Goal: Task Accomplishment & Management: Use online tool/utility

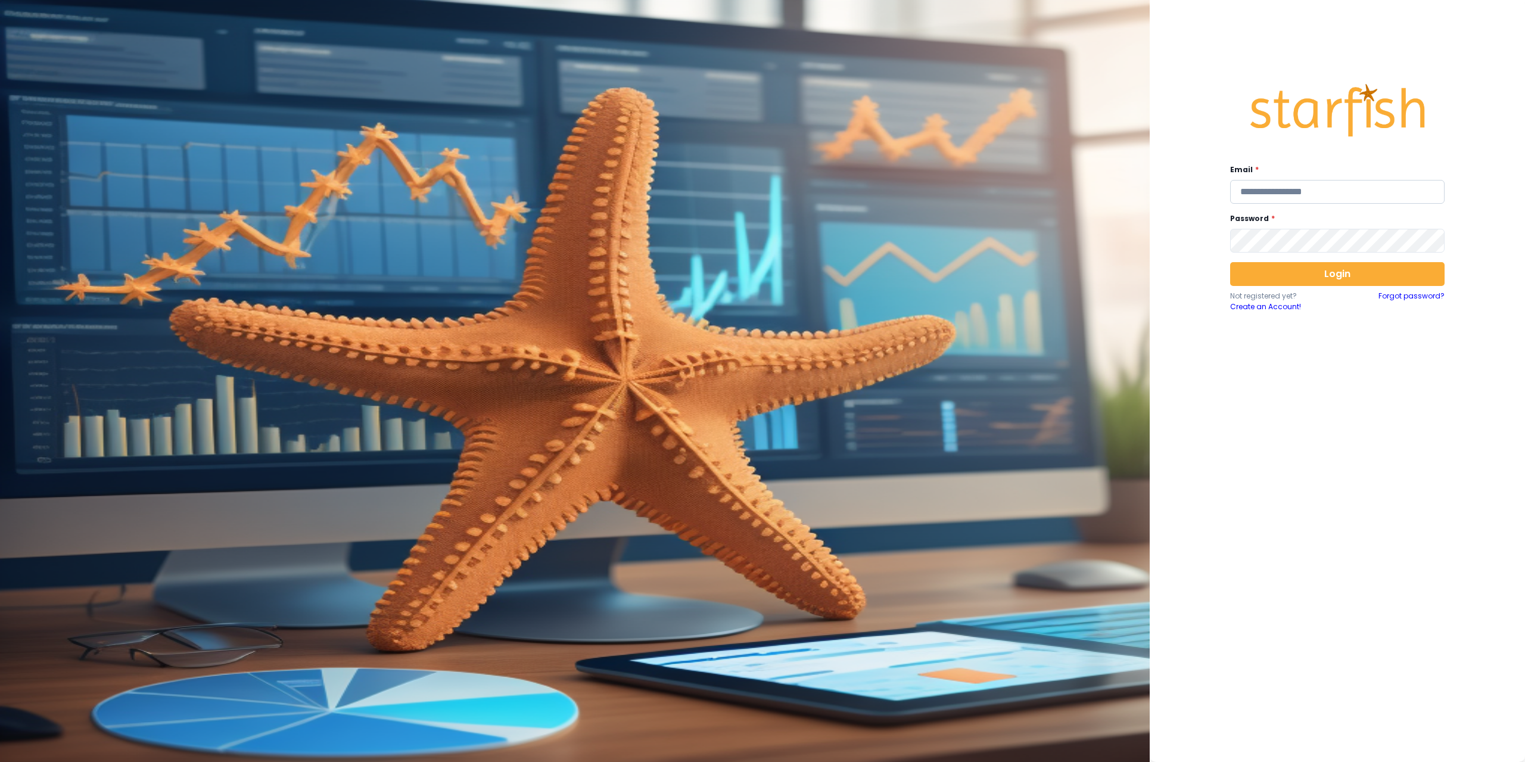
click at [1301, 188] on input "email" at bounding box center [1337, 192] width 214 height 24
type input "**********"
drag, startPoint x: 1292, startPoint y: 273, endPoint x: 1180, endPoint y: 212, distance: 127.9
click at [1293, 273] on button "Login" at bounding box center [1337, 274] width 214 height 24
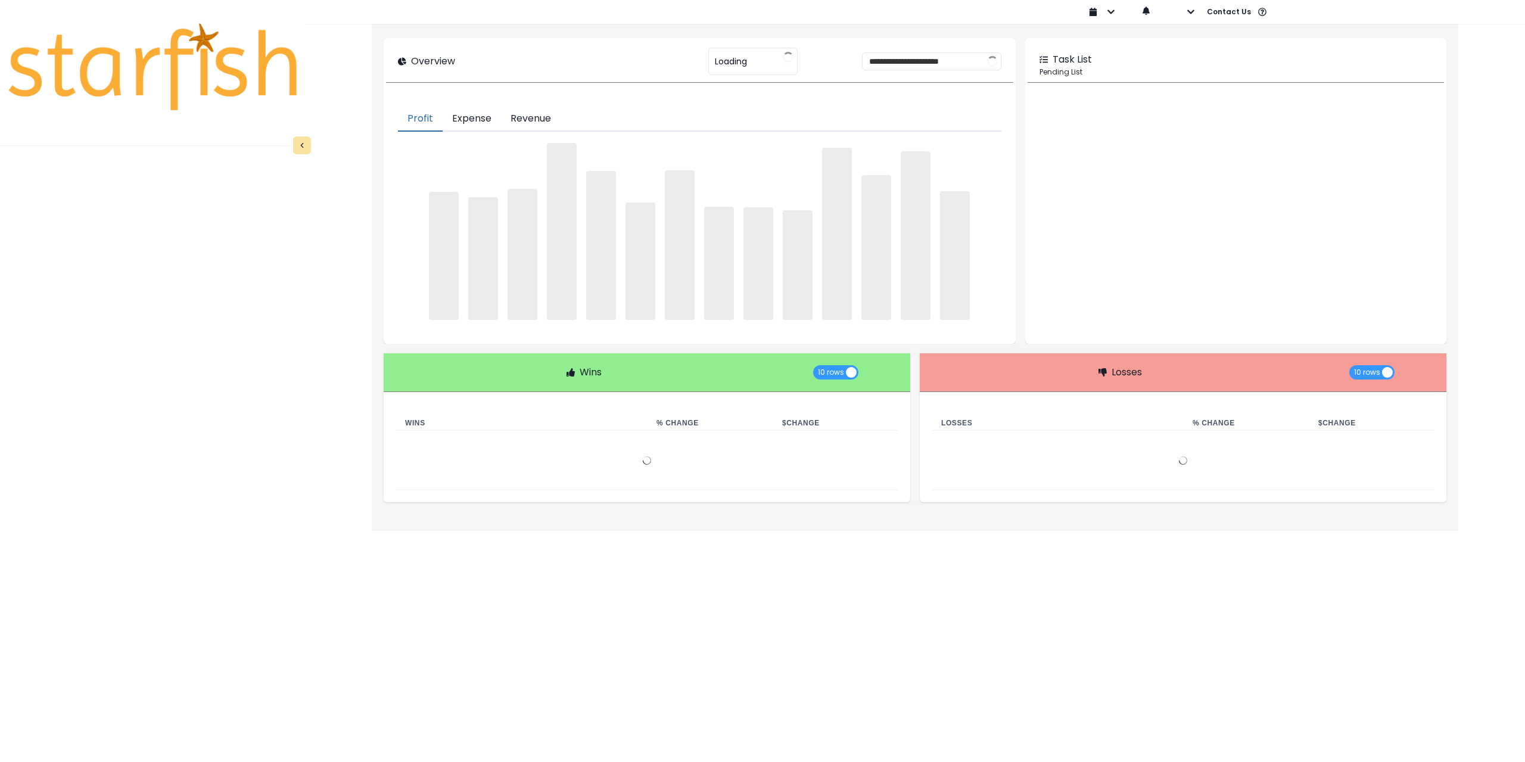
type input "********"
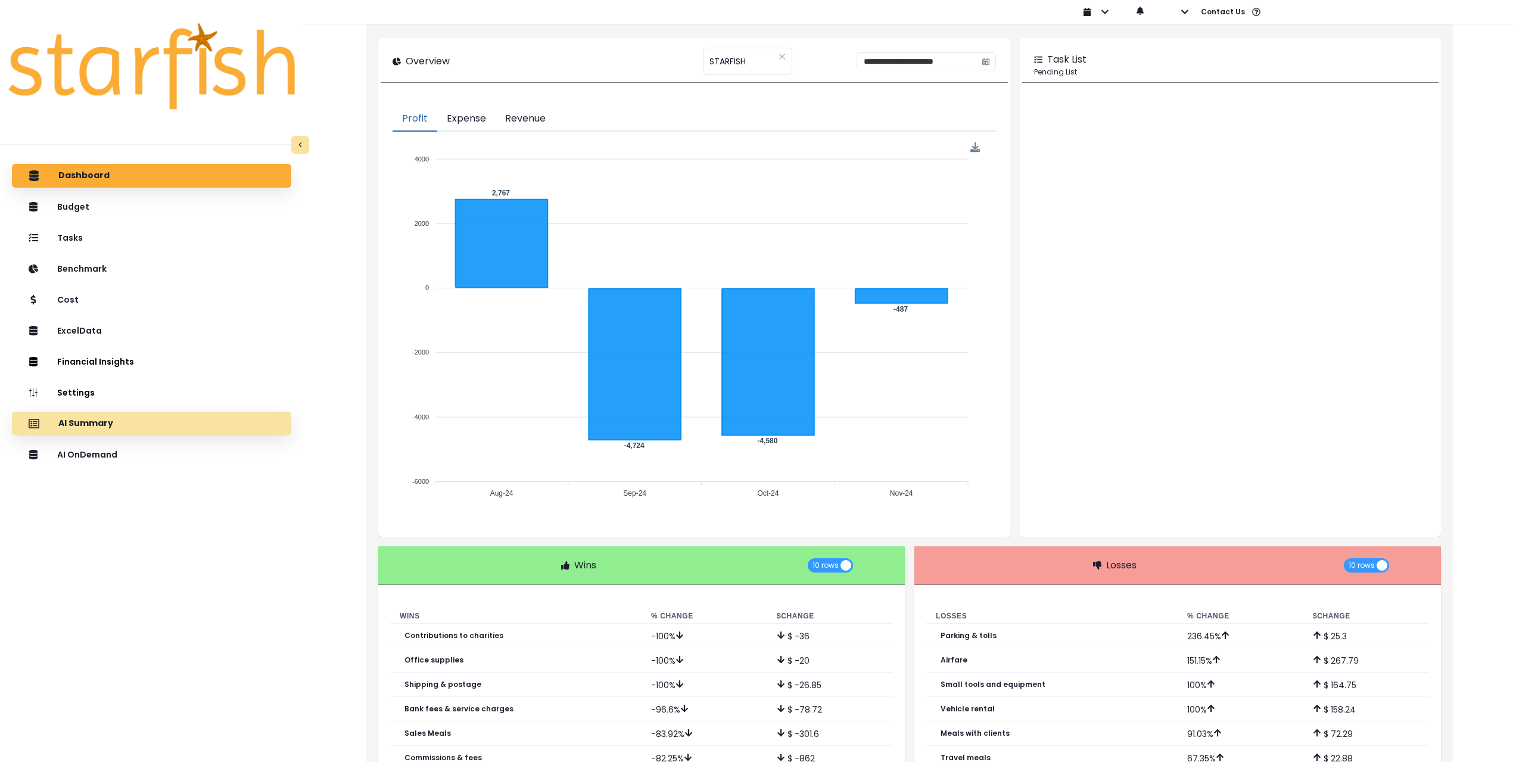
click at [164, 427] on div "AI Summary" at bounding box center [151, 423] width 260 height 25
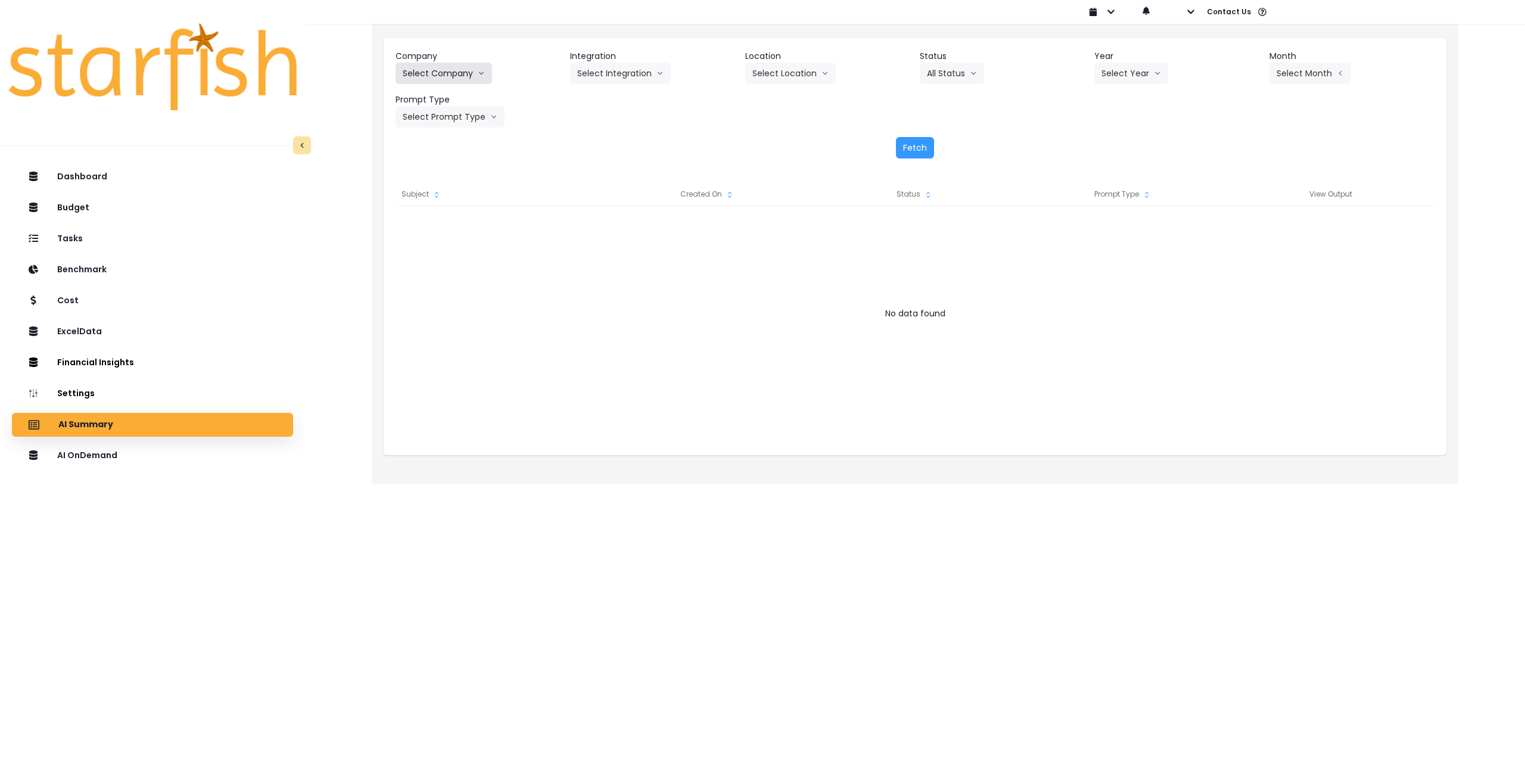
click at [433, 79] on button "Select Company" at bounding box center [444, 73] width 97 height 21
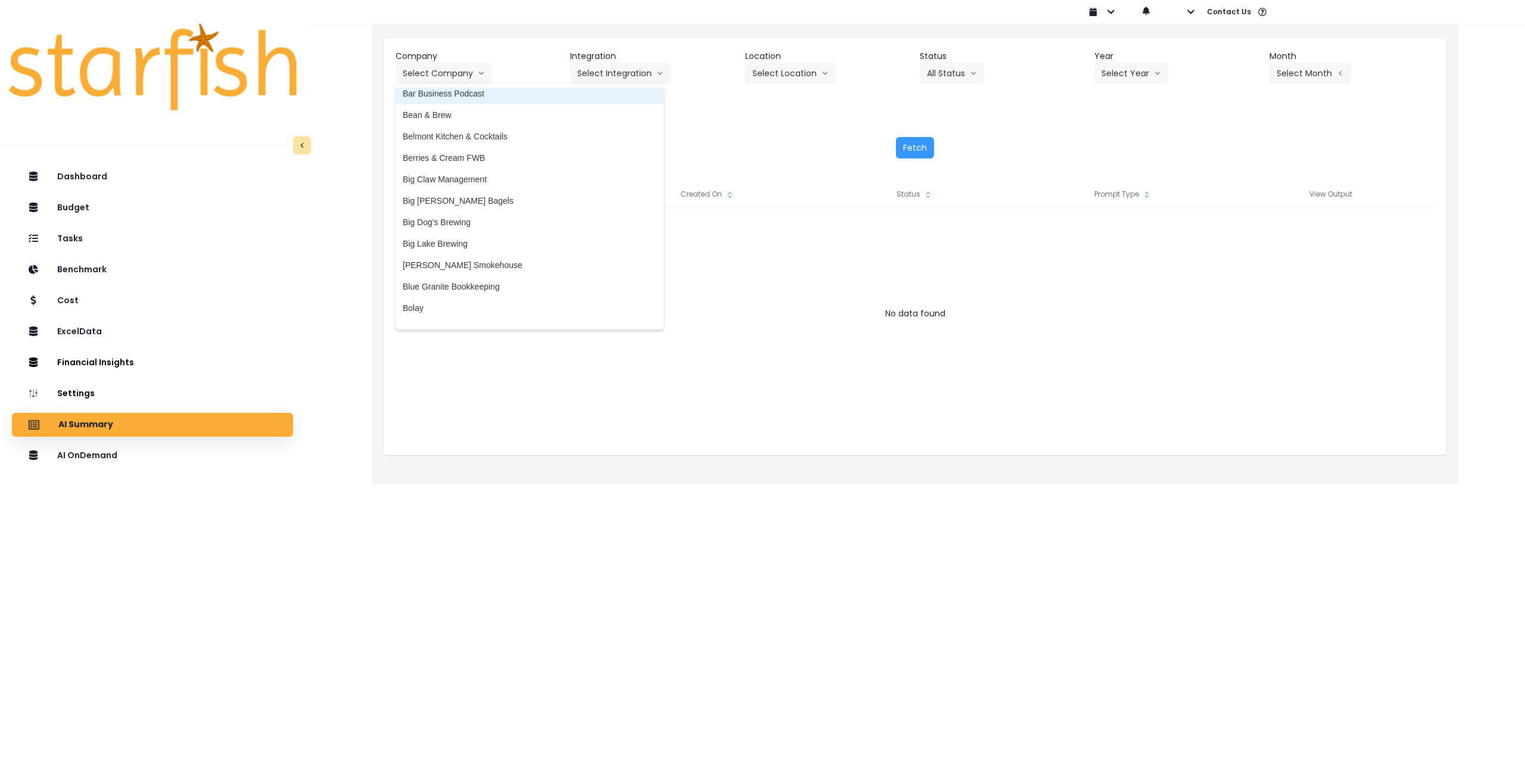
scroll to position [119, 0]
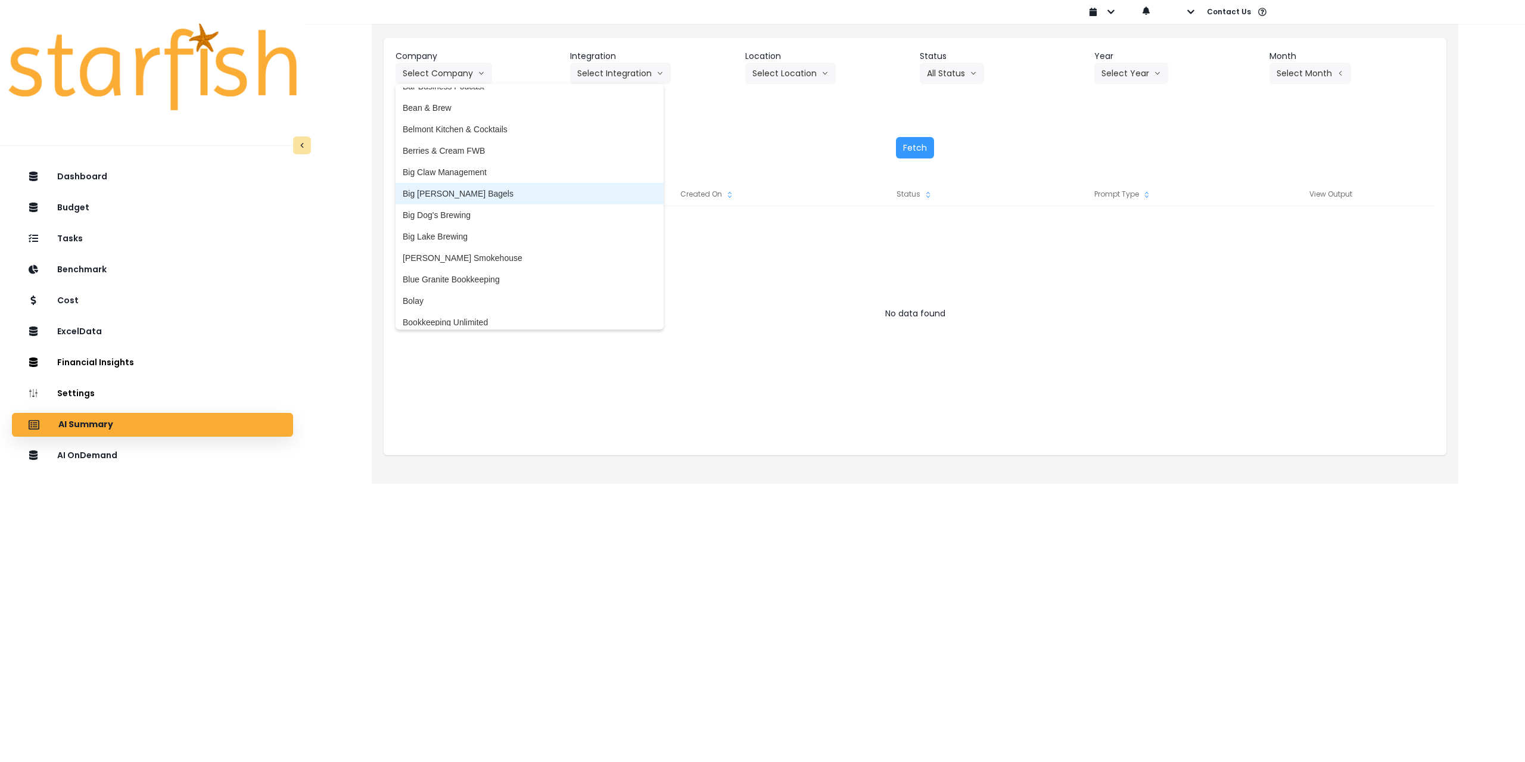
click at [472, 192] on span "Big [PERSON_NAME] Bagels" at bounding box center [530, 194] width 254 height 12
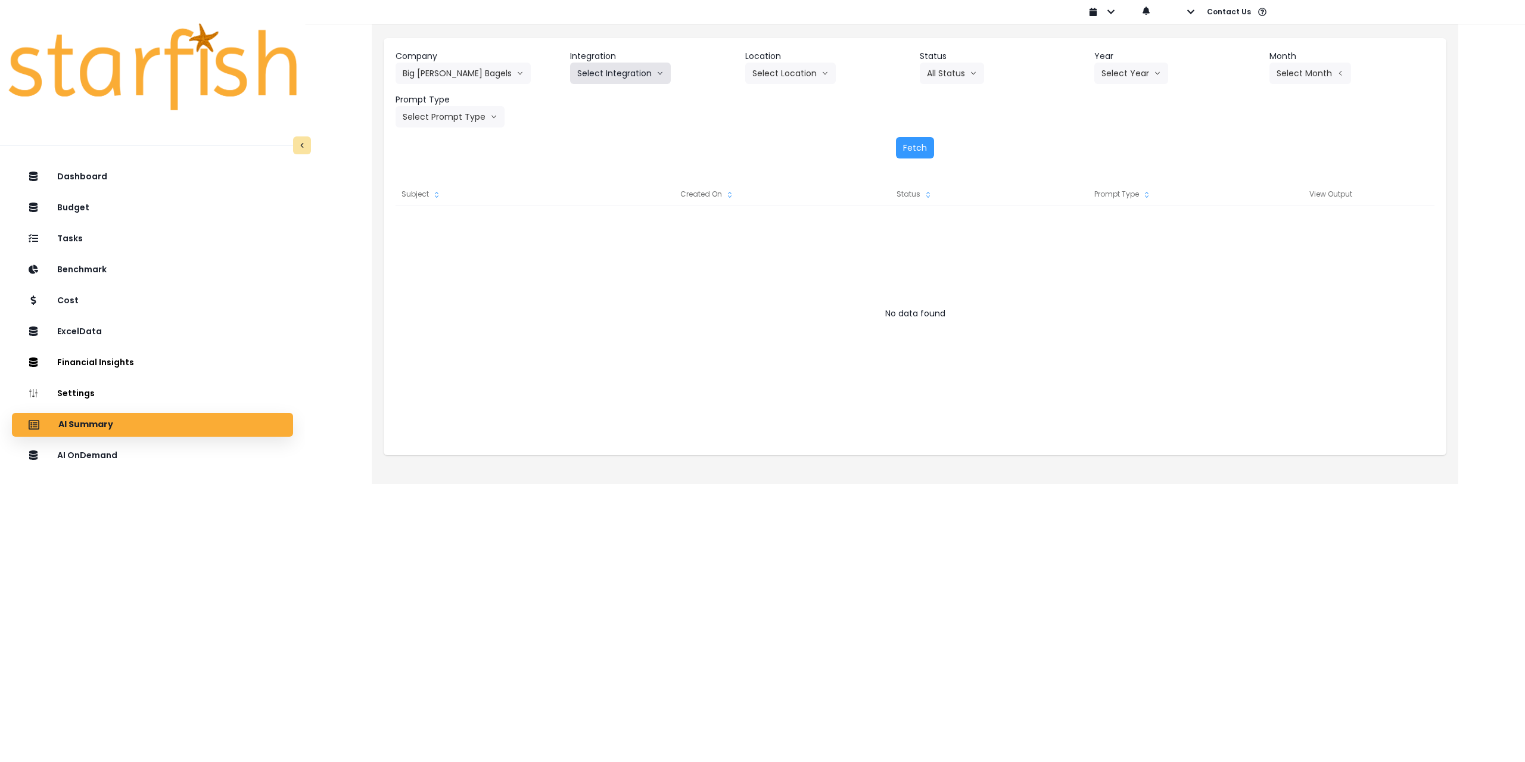
click at [613, 66] on button "Select Integration" at bounding box center [620, 73] width 101 height 21
click at [608, 105] on li "Big [PERSON_NAME]’s Bagels" at bounding box center [635, 98] width 131 height 21
click at [805, 79] on button "Select Location" at bounding box center [790, 73] width 91 height 21
click at [787, 101] on span "All Locations" at bounding box center [775, 98] width 47 height 12
click at [1113, 77] on button "Select Year" at bounding box center [1131, 73] width 74 height 21
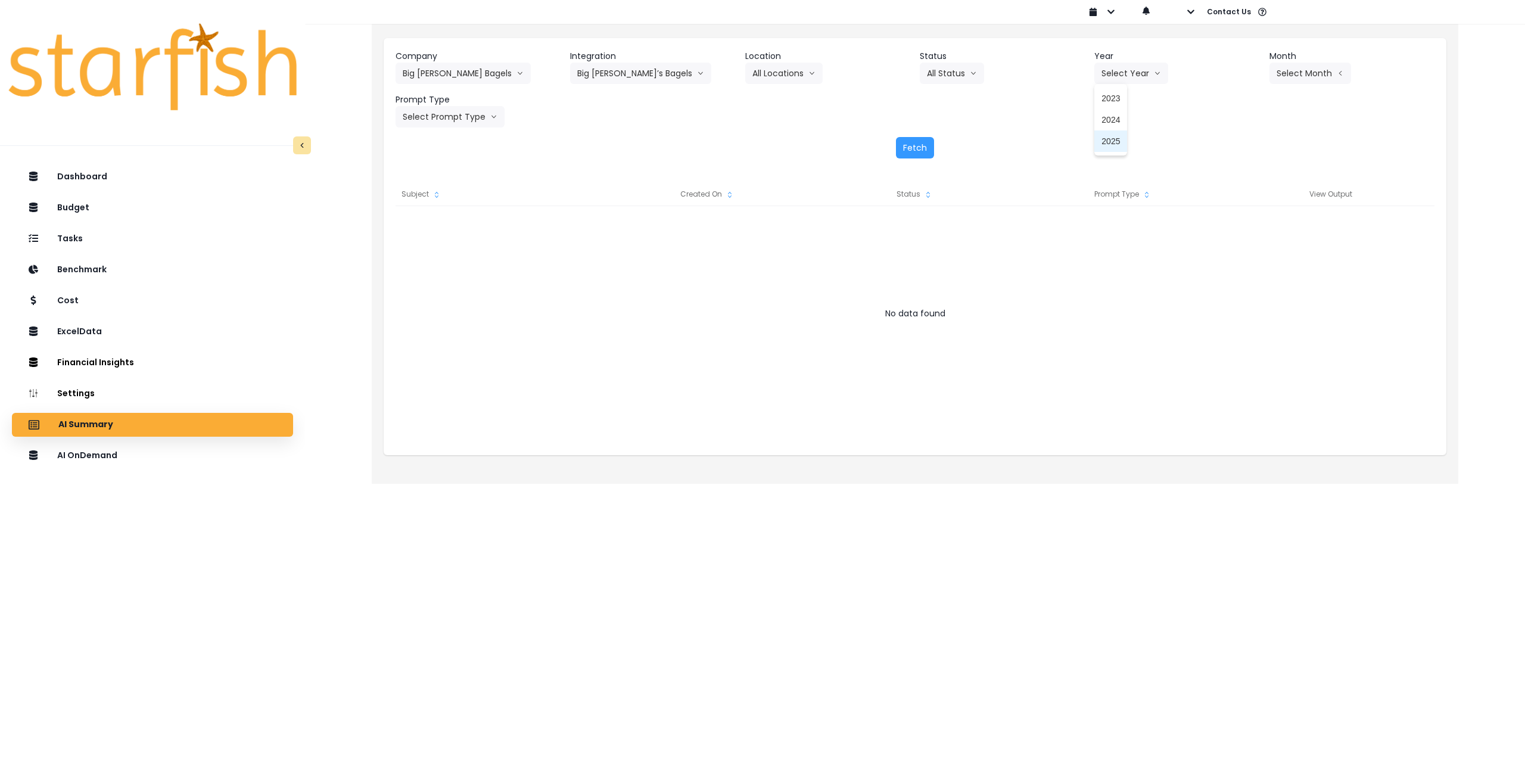
click at [1119, 144] on span "2025" at bounding box center [1111, 141] width 18 height 12
click at [1304, 73] on button "Select Month" at bounding box center [1311, 73] width 82 height 21
click at [1243, 181] on span "June" at bounding box center [1250, 184] width 23 height 12
click at [454, 118] on button "Select Prompt Type" at bounding box center [450, 116] width 109 height 21
click at [430, 226] on span "Monthly Summary" at bounding box center [436, 228] width 67 height 12
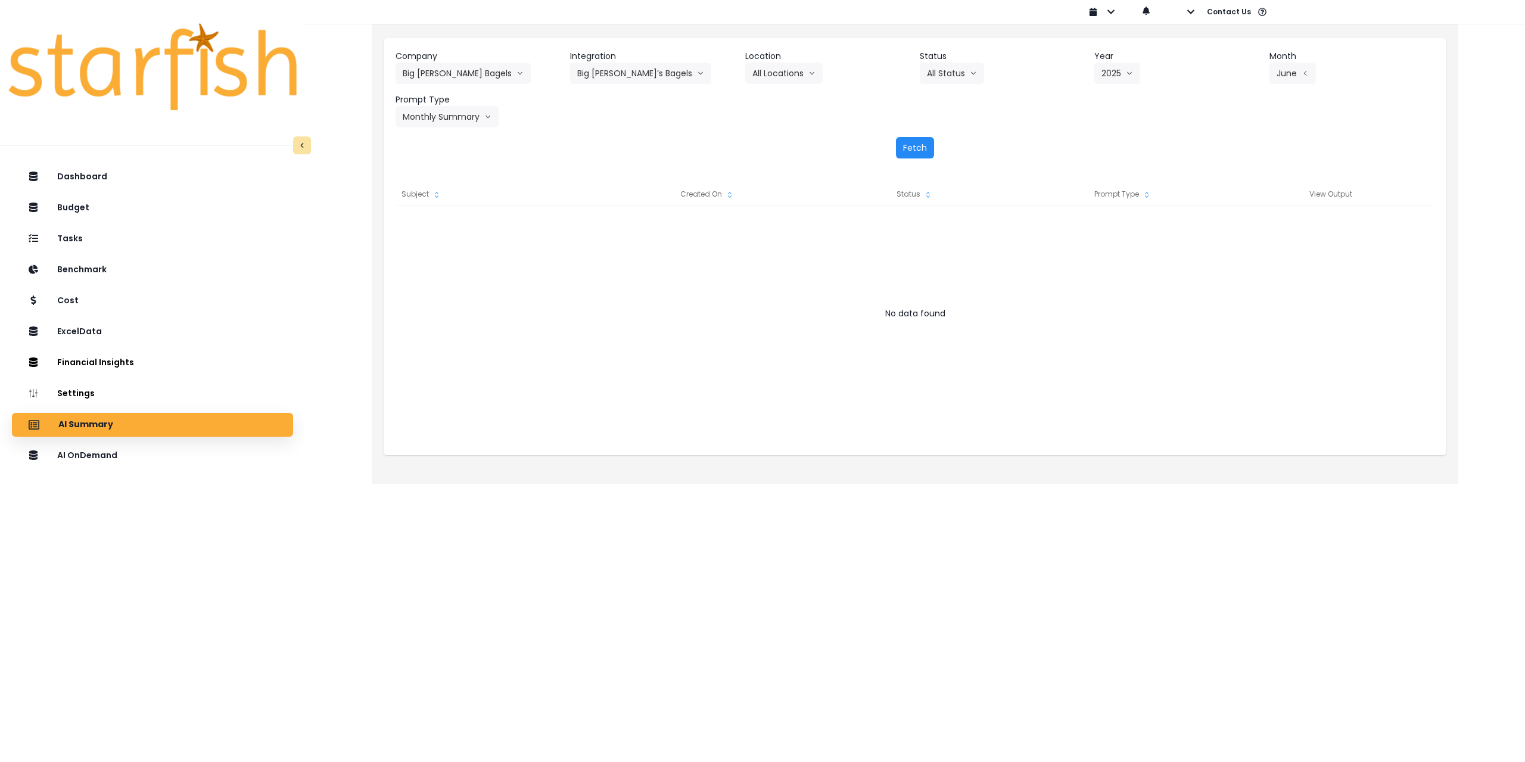
click at [920, 143] on button "Fetch" at bounding box center [915, 147] width 38 height 21
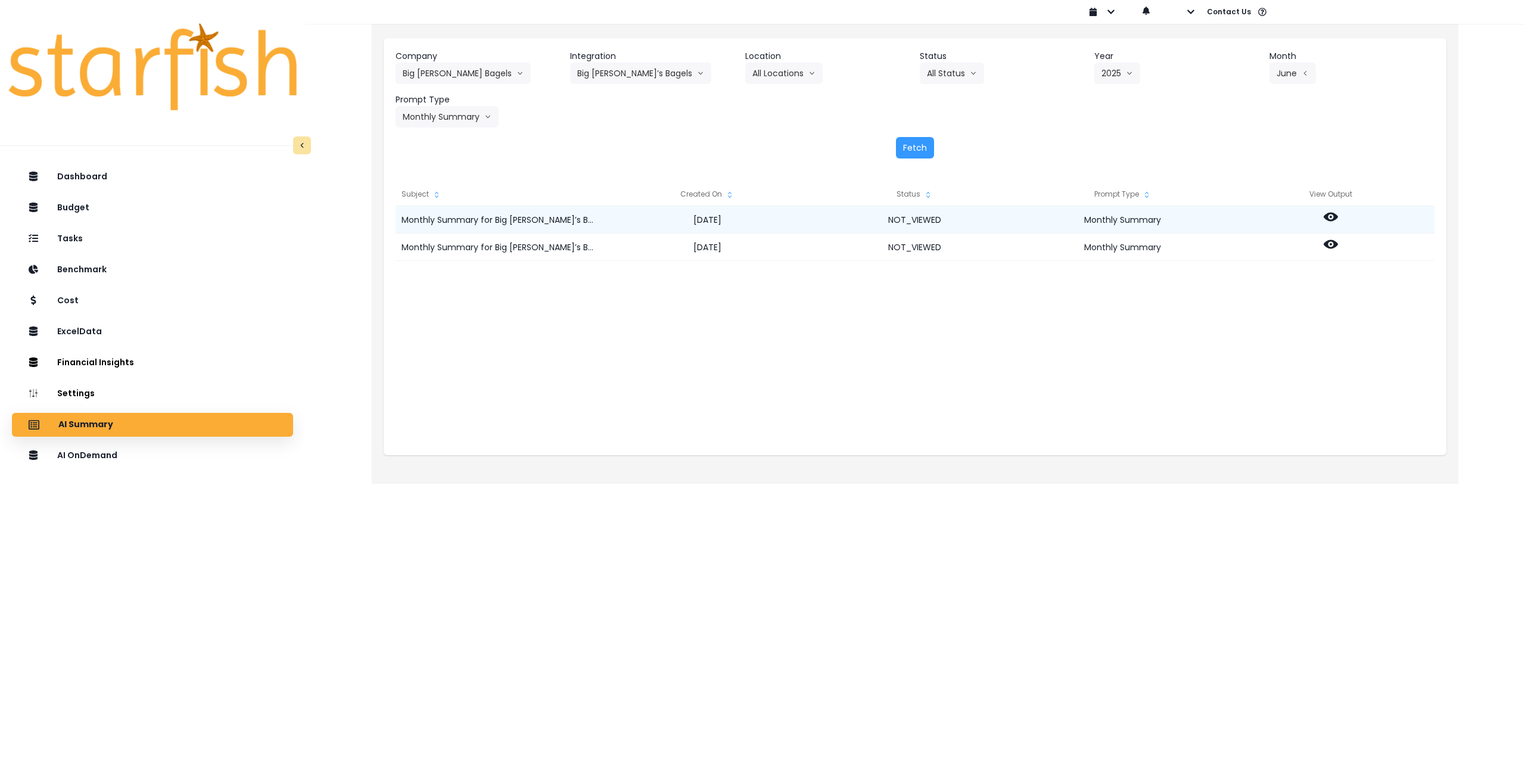
click at [1331, 214] on icon at bounding box center [1331, 217] width 14 height 14
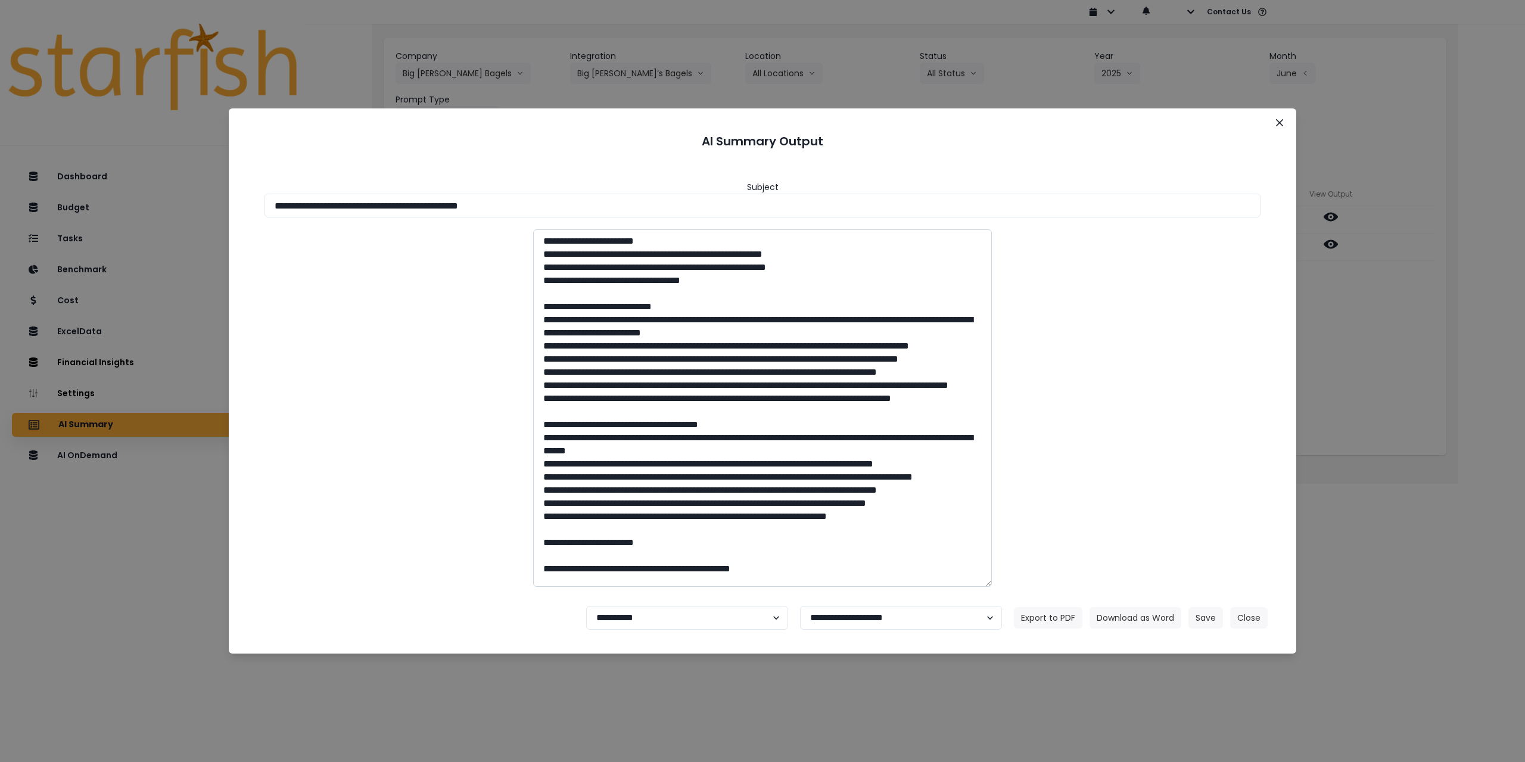
drag, startPoint x: 381, startPoint y: 206, endPoint x: 741, endPoint y: 301, distance: 372.2
click at [663, 205] on input "**********" at bounding box center [763, 206] width 996 height 24
click at [1118, 615] on button "Download as Word" at bounding box center [1136, 617] width 92 height 21
drag, startPoint x: 1408, startPoint y: 294, endPoint x: 1369, endPoint y: 272, distance: 45.4
click at [1408, 294] on div "**********" at bounding box center [762, 381] width 1525 height 762
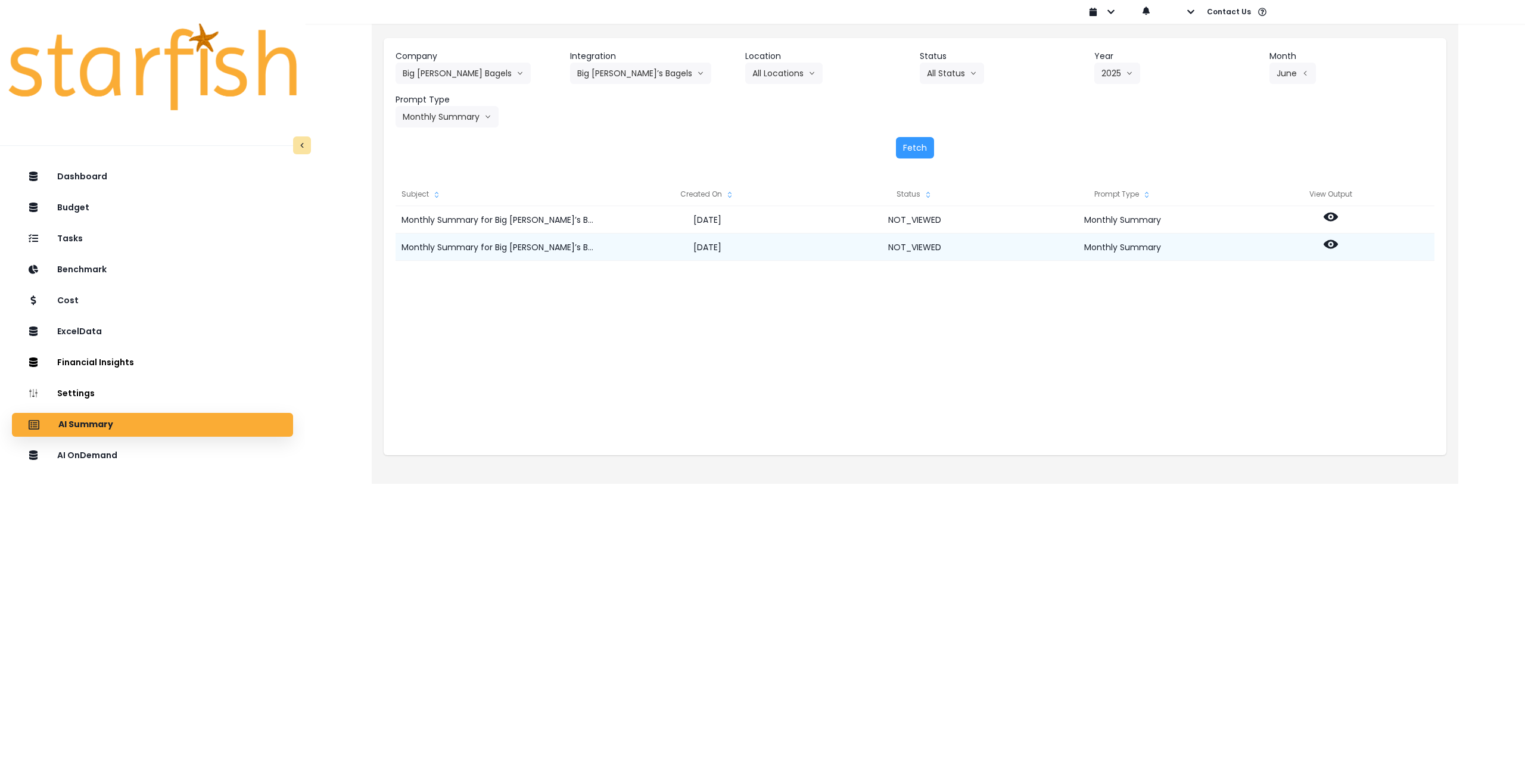
click at [1326, 239] on icon at bounding box center [1331, 244] width 14 height 14
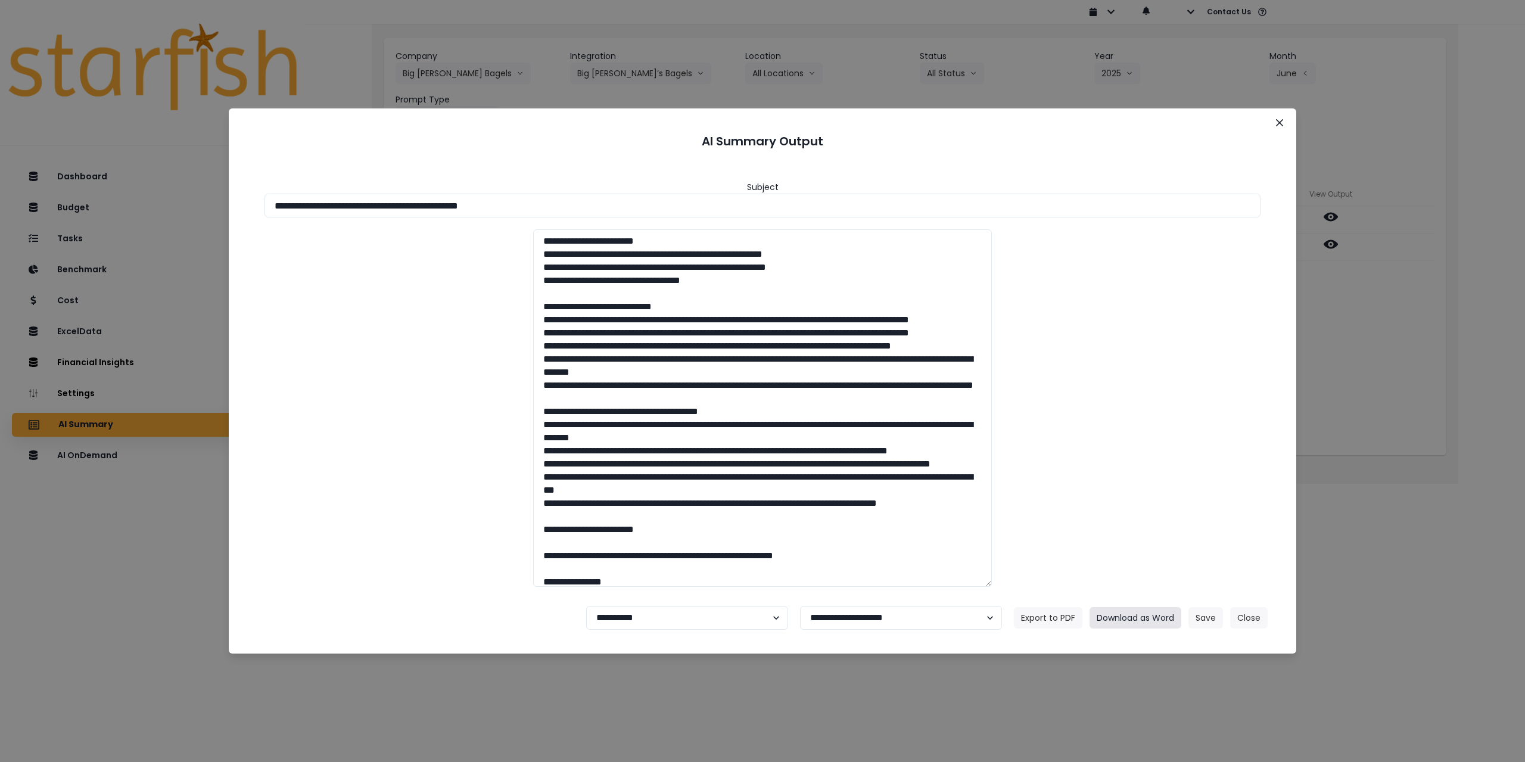
click at [1138, 617] on button "Download as Word" at bounding box center [1136, 617] width 92 height 21
click at [1281, 120] on icon "Close" at bounding box center [1279, 122] width 7 height 7
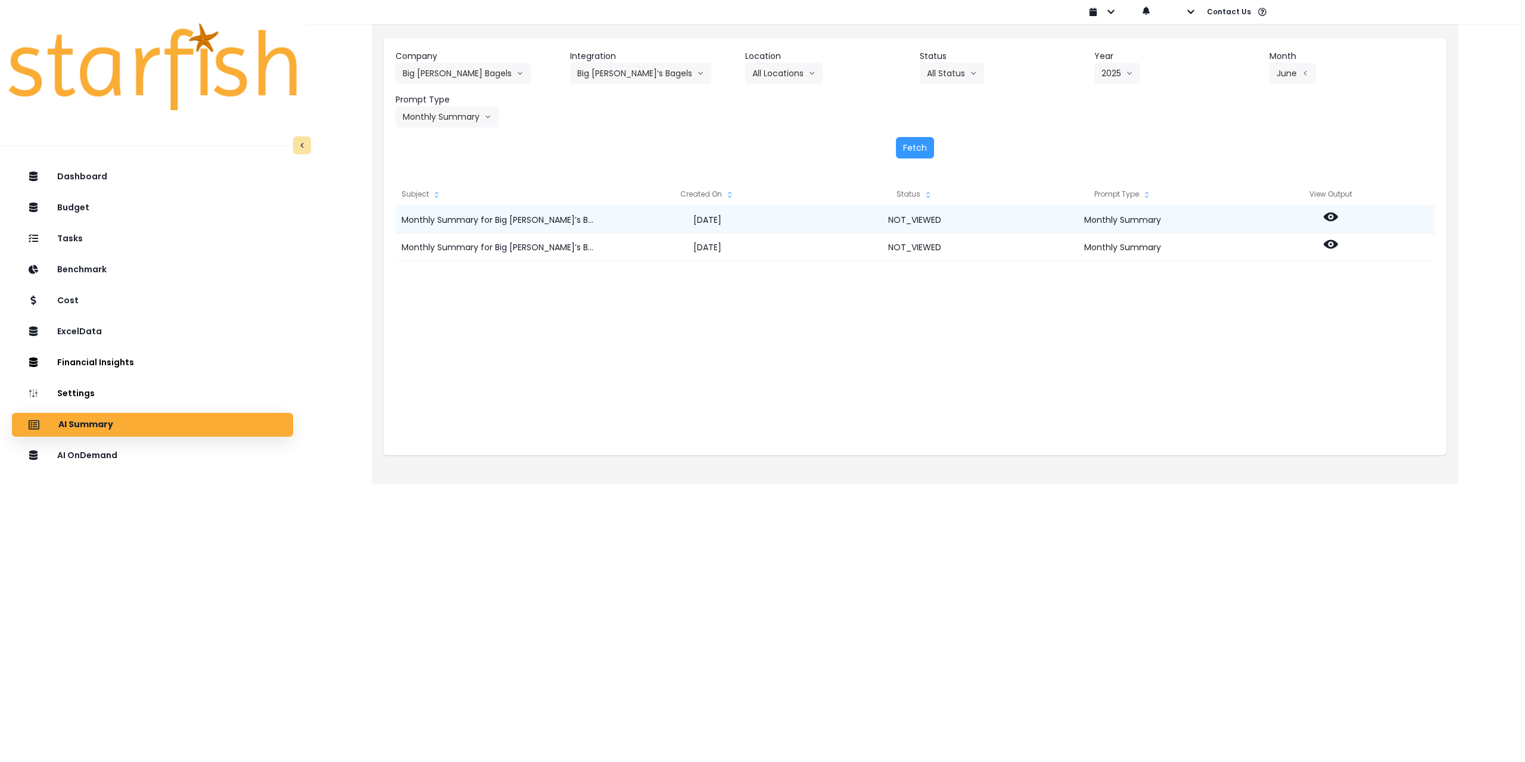
click at [1334, 211] on icon at bounding box center [1331, 217] width 14 height 14
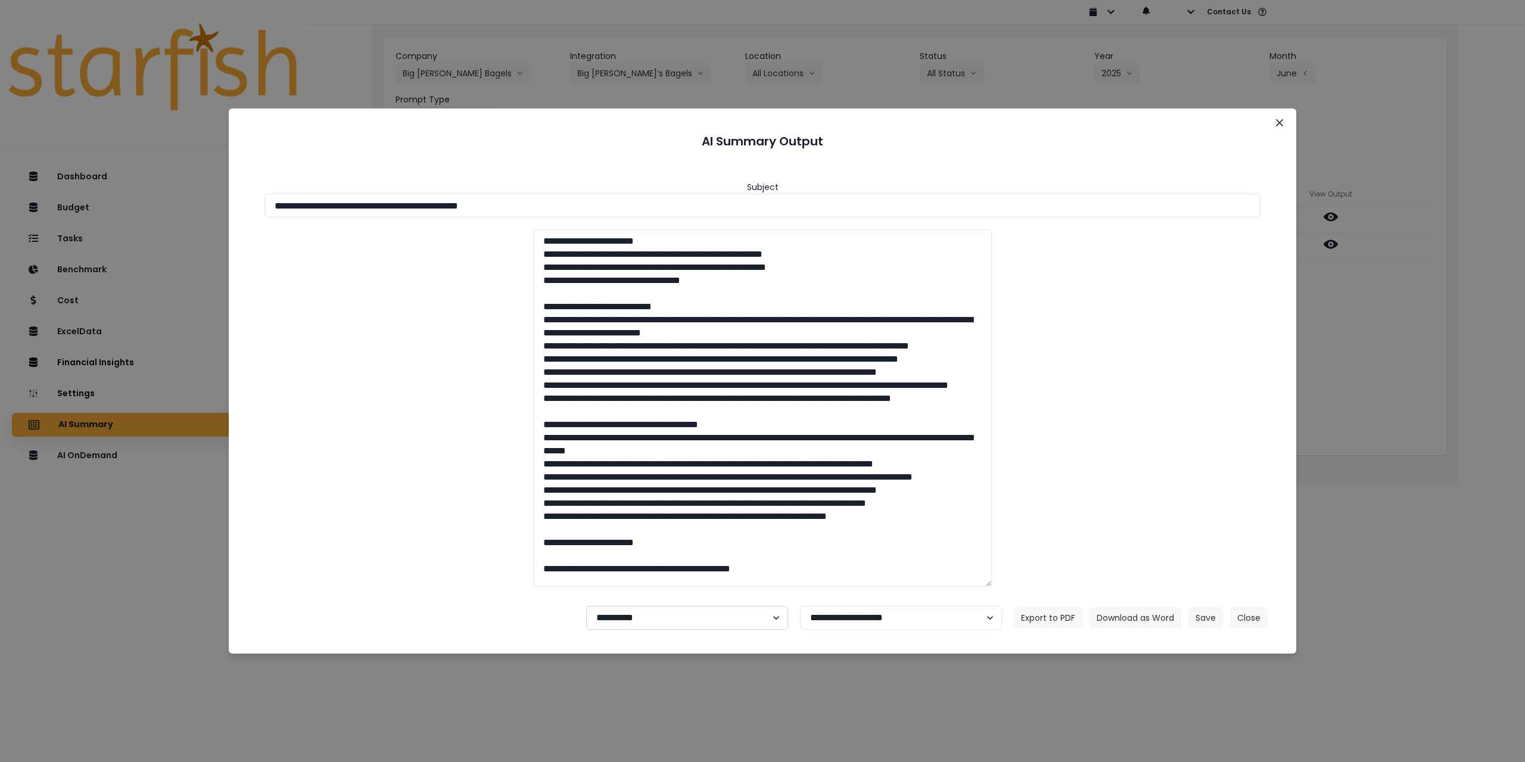
click at [707, 618] on select "**********" at bounding box center [687, 618] width 202 height 24
select select "********"
click at [586, 606] on select "**********" at bounding box center [687, 618] width 202 height 24
click at [1212, 619] on button "Save" at bounding box center [1206, 617] width 35 height 21
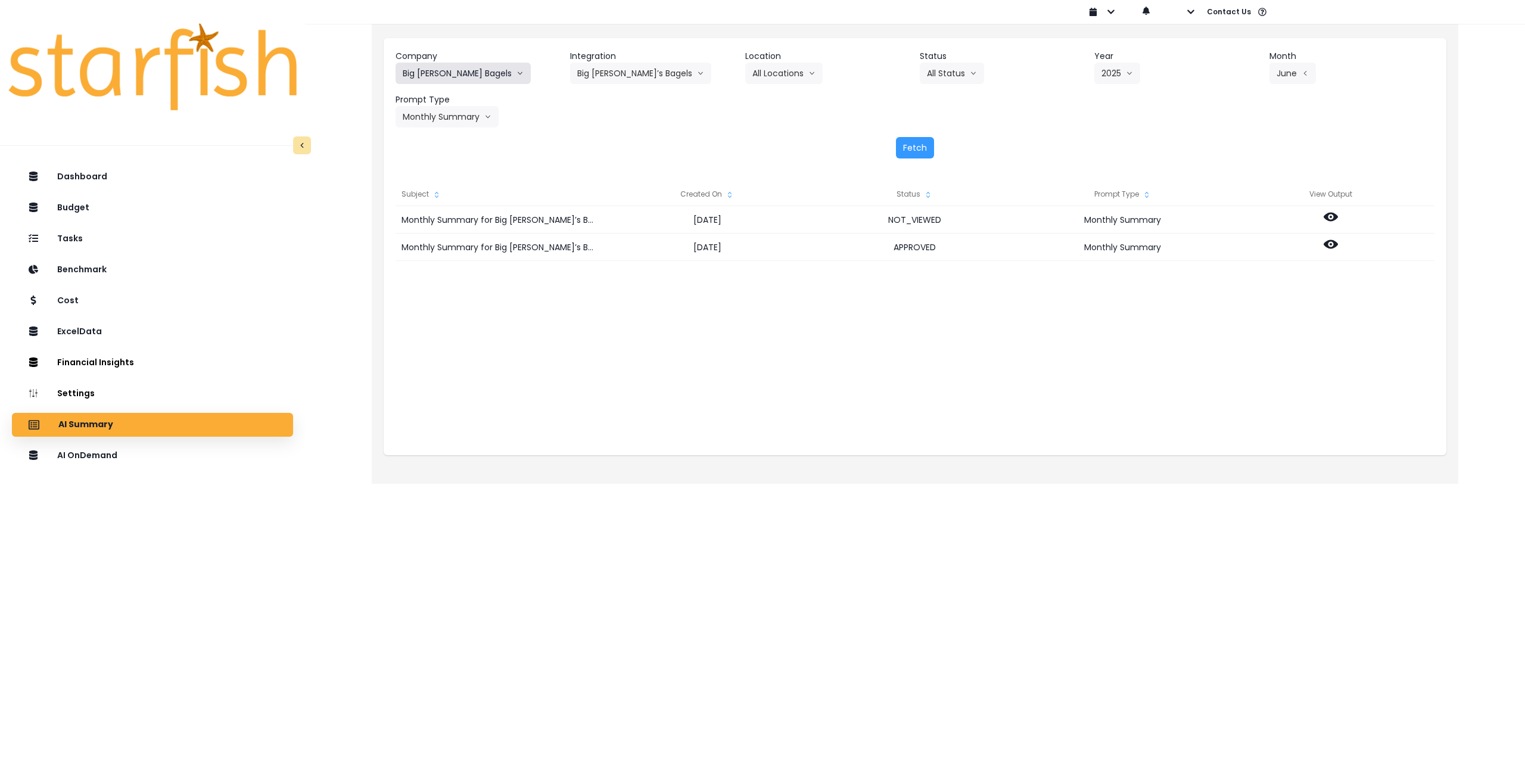
click at [443, 75] on button "Big [PERSON_NAME] Bagels" at bounding box center [463, 73] width 135 height 21
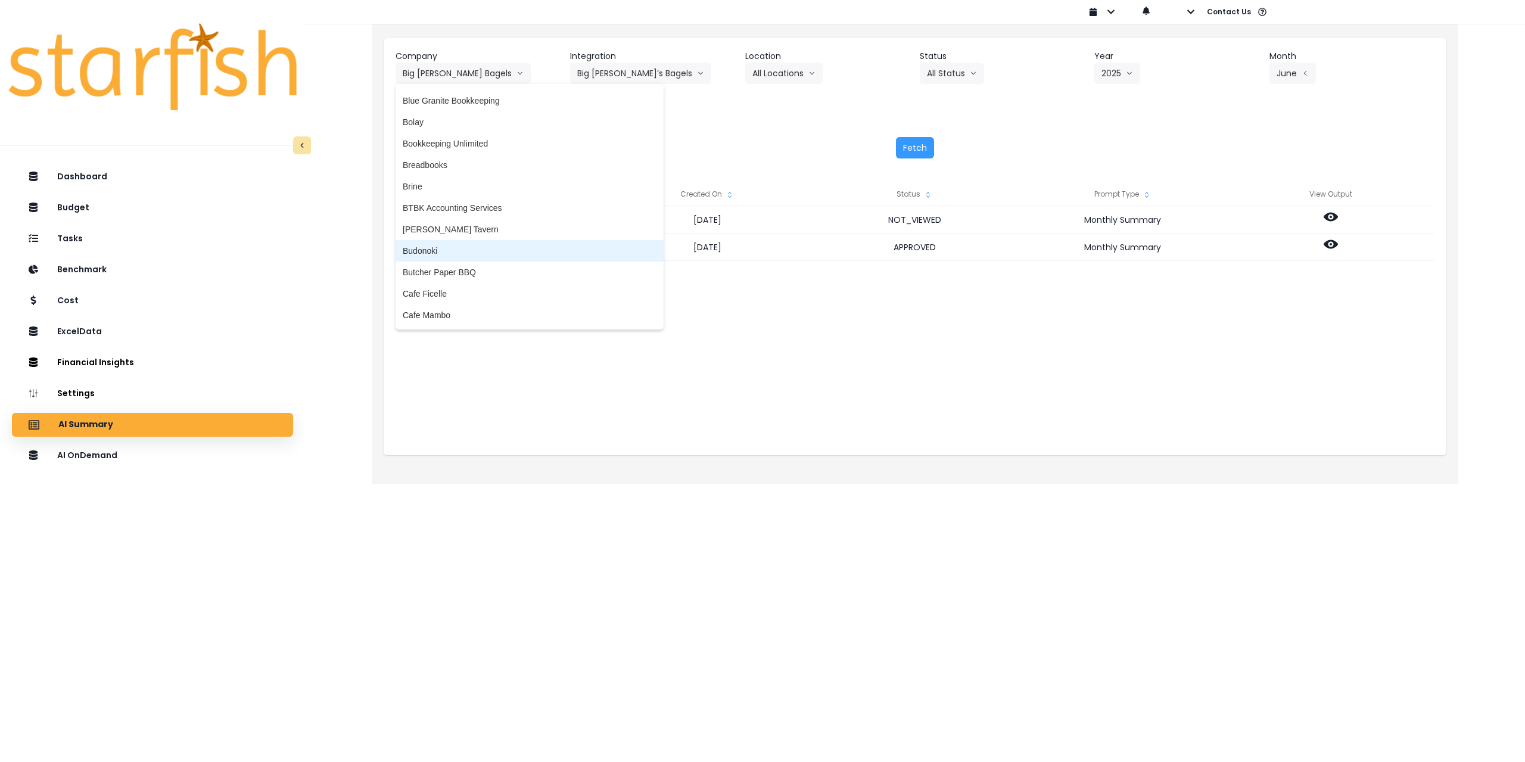
click at [450, 252] on span "Budonoki" at bounding box center [530, 251] width 254 height 12
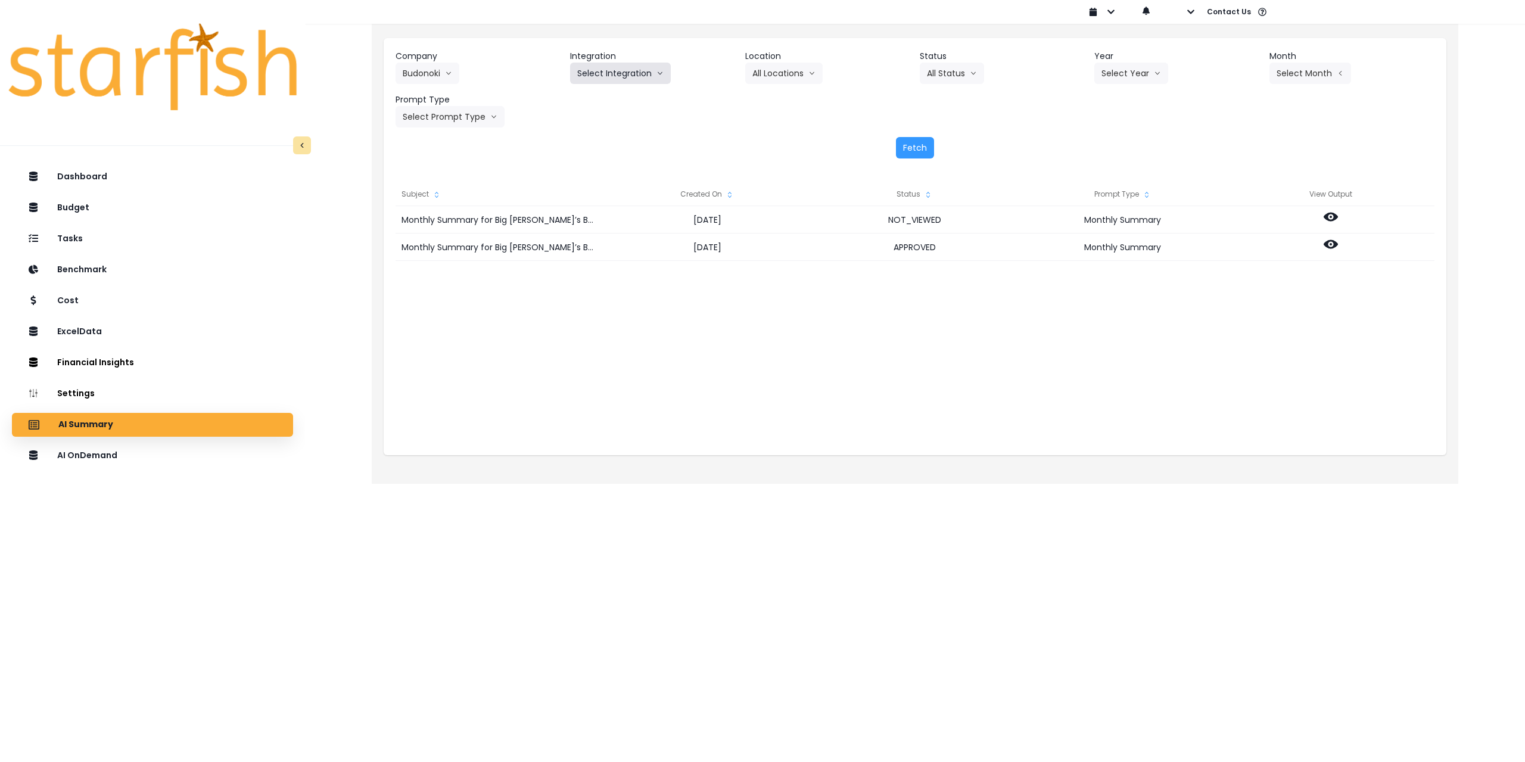
click at [614, 75] on button "Select Integration" at bounding box center [620, 73] width 101 height 21
click at [607, 94] on span "Quickbooks Online" at bounding box center [612, 98] width 70 height 12
click at [795, 71] on button "Select Location" at bounding box center [790, 73] width 91 height 21
drag, startPoint x: 779, startPoint y: 94, endPoint x: 842, endPoint y: 91, distance: 63.2
click at [779, 94] on span "All Locations" at bounding box center [775, 98] width 47 height 12
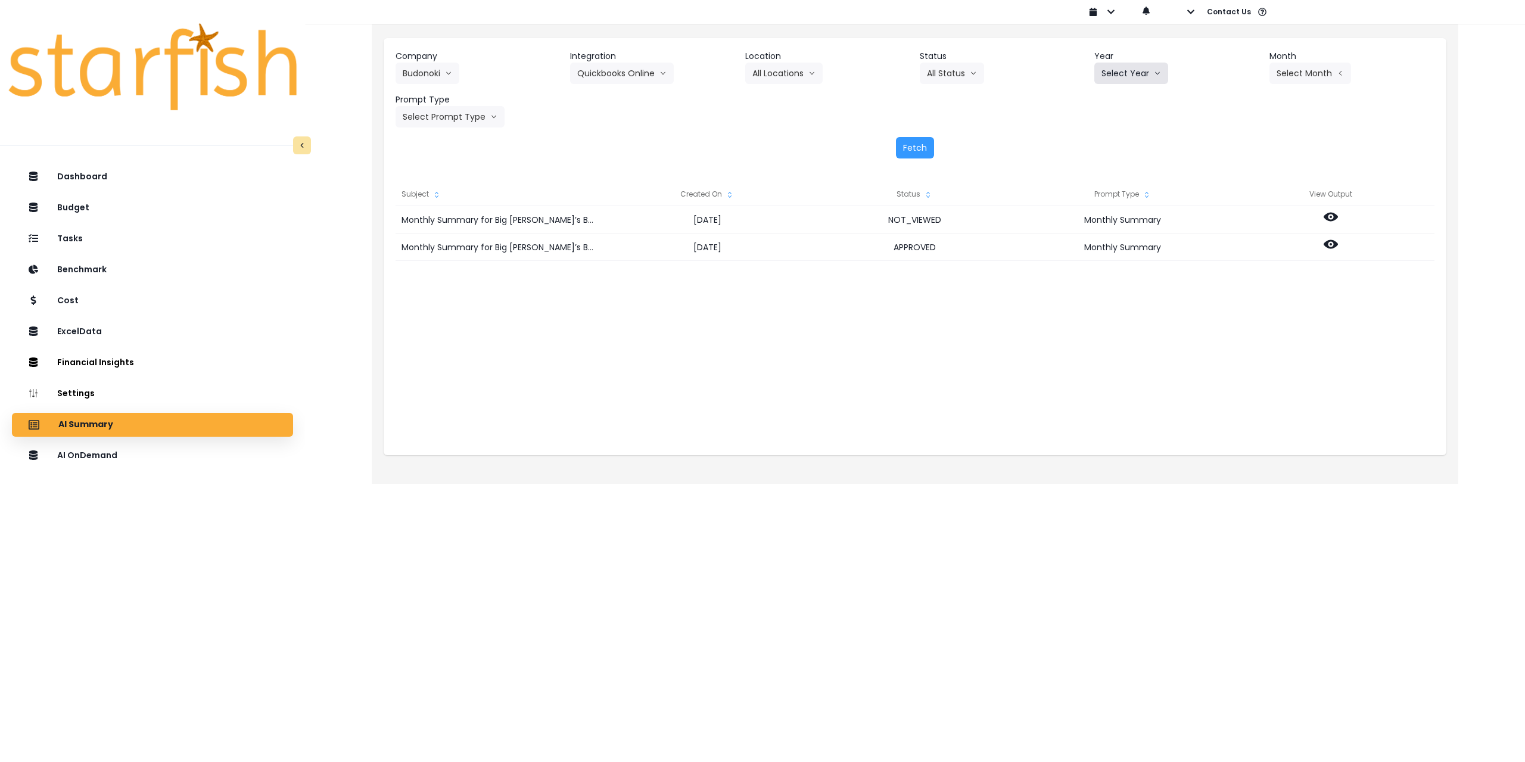
click at [1118, 75] on button "Select Year" at bounding box center [1131, 73] width 74 height 21
drag, startPoint x: 1111, startPoint y: 143, endPoint x: 1217, endPoint y: 116, distance: 109.4
click at [1112, 143] on span "2025" at bounding box center [1111, 141] width 18 height 12
click at [1315, 79] on button "Select Month" at bounding box center [1311, 73] width 82 height 21
click at [1243, 203] on span "July" at bounding box center [1250, 206] width 23 height 12
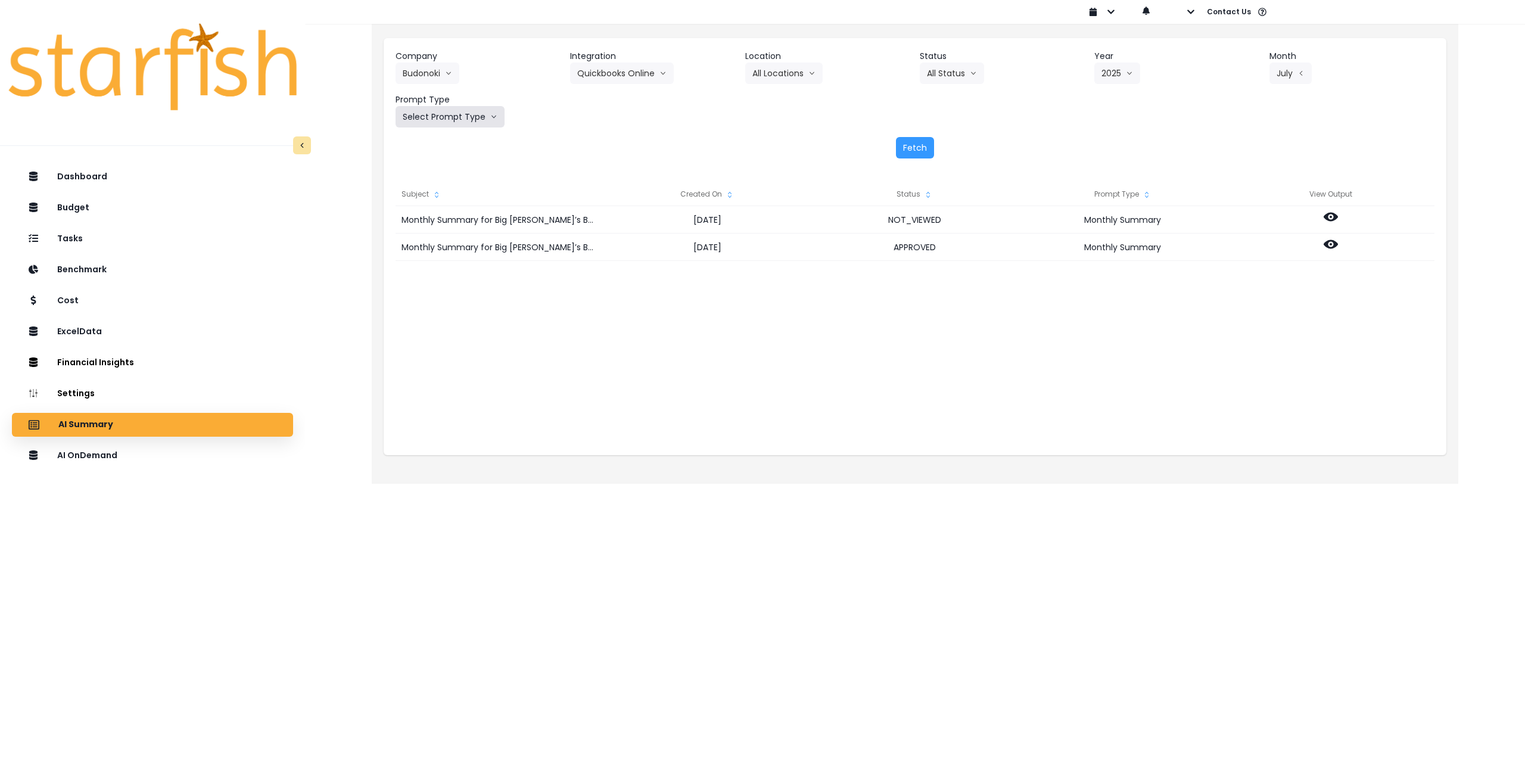
click at [456, 119] on button "Select Prompt Type" at bounding box center [450, 116] width 109 height 21
click at [434, 221] on li "Monthly Summary" at bounding box center [437, 227] width 82 height 21
click at [918, 144] on button "Fetch" at bounding box center [915, 147] width 38 height 21
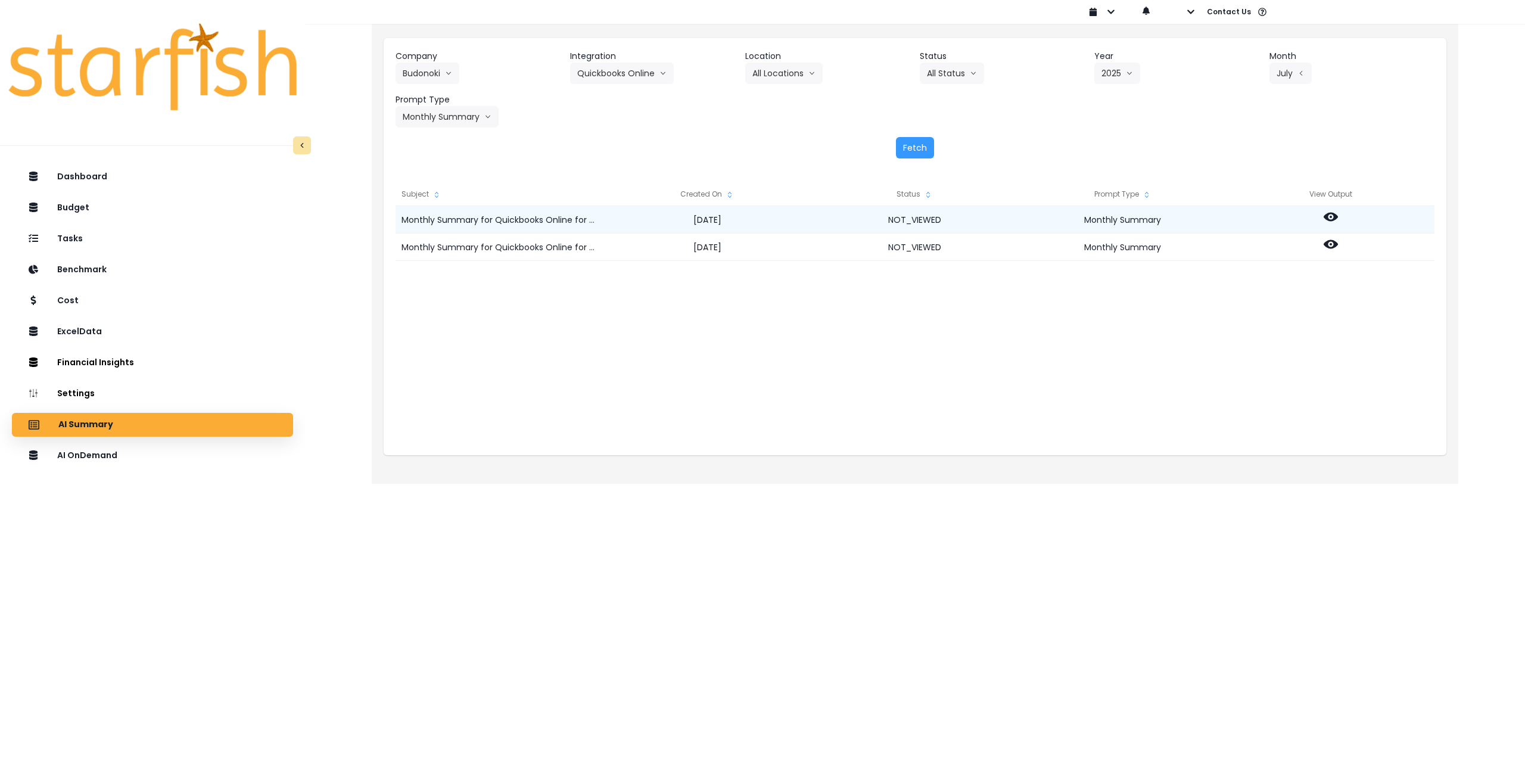
click at [1330, 216] on icon at bounding box center [1331, 217] width 14 height 14
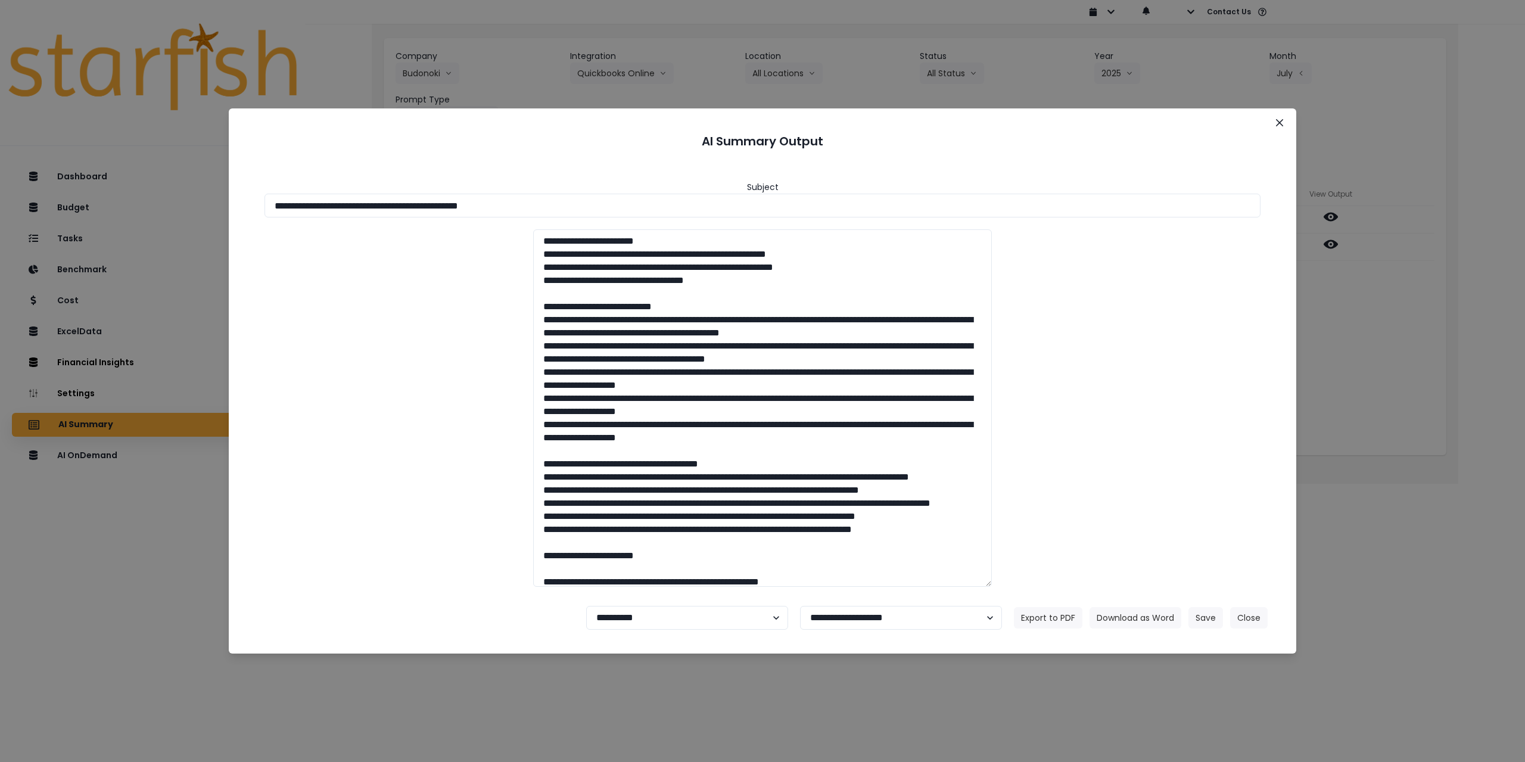
drag, startPoint x: 487, startPoint y: 204, endPoint x: 686, endPoint y: 221, distance: 199.7
click at [650, 212] on input "**********" at bounding box center [763, 206] width 996 height 24
click at [1118, 612] on button "Download as Word" at bounding box center [1136, 617] width 92 height 21
drag, startPoint x: 1340, startPoint y: 324, endPoint x: 1344, endPoint y: 310, distance: 14.2
click at [1341, 323] on div "**********" at bounding box center [762, 381] width 1525 height 762
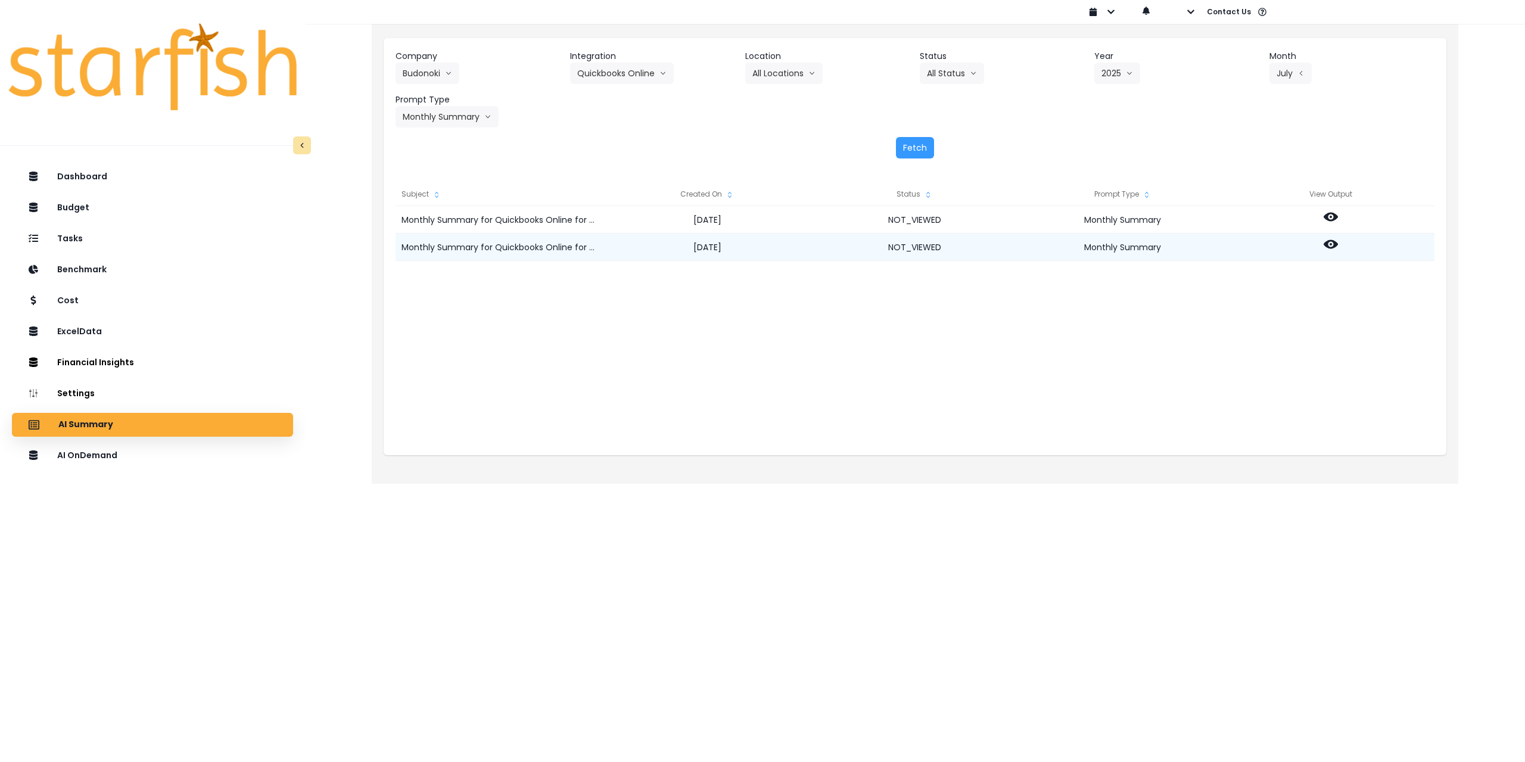
click at [1334, 248] on icon at bounding box center [1331, 244] width 14 height 14
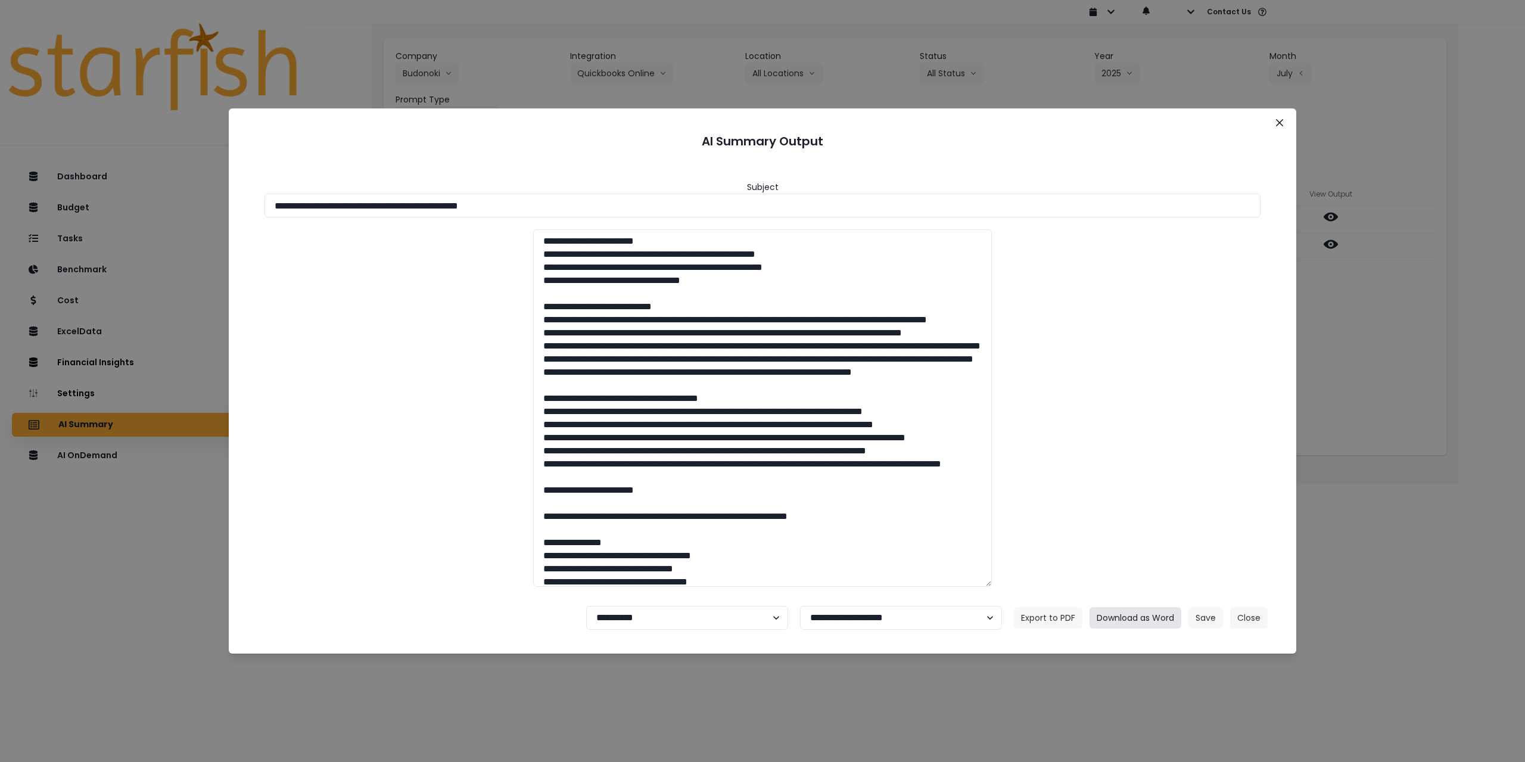
click at [1151, 620] on button "Download as Word" at bounding box center [1136, 617] width 92 height 21
click at [671, 615] on select "**********" at bounding box center [687, 618] width 202 height 24
click at [1278, 120] on icon "Close" at bounding box center [1279, 122] width 7 height 7
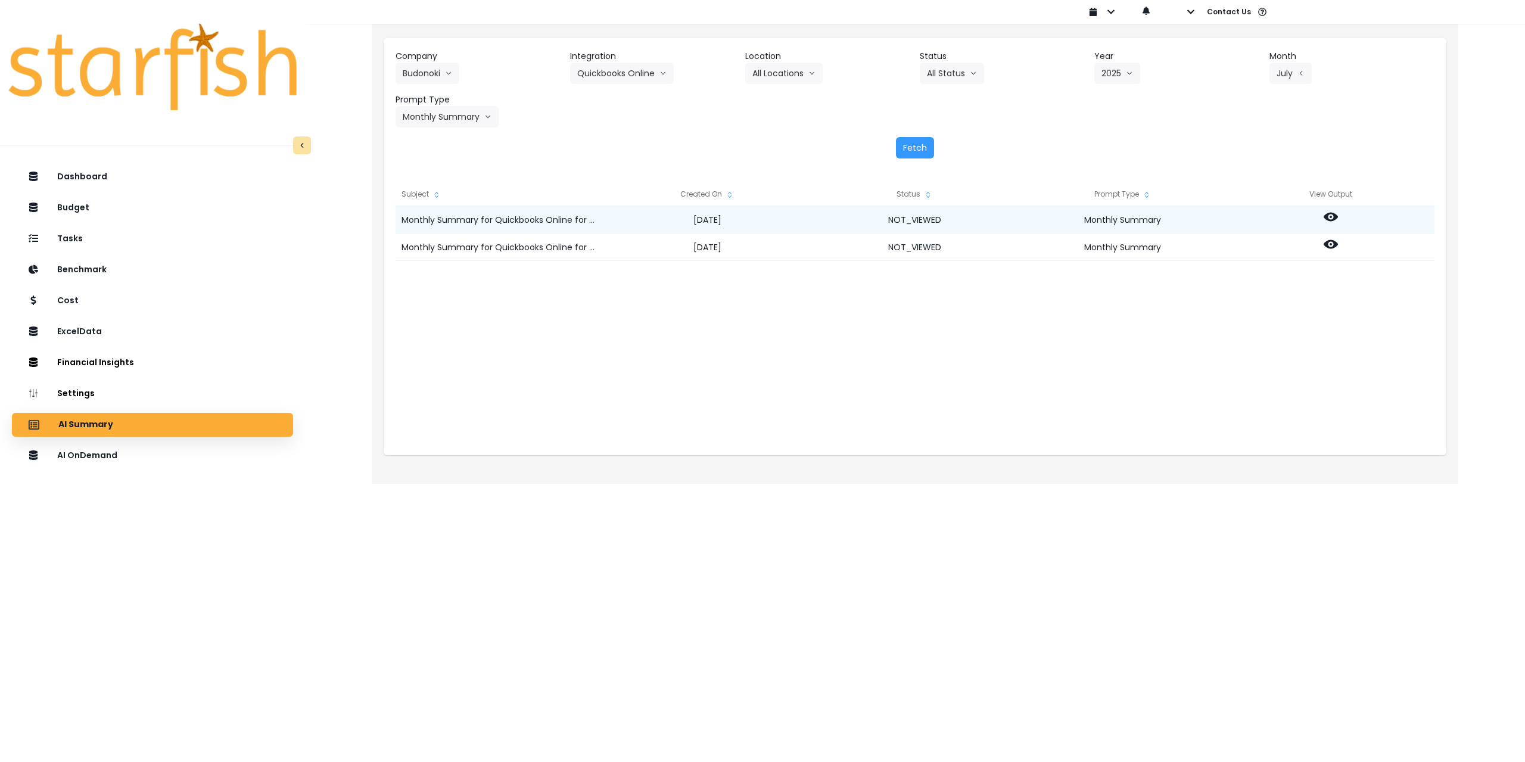
click at [1339, 219] on div at bounding box center [1331, 219] width 208 height 27
click at [1336, 219] on icon at bounding box center [1331, 217] width 14 height 9
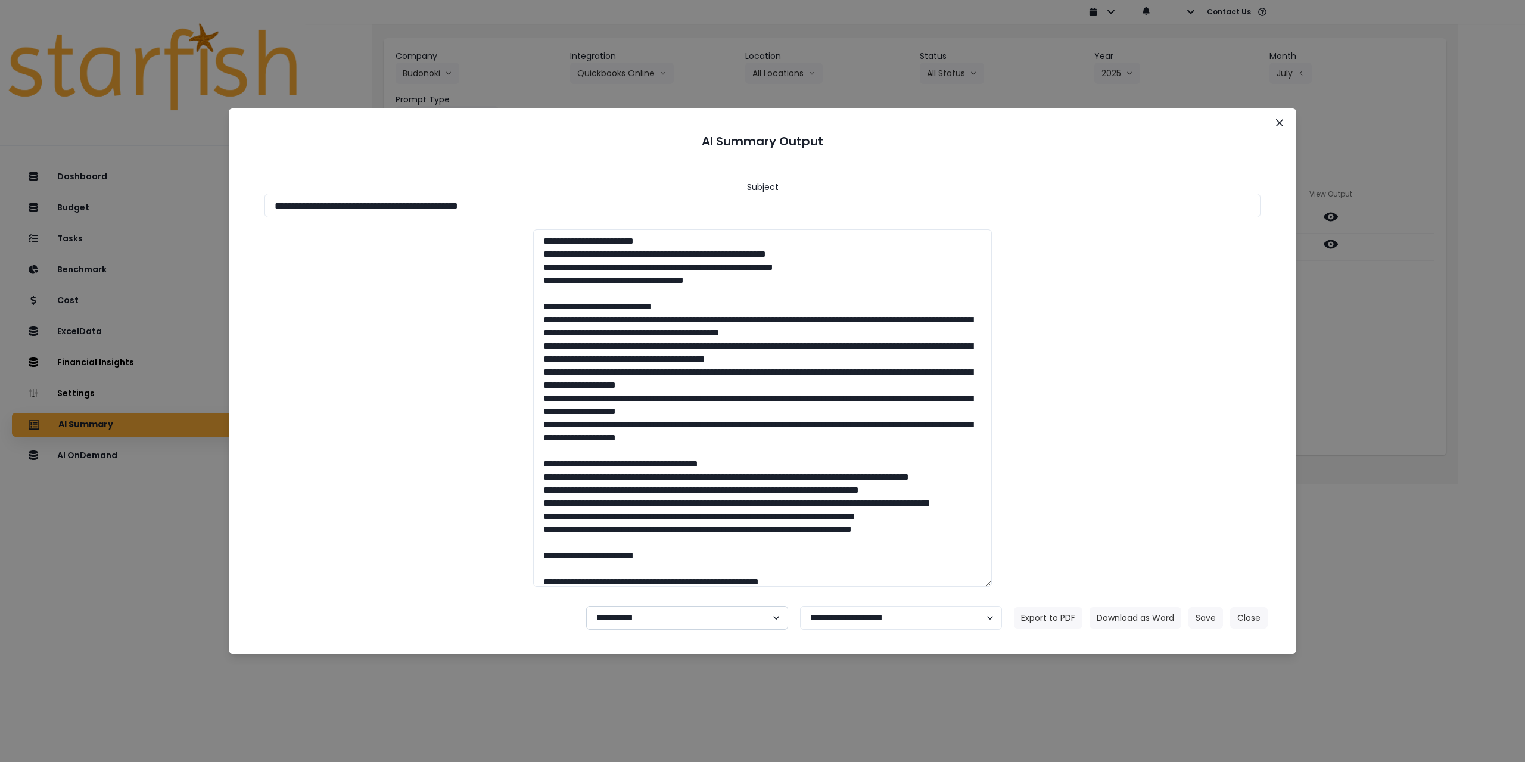
click at [657, 614] on select "**********" at bounding box center [687, 618] width 202 height 24
select select "********"
click at [586, 606] on select "**********" at bounding box center [687, 618] width 202 height 24
click at [1206, 617] on button "Save" at bounding box center [1206, 617] width 35 height 21
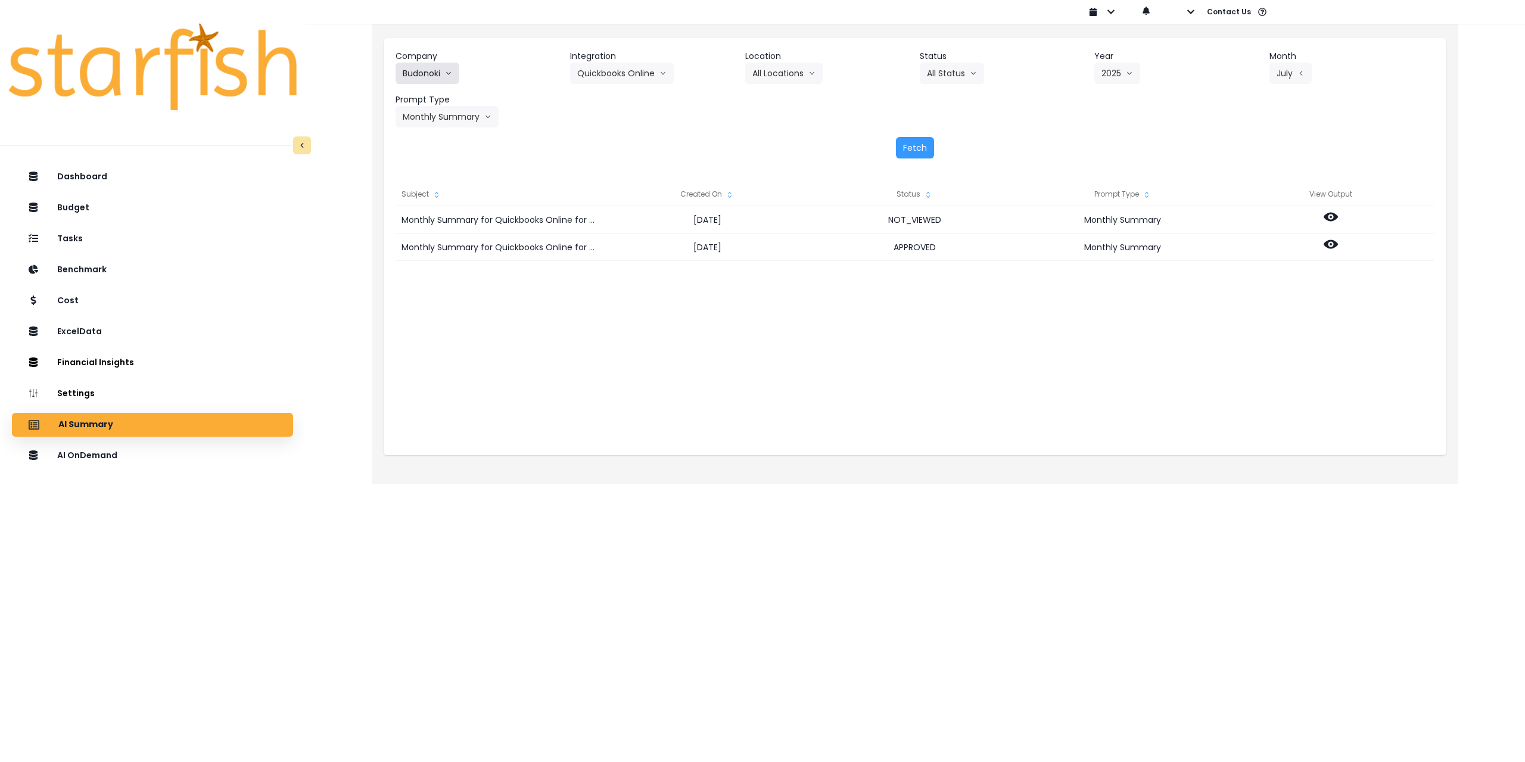
click at [423, 70] on button "Budonoki" at bounding box center [428, 73] width 64 height 21
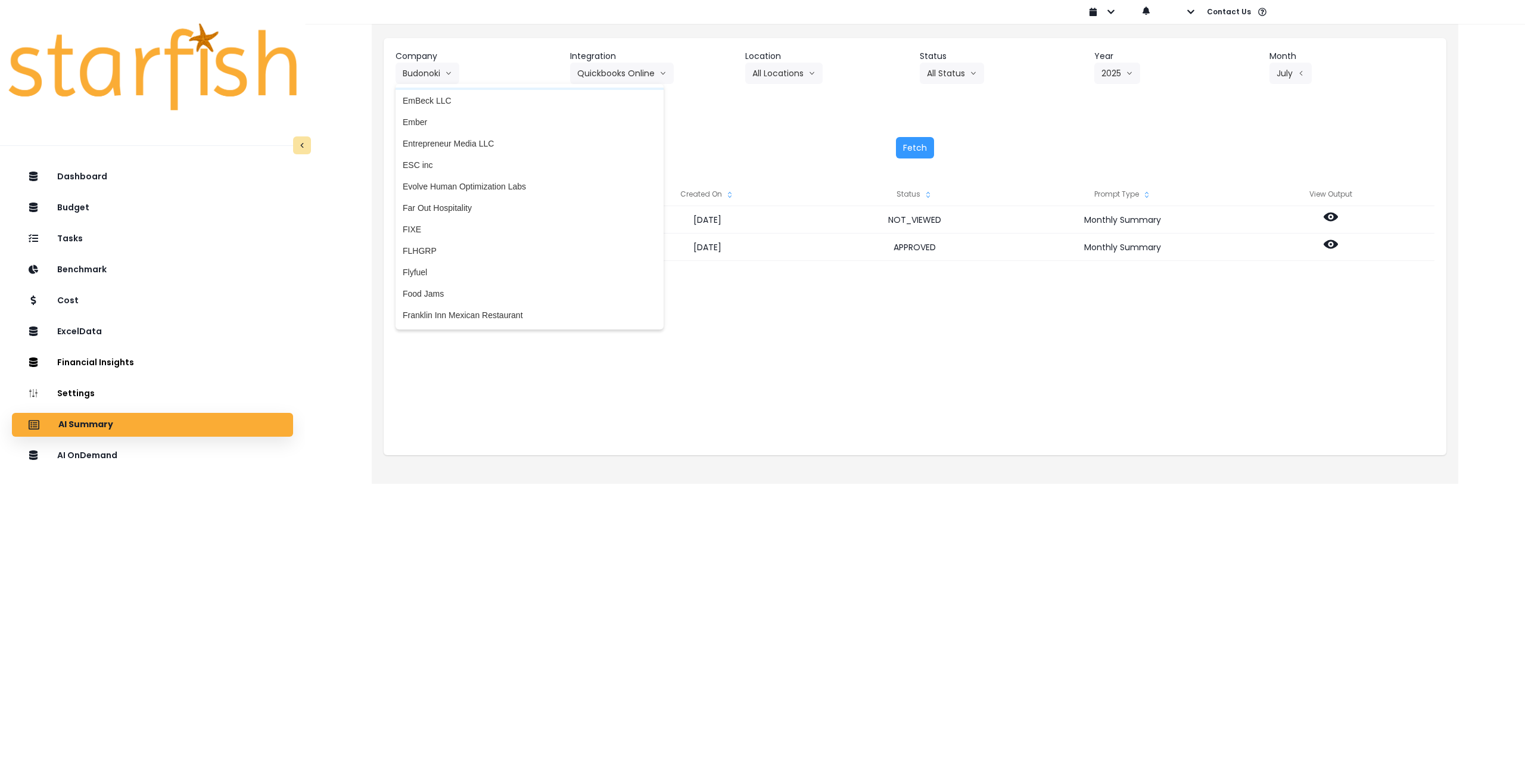
scroll to position [834, 0]
click at [448, 227] on span "Flyfuel" at bounding box center [530, 229] width 254 height 12
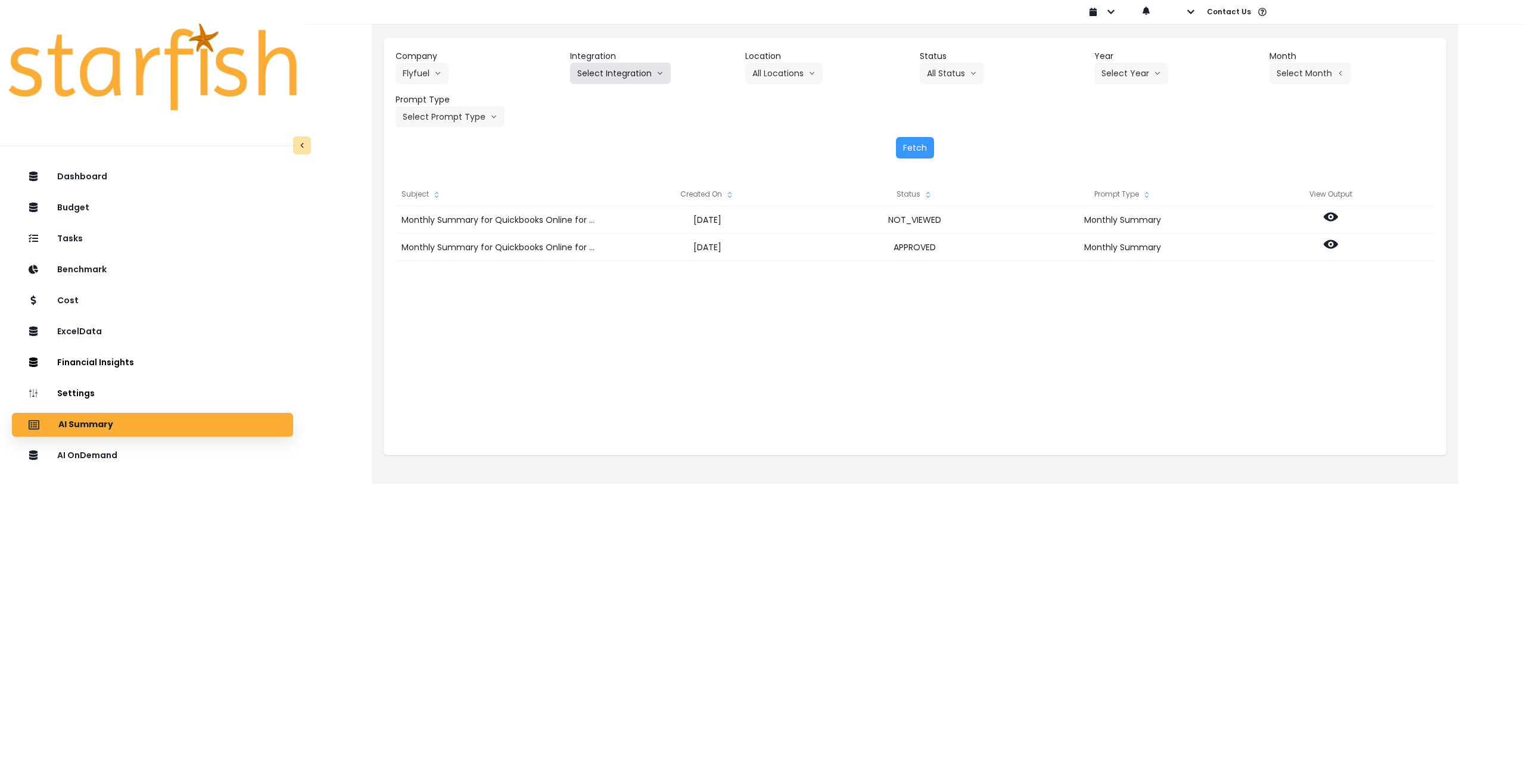
click at [609, 69] on button "Select Integration" at bounding box center [620, 73] width 101 height 21
click at [600, 99] on span "Aventura" at bounding box center [620, 98] width 87 height 12
click at [771, 78] on button "Select Location" at bounding box center [790, 73] width 91 height 21
click at [774, 99] on span "All Locations" at bounding box center [775, 98] width 47 height 12
click at [1112, 70] on button "Select Year" at bounding box center [1131, 73] width 74 height 21
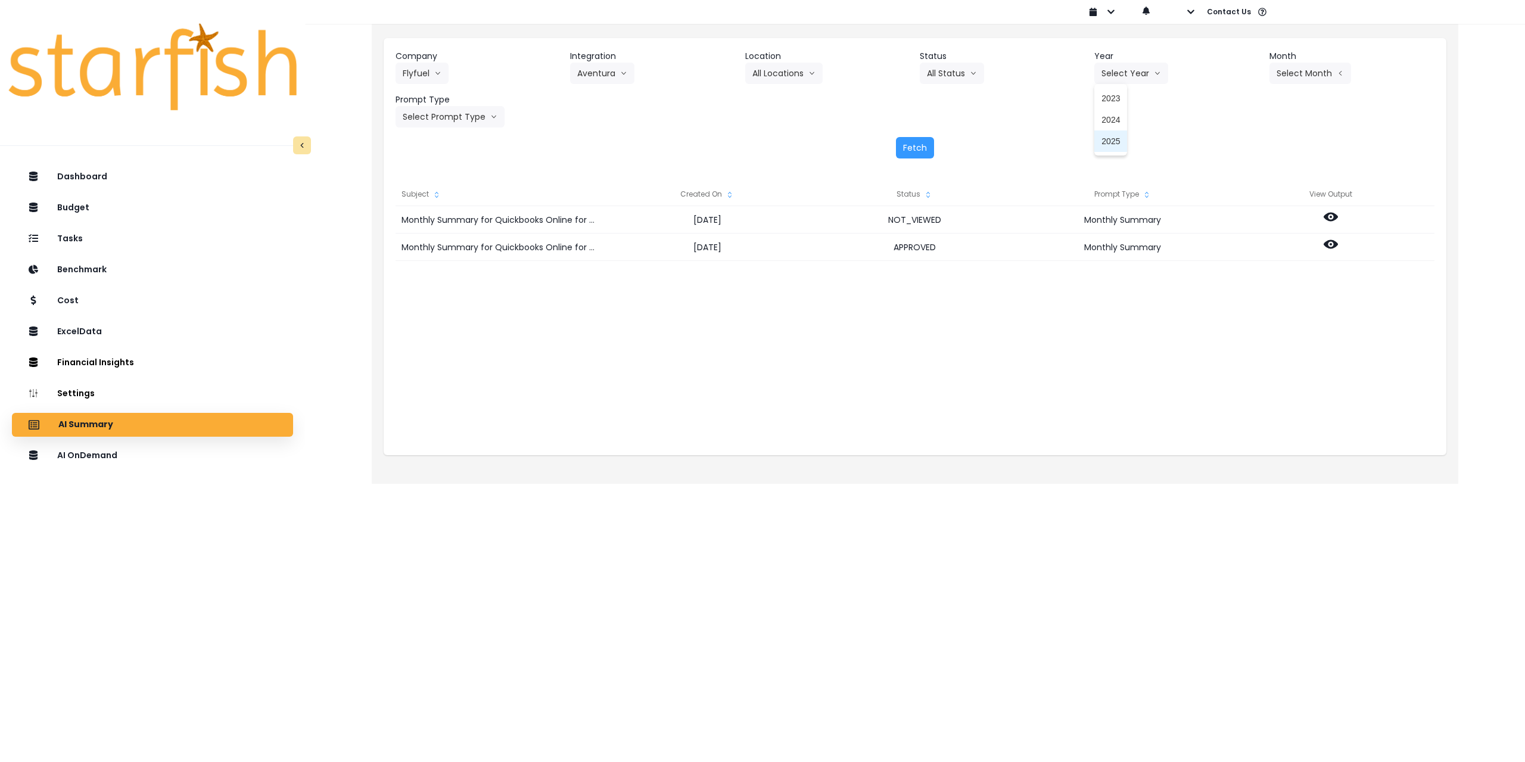
drag, startPoint x: 1108, startPoint y: 143, endPoint x: 1154, endPoint y: 133, distance: 47.0
click at [1109, 143] on span "2025" at bounding box center [1111, 141] width 18 height 12
click at [1311, 74] on button "Select Month" at bounding box center [1311, 73] width 82 height 21
click at [1243, 206] on span "July" at bounding box center [1250, 206] width 23 height 12
click at [444, 119] on button "Select Prompt Type" at bounding box center [450, 116] width 109 height 21
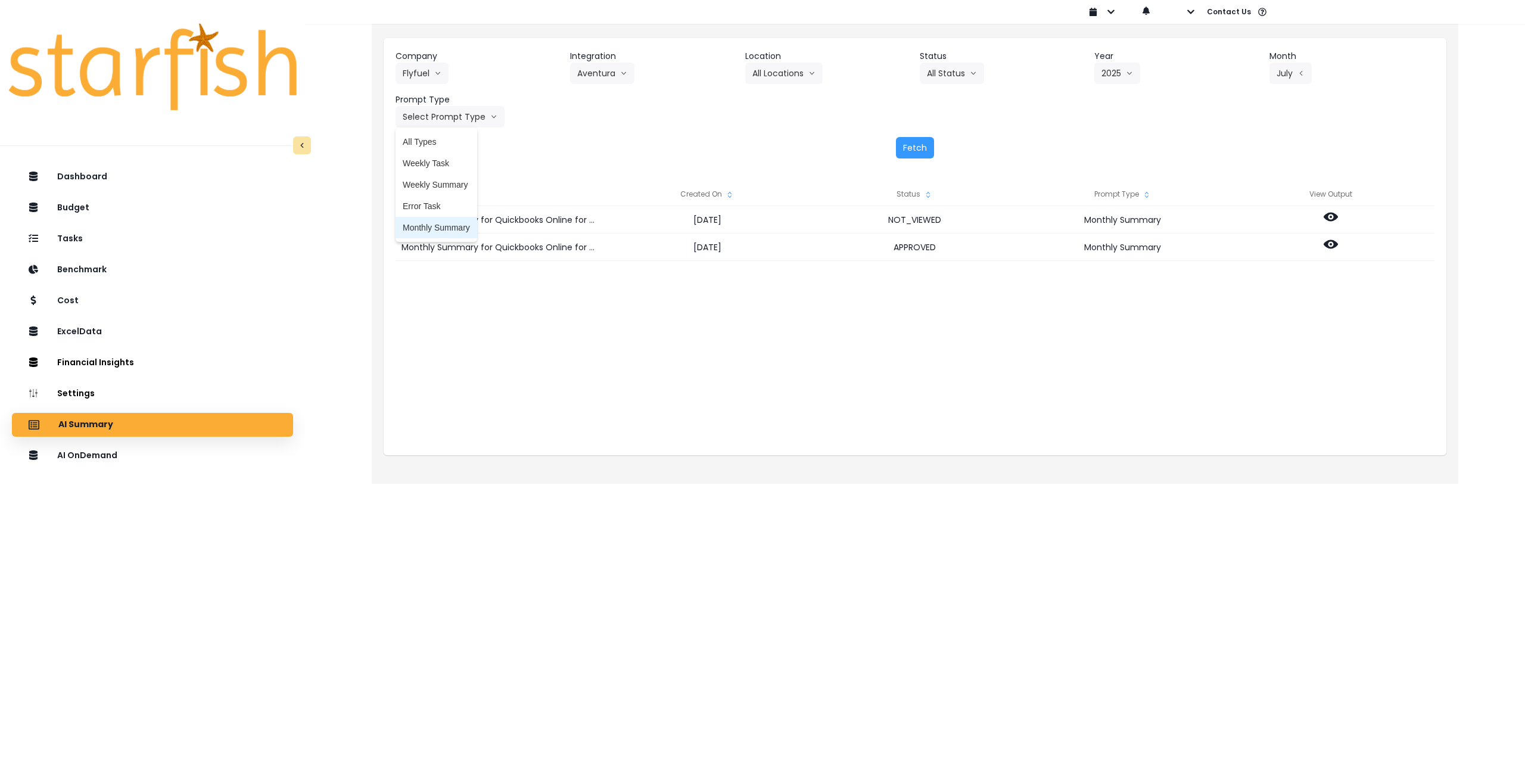
drag, startPoint x: 442, startPoint y: 227, endPoint x: 621, endPoint y: 203, distance: 180.3
click at [442, 228] on span "Monthly Summary" at bounding box center [436, 228] width 67 height 12
click at [919, 146] on button "Fetch" at bounding box center [915, 147] width 38 height 21
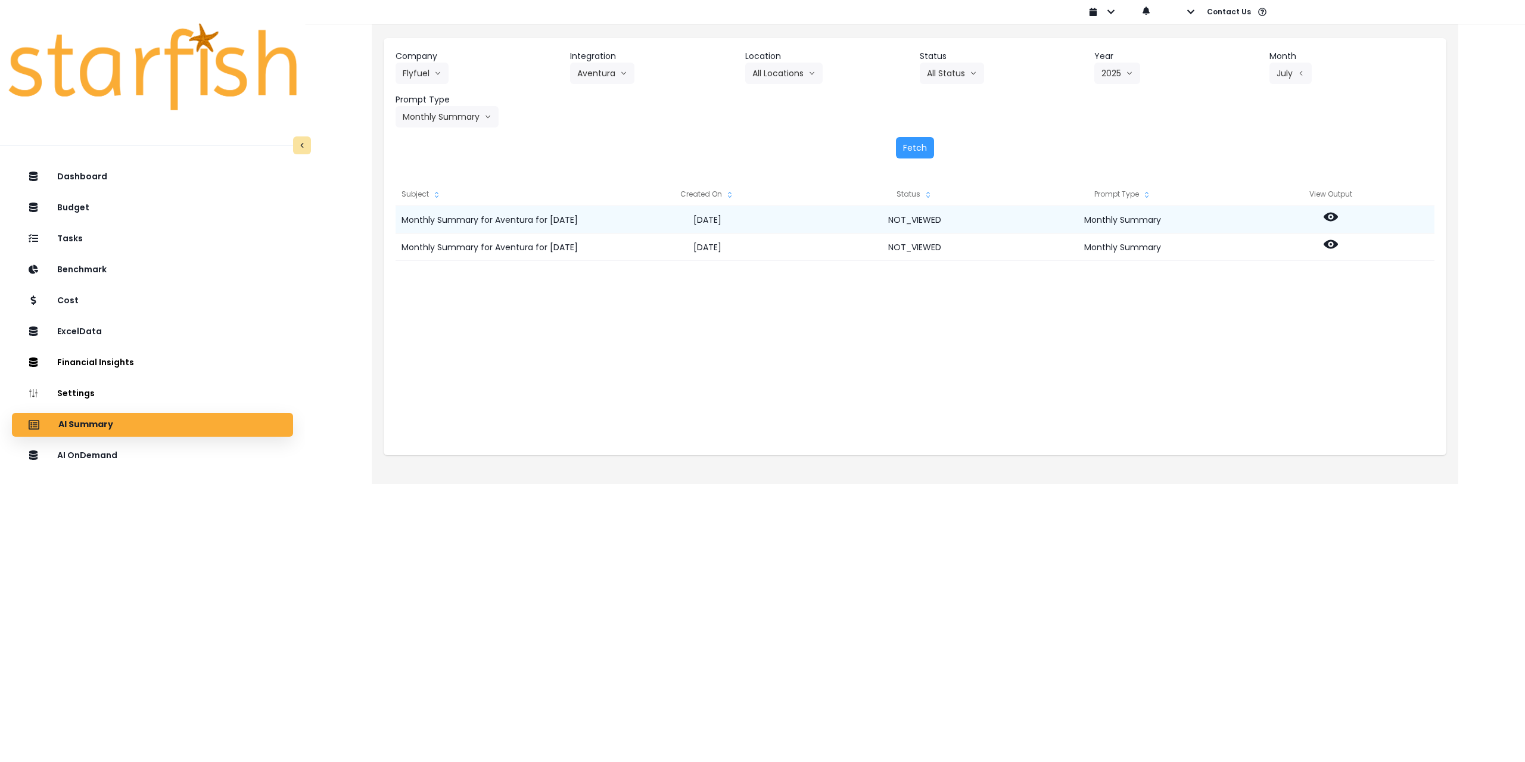
click at [1330, 214] on icon at bounding box center [1331, 217] width 14 height 9
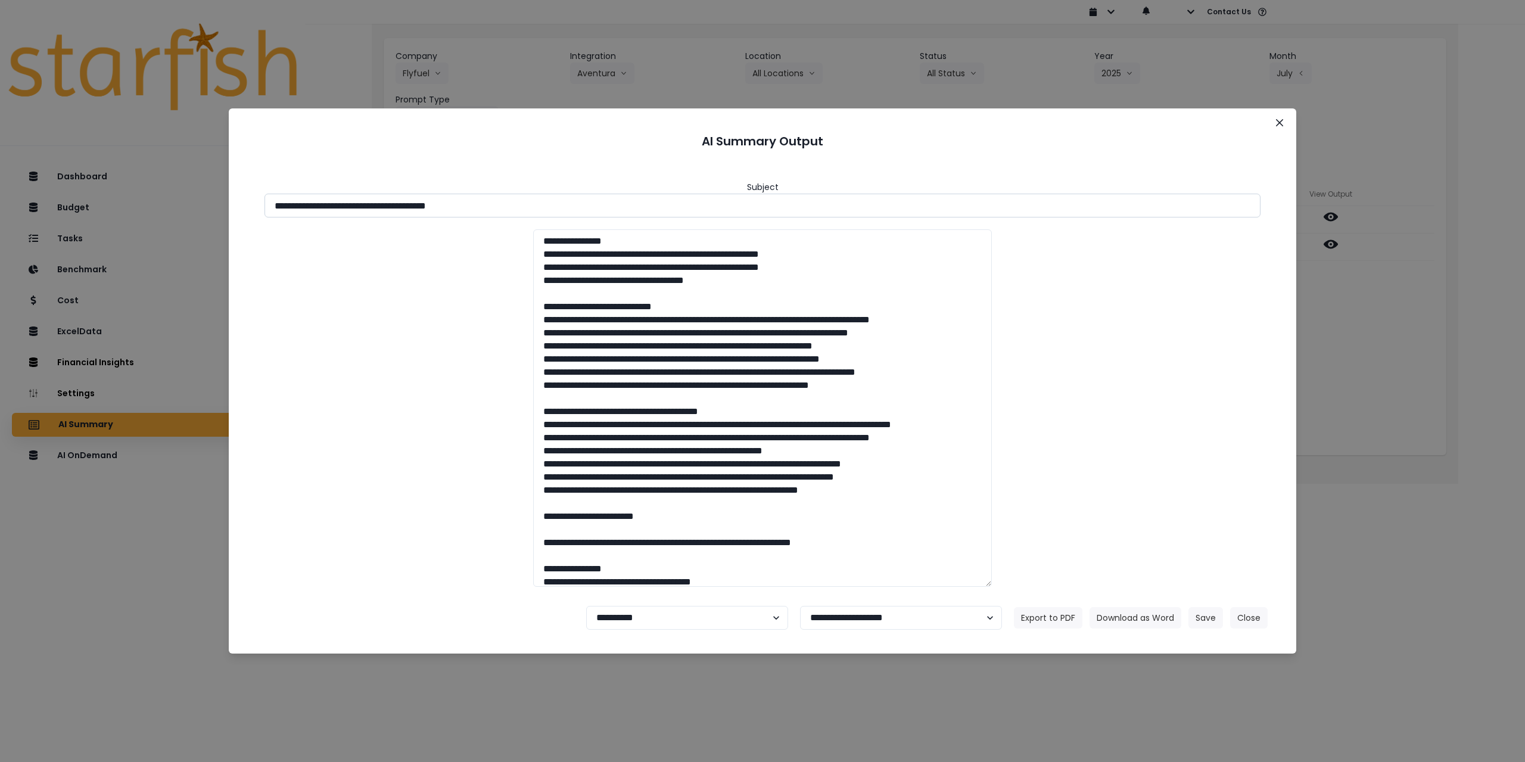
drag, startPoint x: 382, startPoint y: 206, endPoint x: 596, endPoint y: 203, distance: 213.9
click at [595, 203] on input "**********" at bounding box center [763, 206] width 996 height 24
click at [1131, 619] on button "Download as Word" at bounding box center [1136, 617] width 92 height 21
click at [1281, 122] on icon "Close" at bounding box center [1279, 122] width 7 height 7
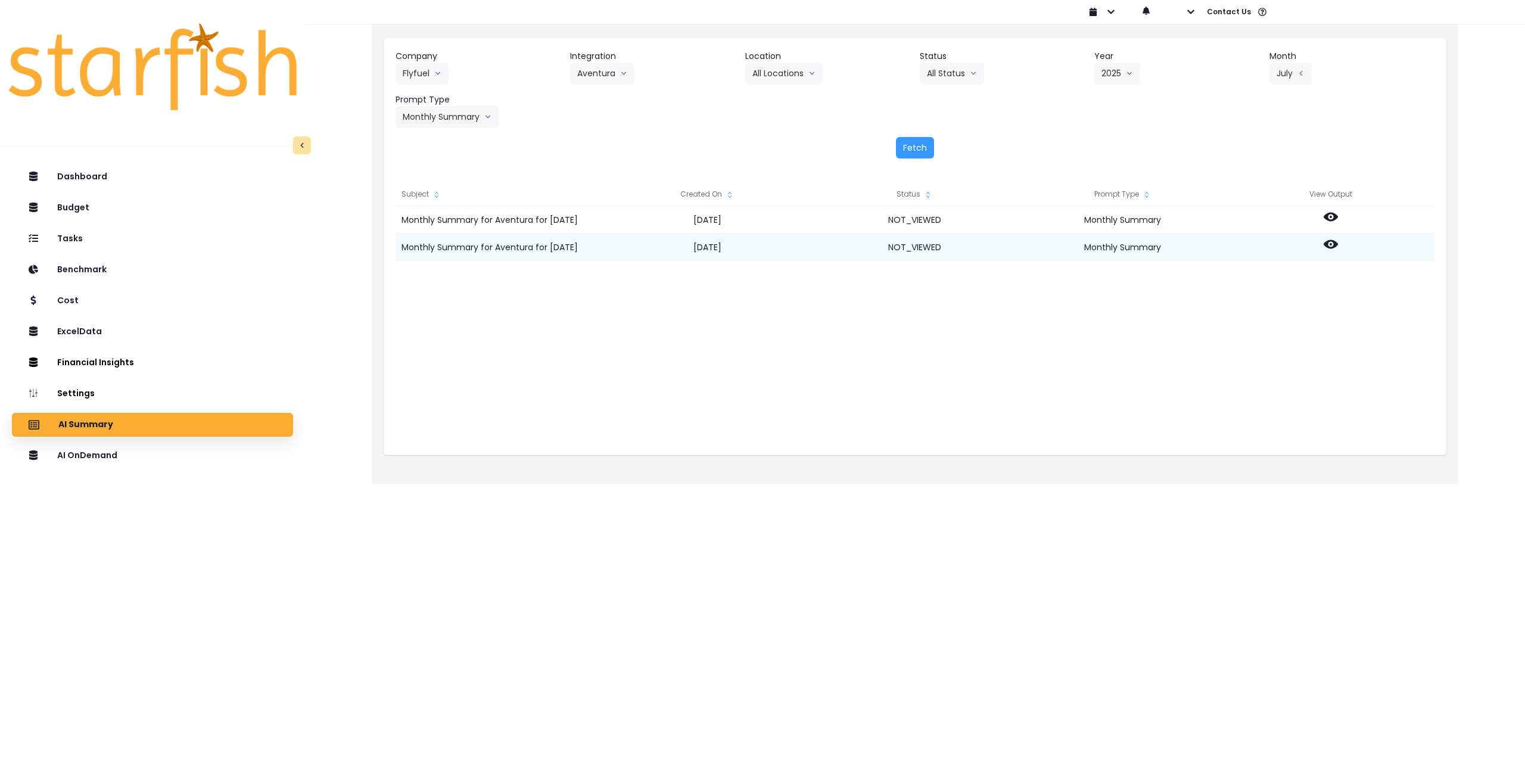
click at [1327, 240] on icon at bounding box center [1331, 244] width 14 height 14
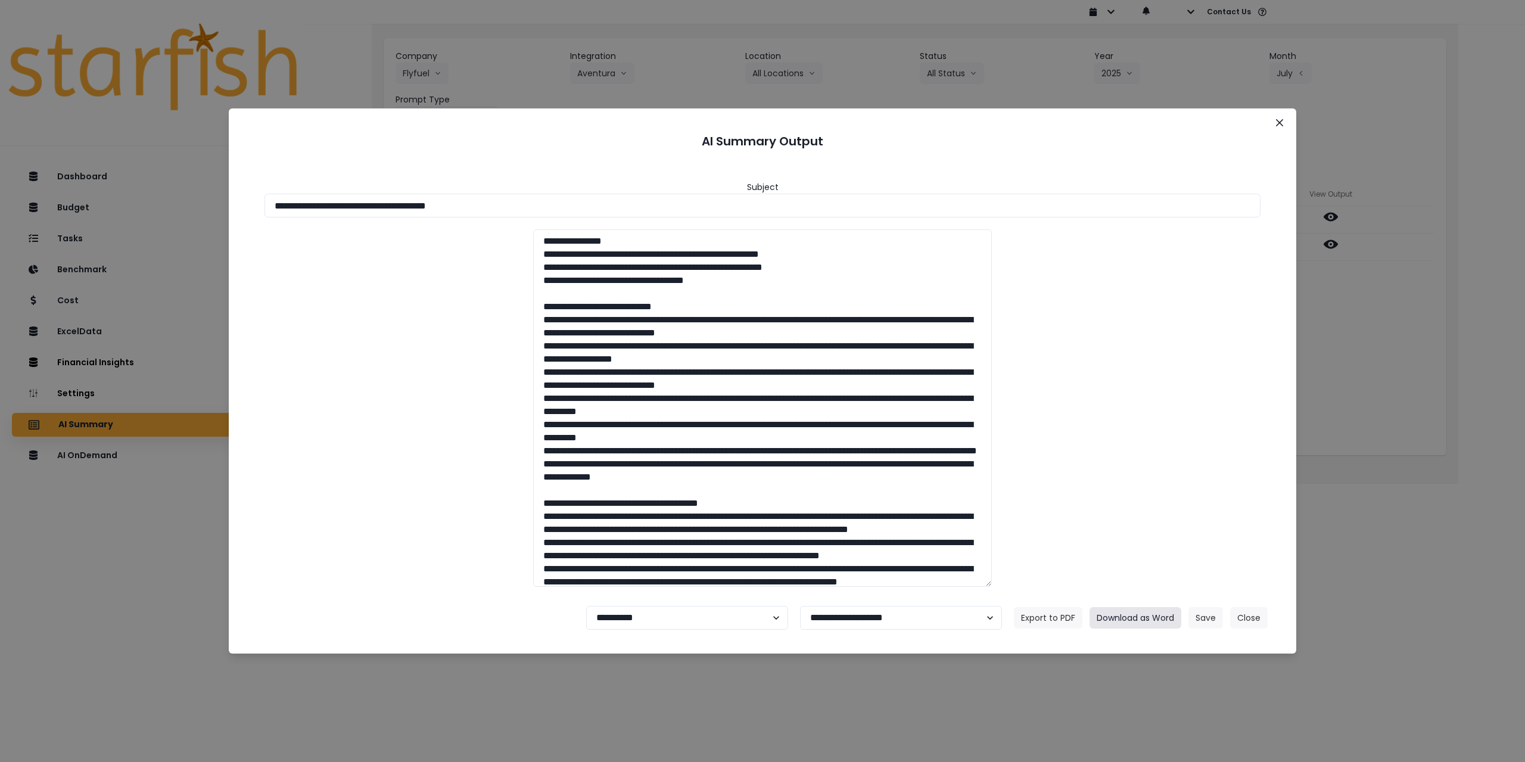
click at [1125, 623] on button "Download as Word" at bounding box center [1136, 617] width 92 height 21
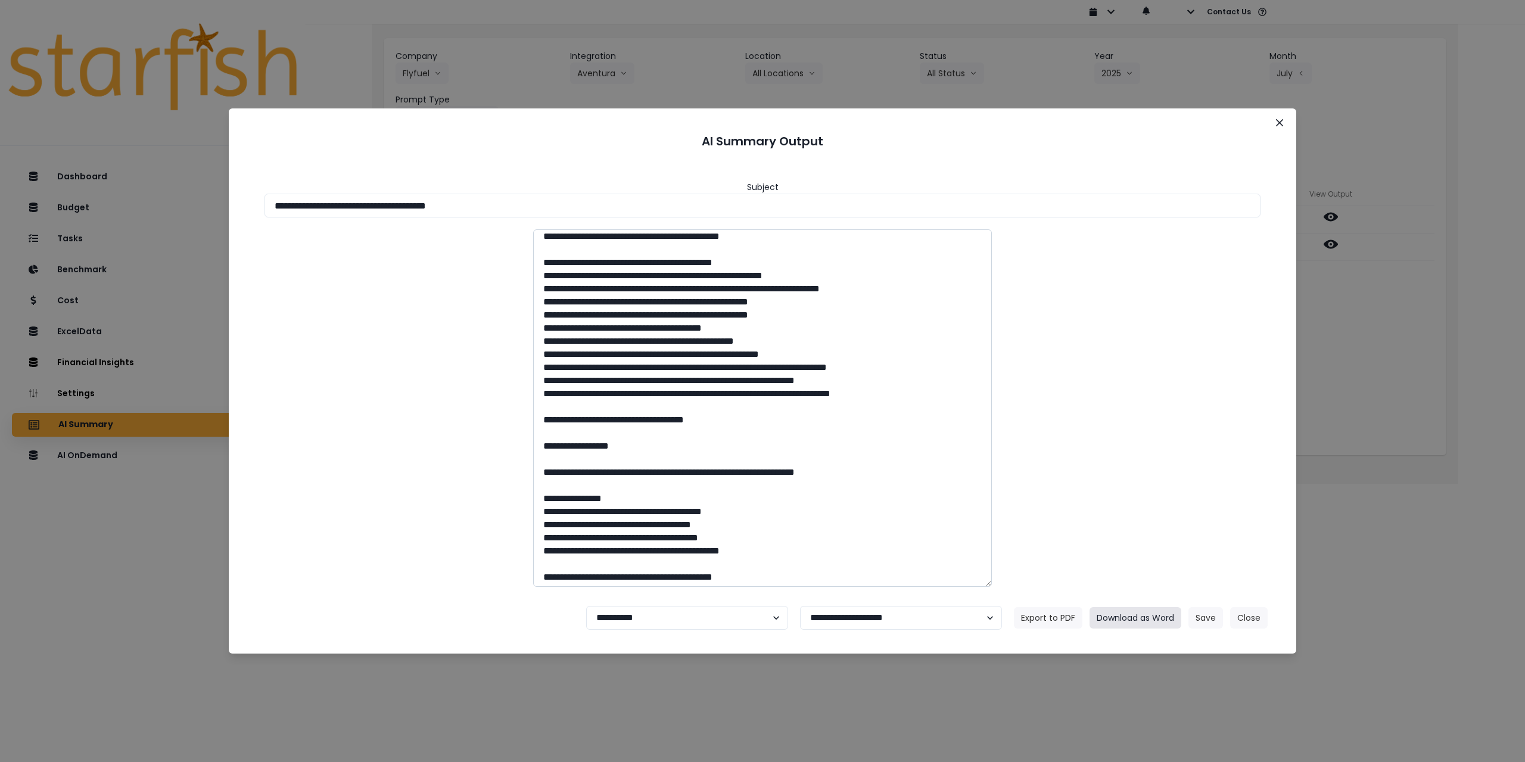
scroll to position [536, 0]
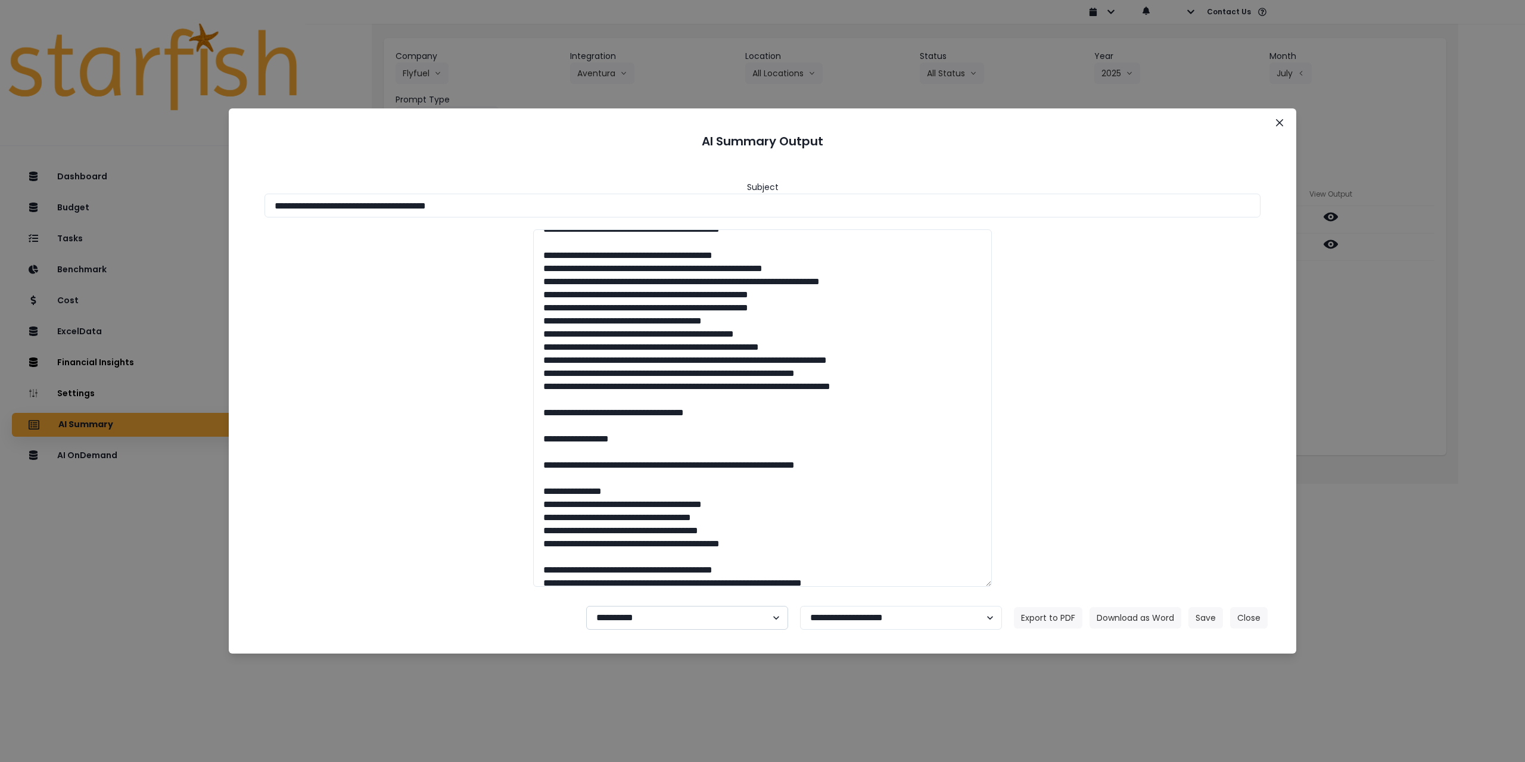
click at [658, 620] on select "**********" at bounding box center [687, 618] width 202 height 24
select select "********"
click at [586, 606] on select "**********" at bounding box center [687, 618] width 202 height 24
click at [1196, 623] on button "Save" at bounding box center [1206, 617] width 35 height 21
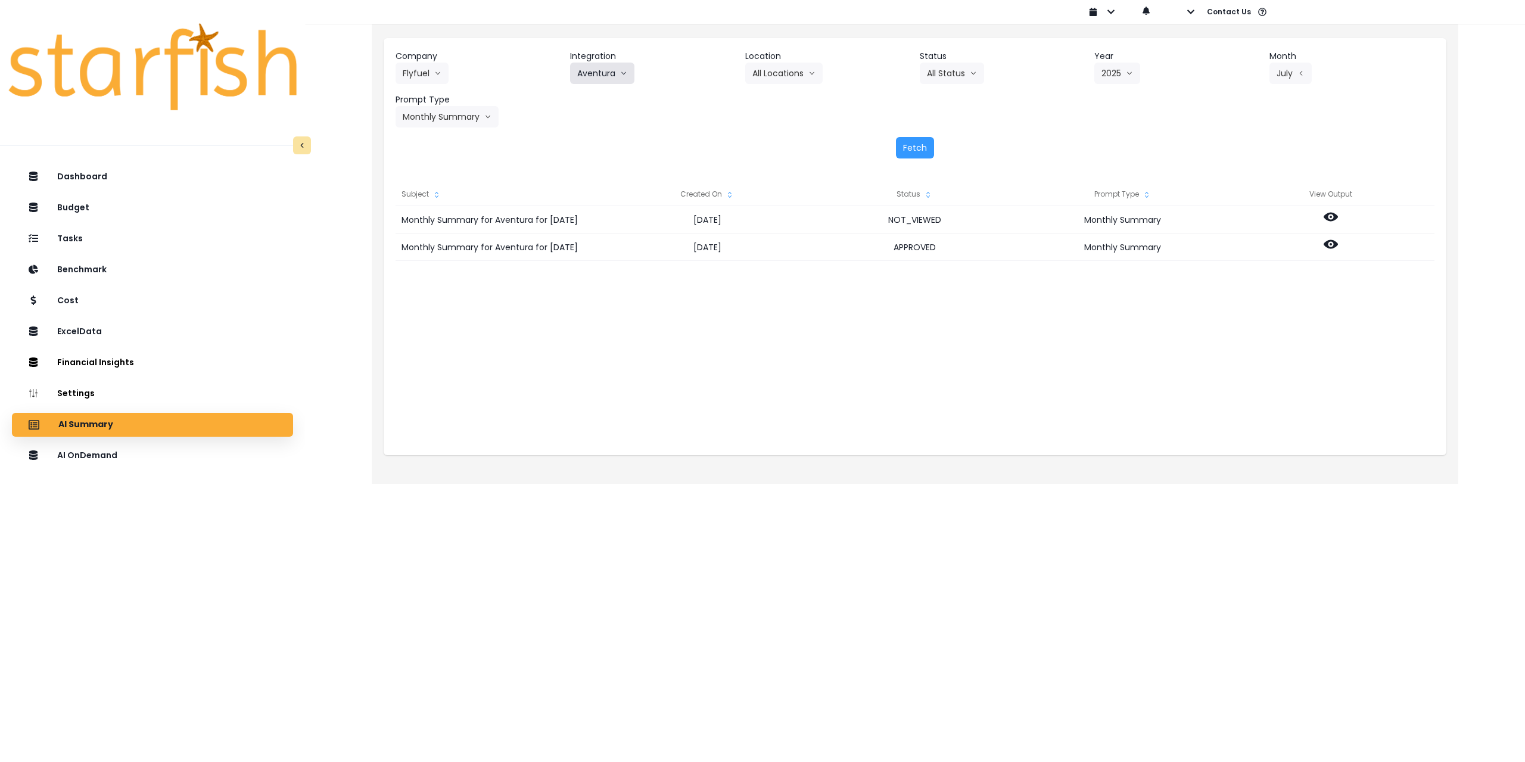
click at [620, 74] on icon "arrow down line" at bounding box center [623, 73] width 7 height 12
click at [607, 117] on span "[GEOGRAPHIC_DATA]" at bounding box center [620, 120] width 87 height 12
click at [776, 74] on button "Select Location" at bounding box center [790, 73] width 91 height 21
drag, startPoint x: 773, startPoint y: 95, endPoint x: 850, endPoint y: 87, distance: 77.9
click at [774, 95] on span "All Locations" at bounding box center [775, 98] width 47 height 12
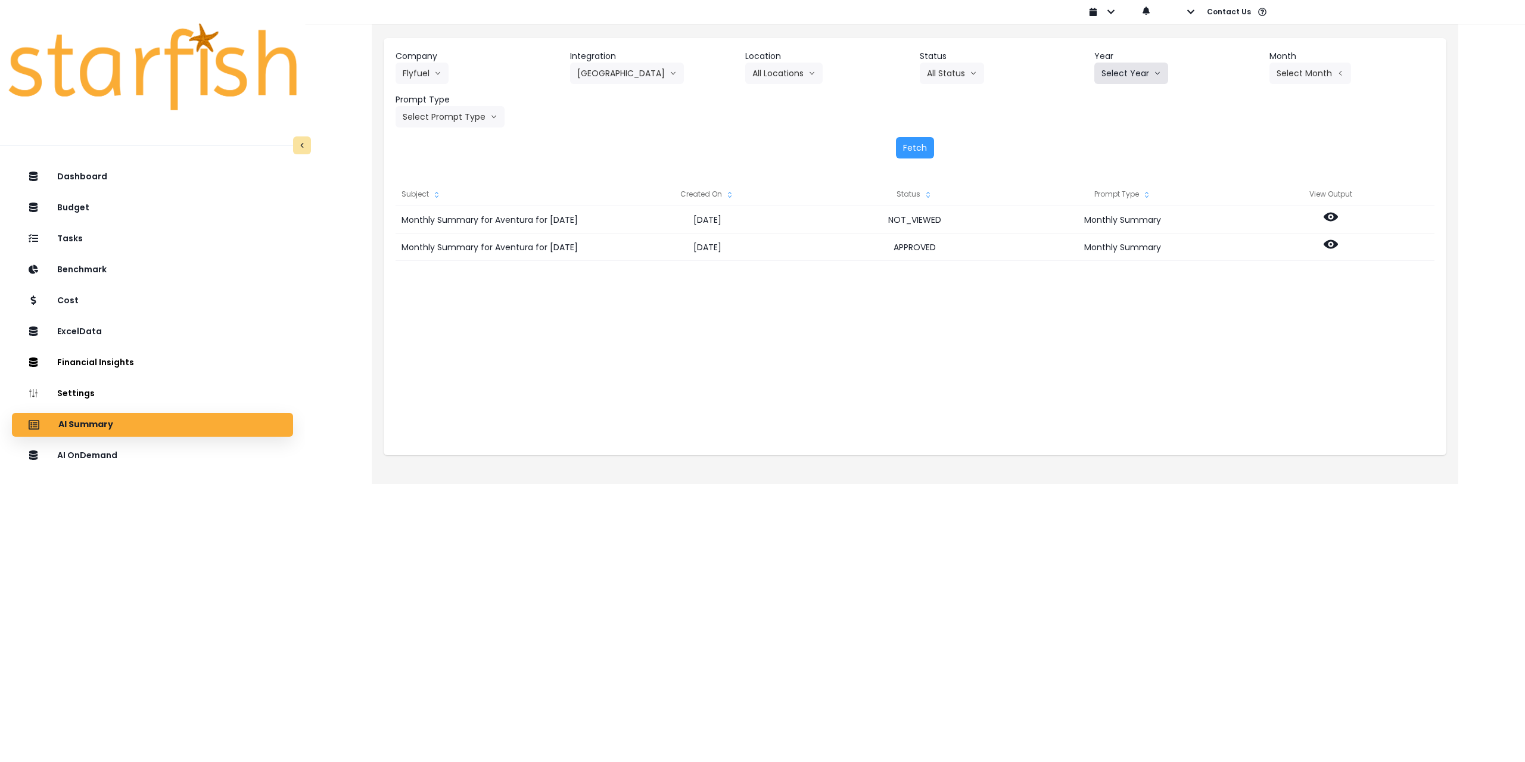
click at [1127, 70] on button "Select Year" at bounding box center [1131, 73] width 74 height 21
drag, startPoint x: 1110, startPoint y: 138, endPoint x: 1228, endPoint y: 112, distance: 120.7
click at [1111, 138] on span "2025" at bounding box center [1111, 141] width 18 height 12
click at [1293, 78] on button "Select Month" at bounding box center [1311, 73] width 82 height 21
click at [1239, 203] on span "July" at bounding box center [1250, 206] width 23 height 12
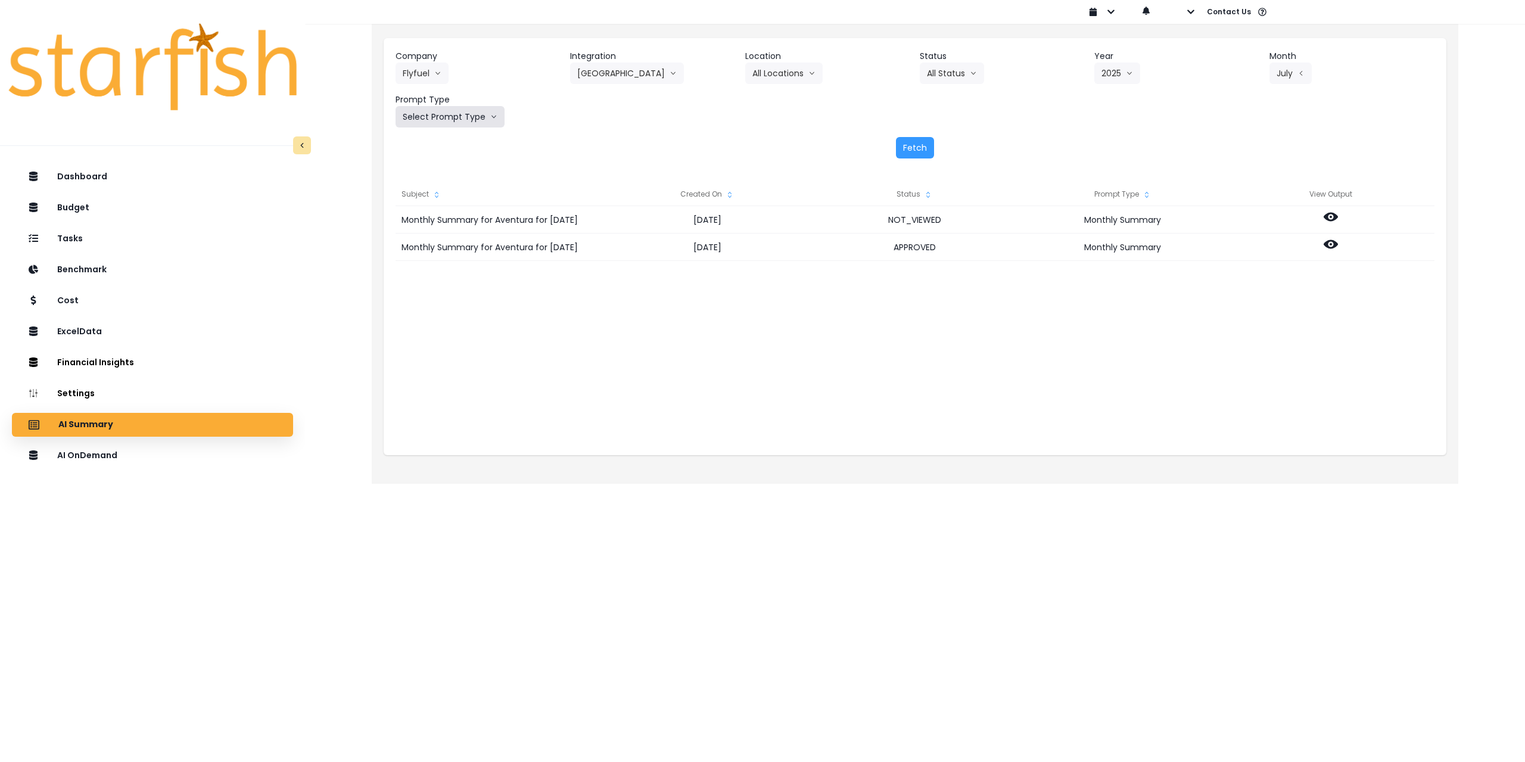
click at [466, 117] on button "Select Prompt Type" at bounding box center [450, 116] width 109 height 21
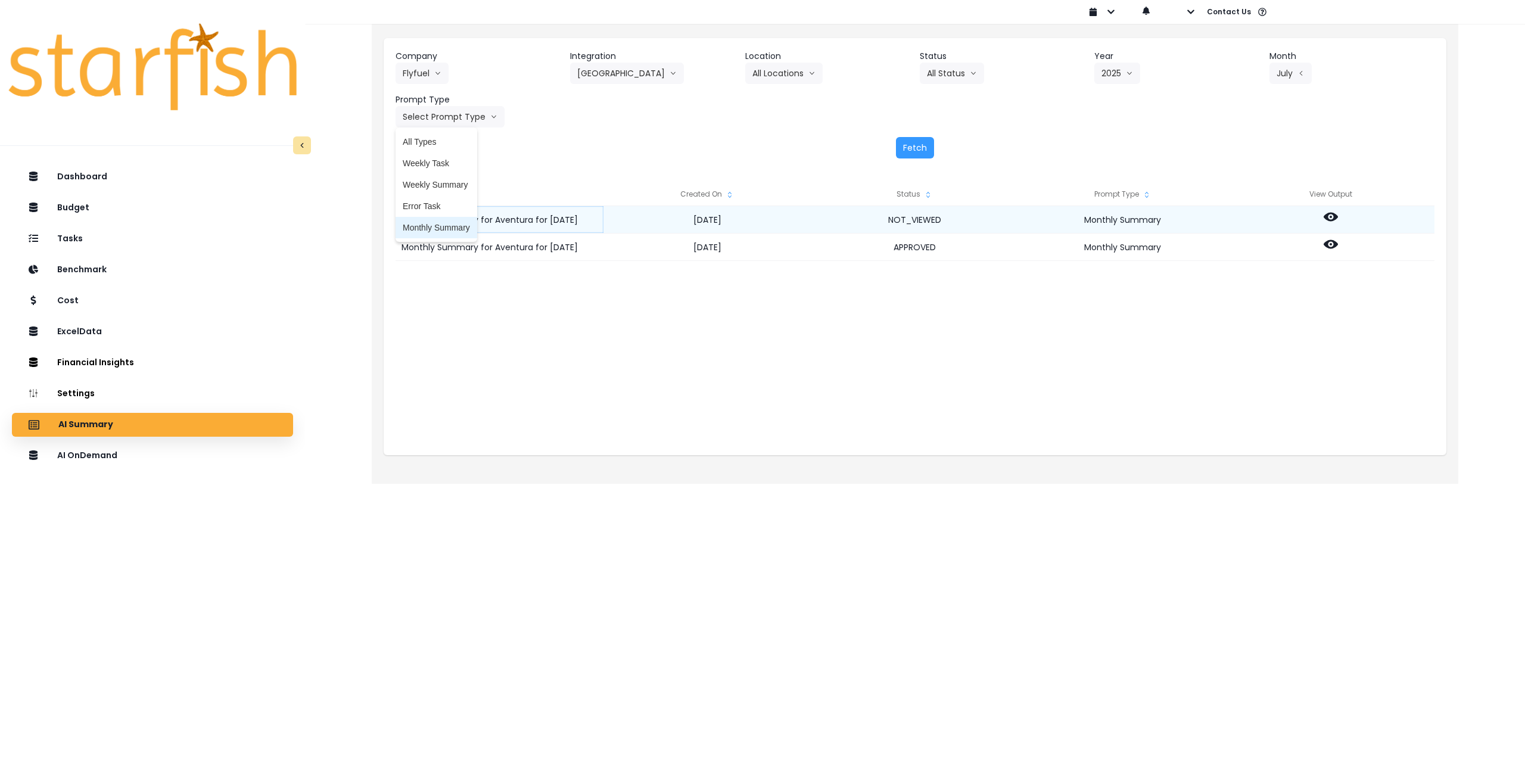
drag, startPoint x: 437, startPoint y: 226, endPoint x: 486, endPoint y: 215, distance: 50.0
click at [437, 226] on span "Monthly Summary" at bounding box center [436, 228] width 67 height 12
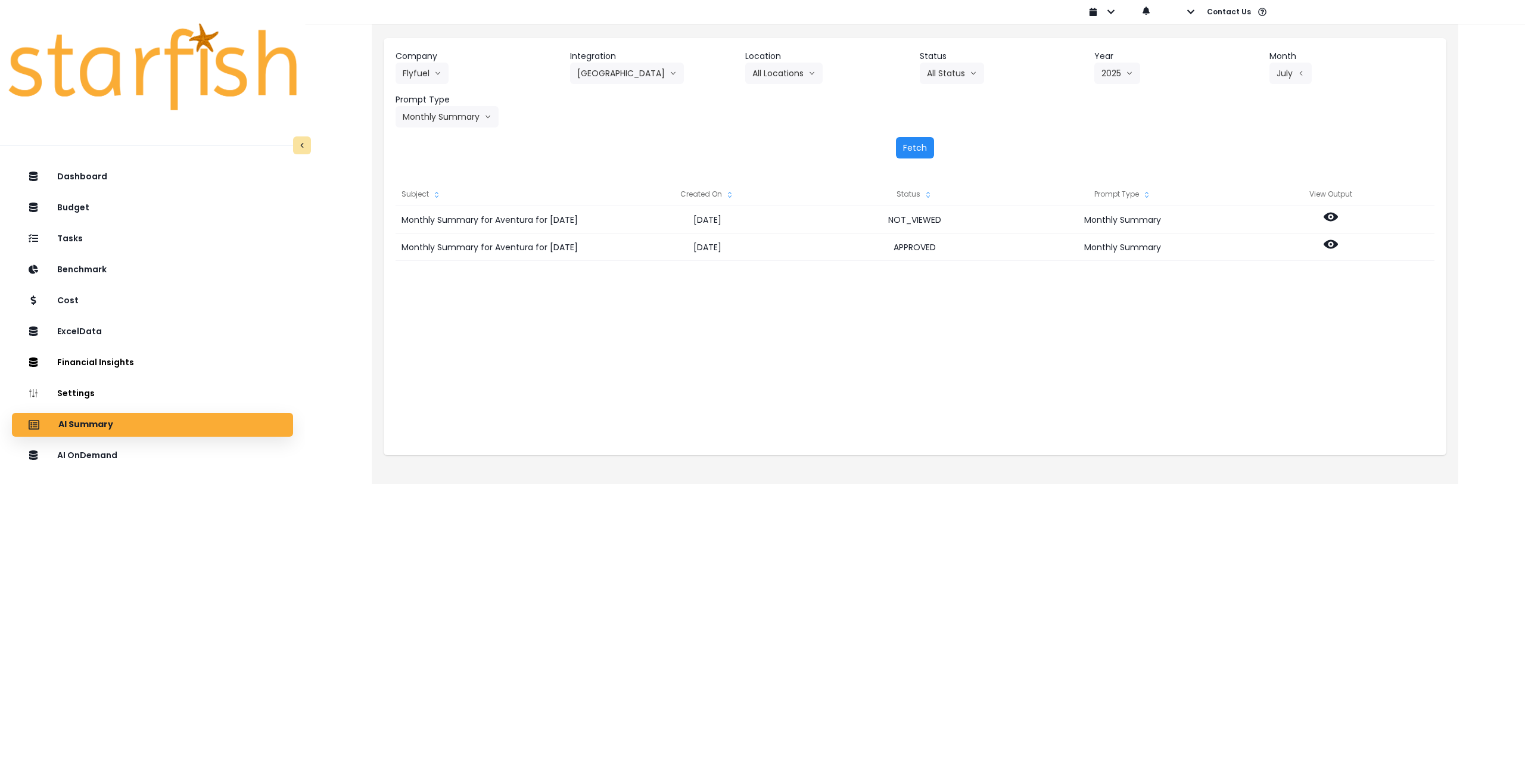
click at [914, 142] on button "Fetch" at bounding box center [915, 147] width 38 height 21
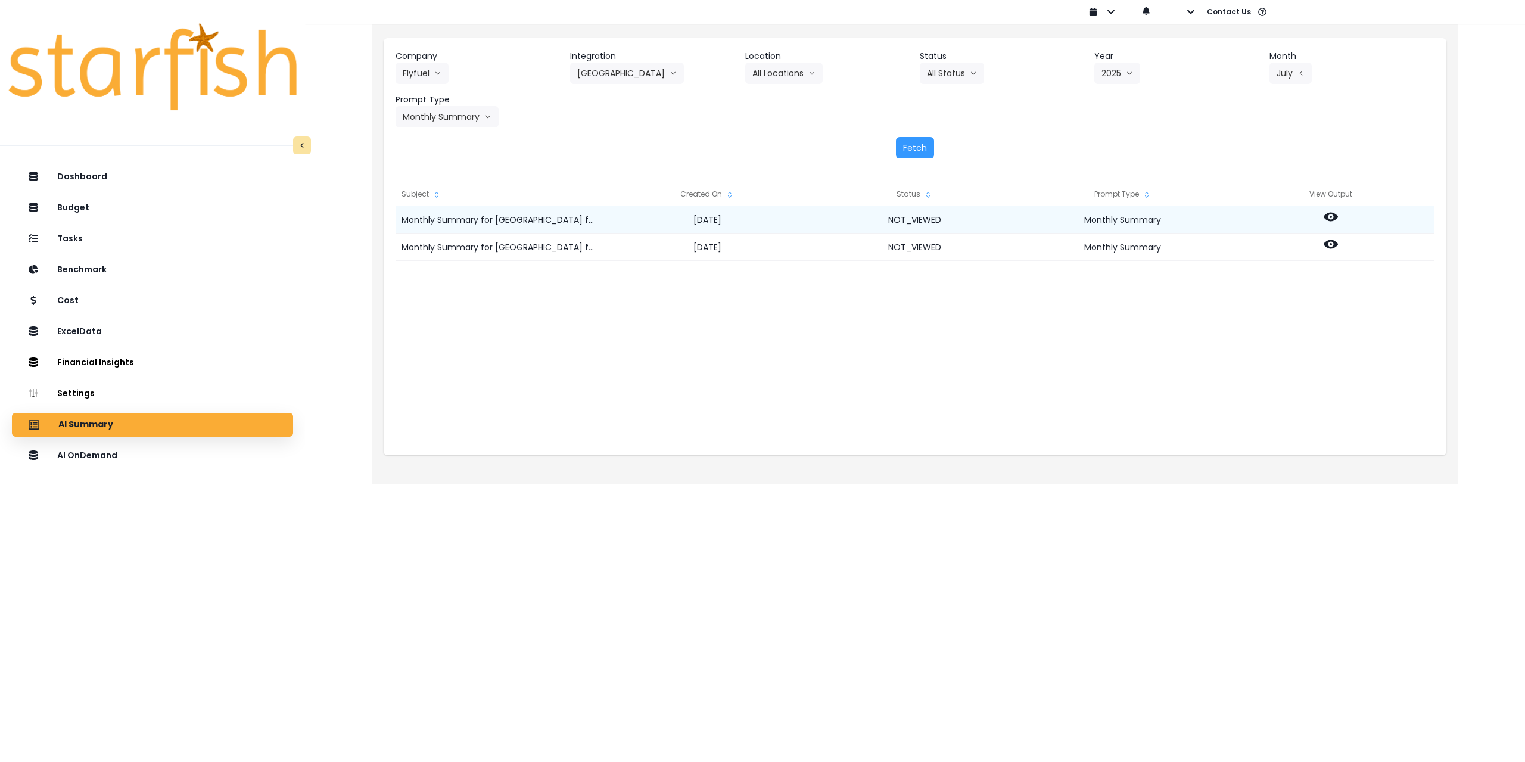
click at [1333, 220] on icon at bounding box center [1331, 217] width 14 height 9
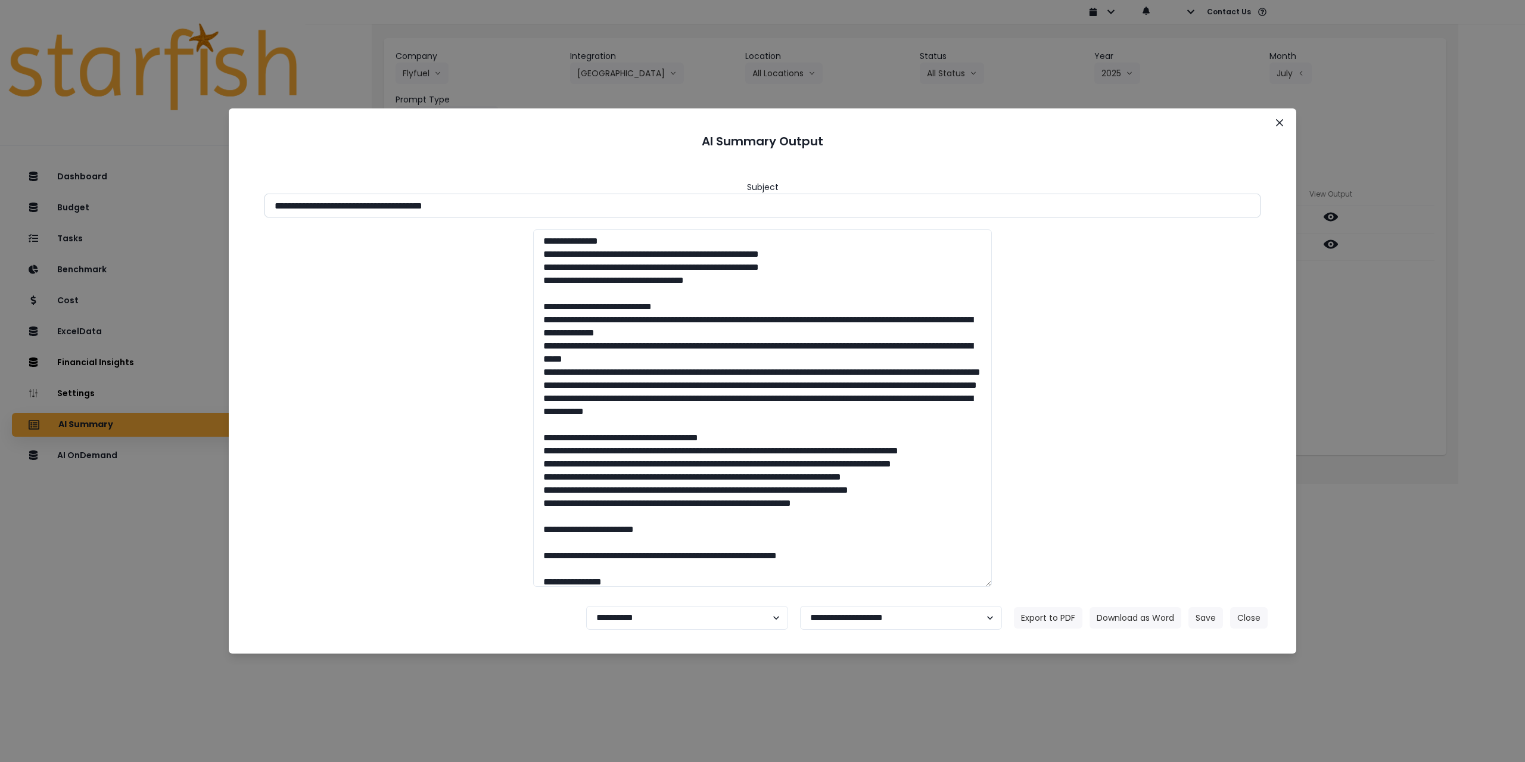
drag, startPoint x: 382, startPoint y: 204, endPoint x: 673, endPoint y: 216, distance: 291.0
click at [652, 210] on input "**********" at bounding box center [763, 206] width 996 height 24
click at [1121, 614] on button "Download as Word" at bounding box center [1136, 617] width 92 height 21
drag, startPoint x: 1373, startPoint y: 294, endPoint x: 1357, endPoint y: 260, distance: 38.4
click at [1373, 294] on div "**********" at bounding box center [762, 381] width 1525 height 762
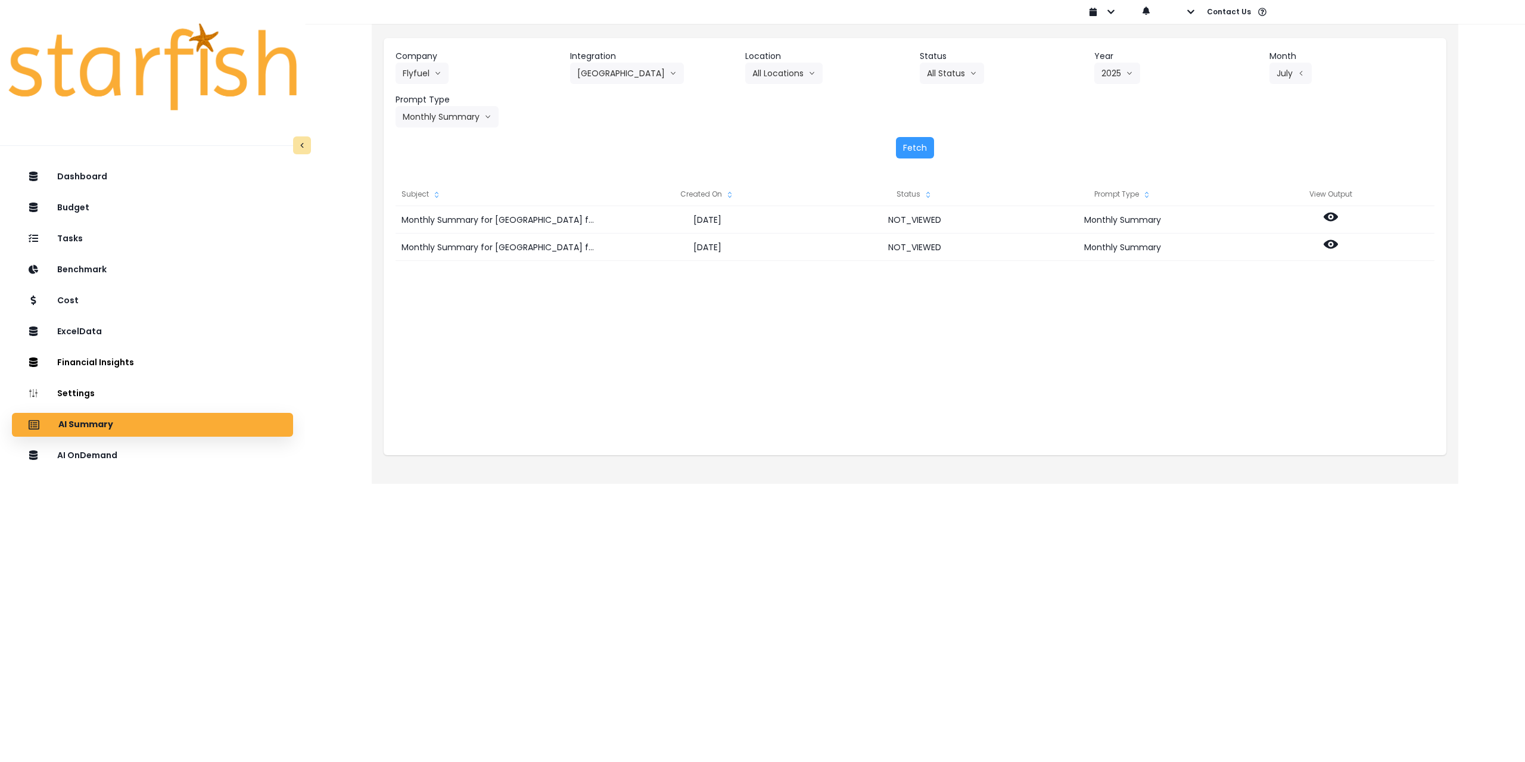
click at [1144, 304] on div "Monthly Summary for [GEOGRAPHIC_DATA] for [DATE] [DATE] NOT_VIEWED Monthly Summ…" at bounding box center [915, 325] width 1039 height 238
click at [1325, 242] on icon at bounding box center [1331, 244] width 14 height 9
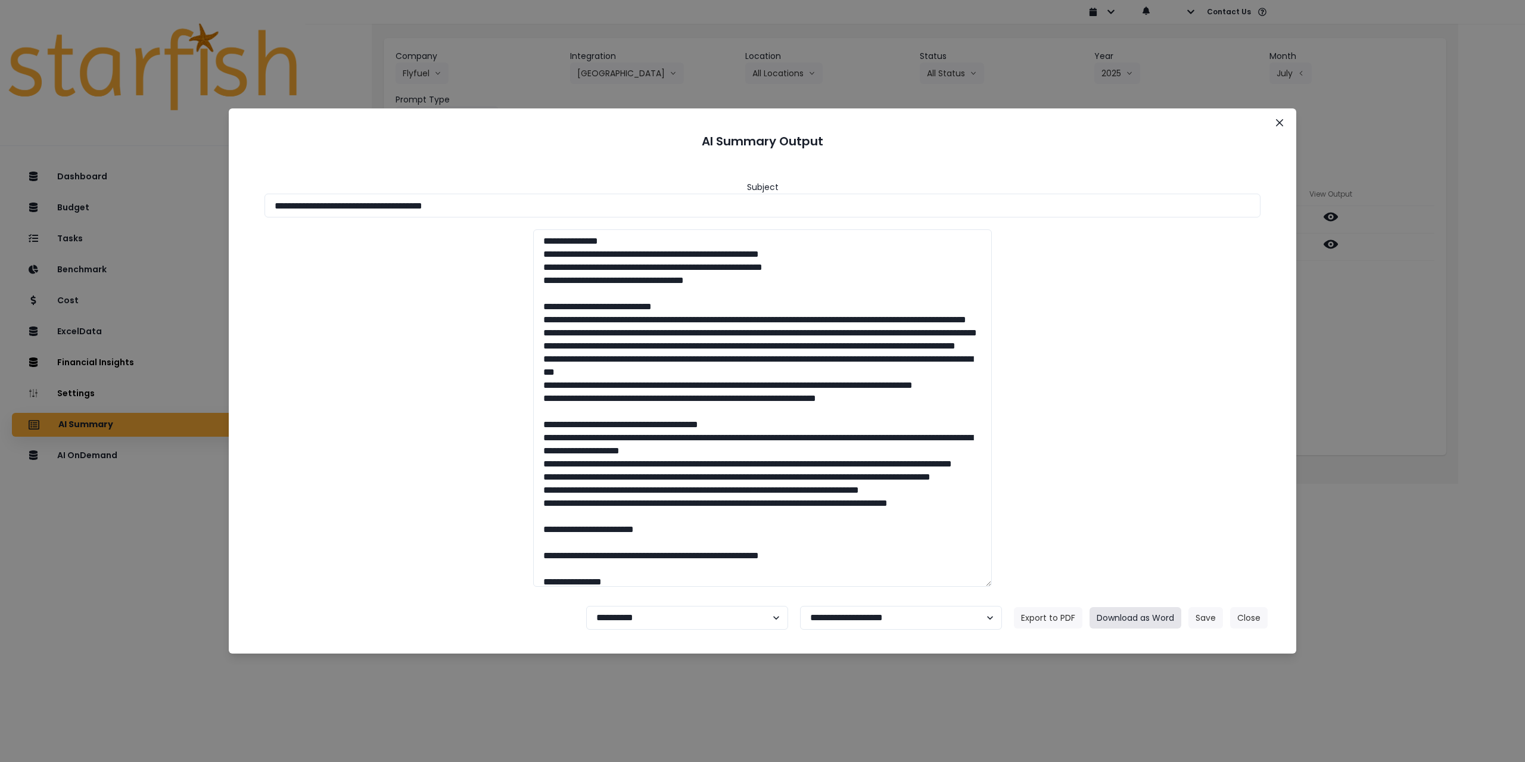
click at [1146, 619] on button "Download as Word" at bounding box center [1136, 617] width 92 height 21
click at [1283, 119] on button "Close" at bounding box center [1279, 122] width 19 height 19
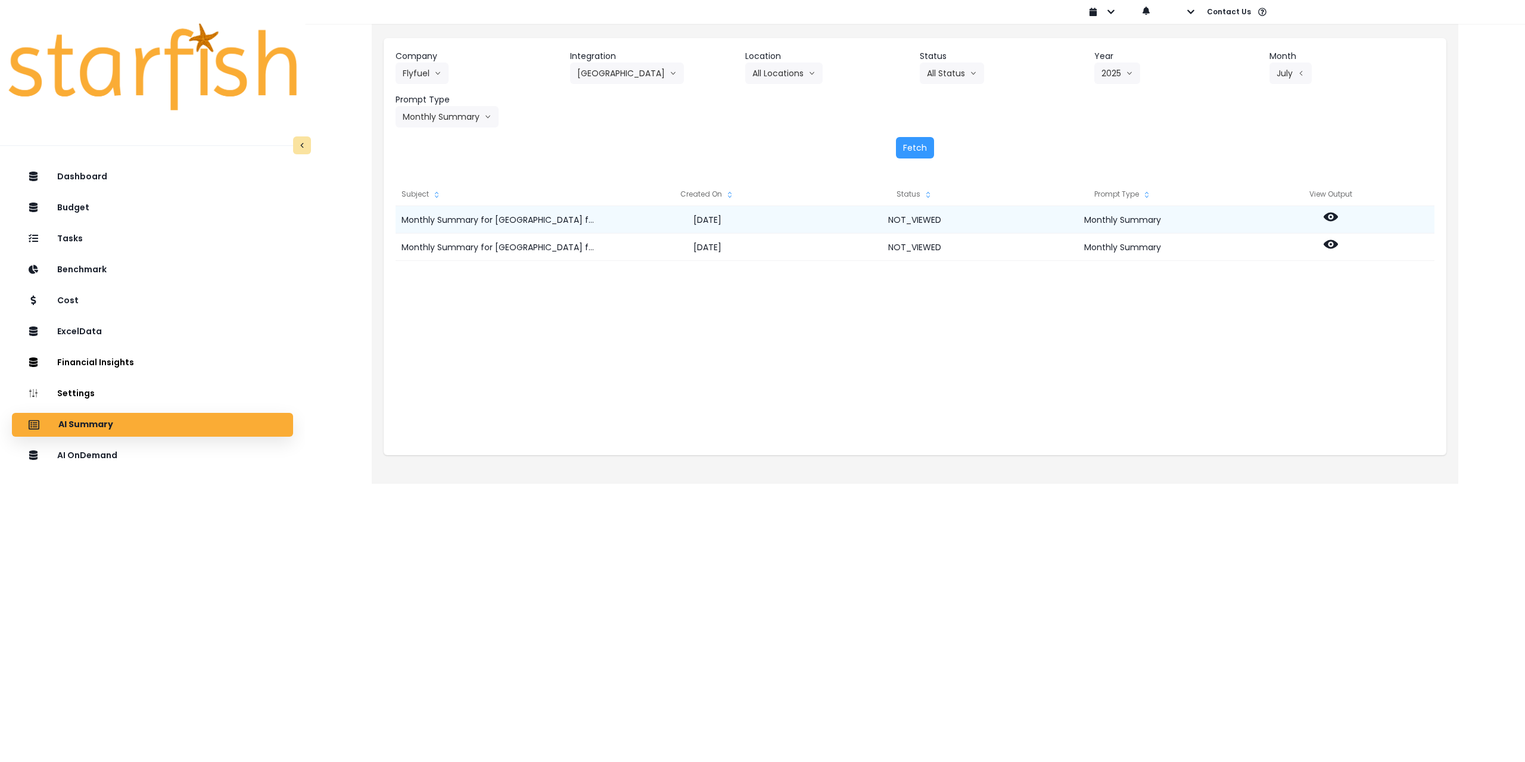
click at [1333, 214] on icon at bounding box center [1331, 217] width 14 height 9
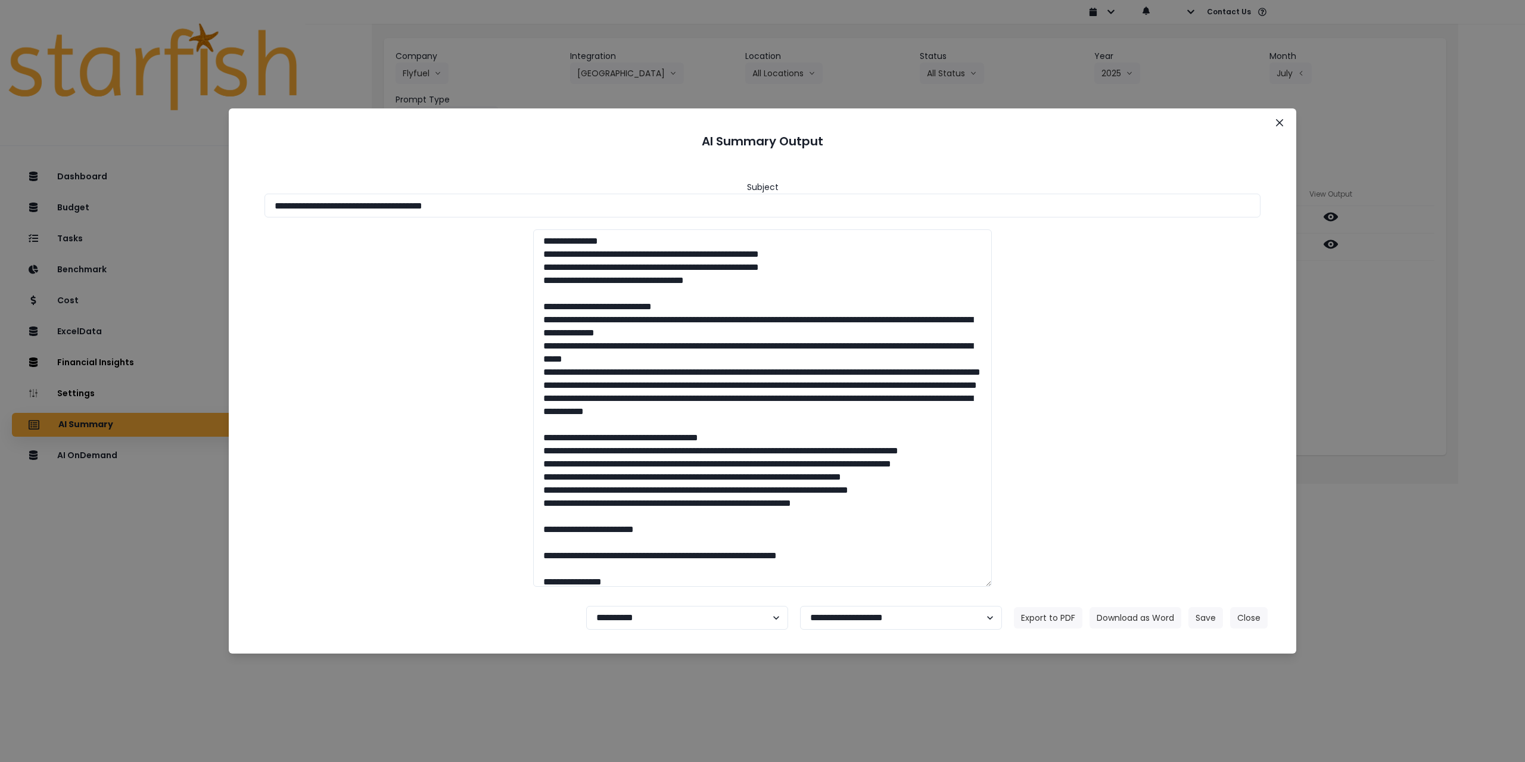
click at [664, 605] on footer "**********" at bounding box center [762, 617] width 1039 height 43
click at [667, 612] on select "**********" at bounding box center [687, 618] width 202 height 24
select select "********"
click at [586, 606] on select "**********" at bounding box center [687, 618] width 202 height 24
click at [1207, 614] on button "Save" at bounding box center [1206, 617] width 35 height 21
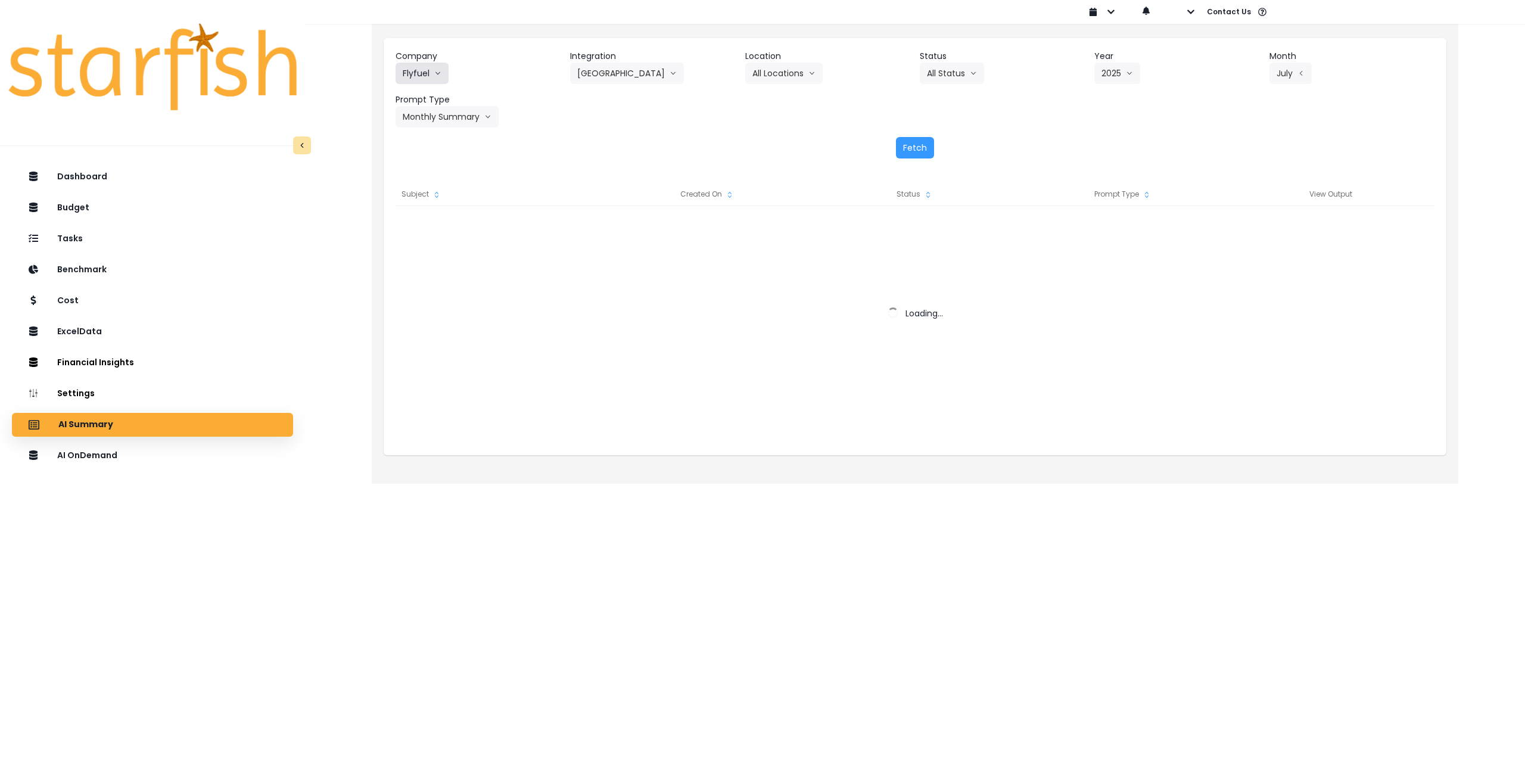
click at [424, 70] on button "Flyfuel" at bounding box center [422, 73] width 53 height 21
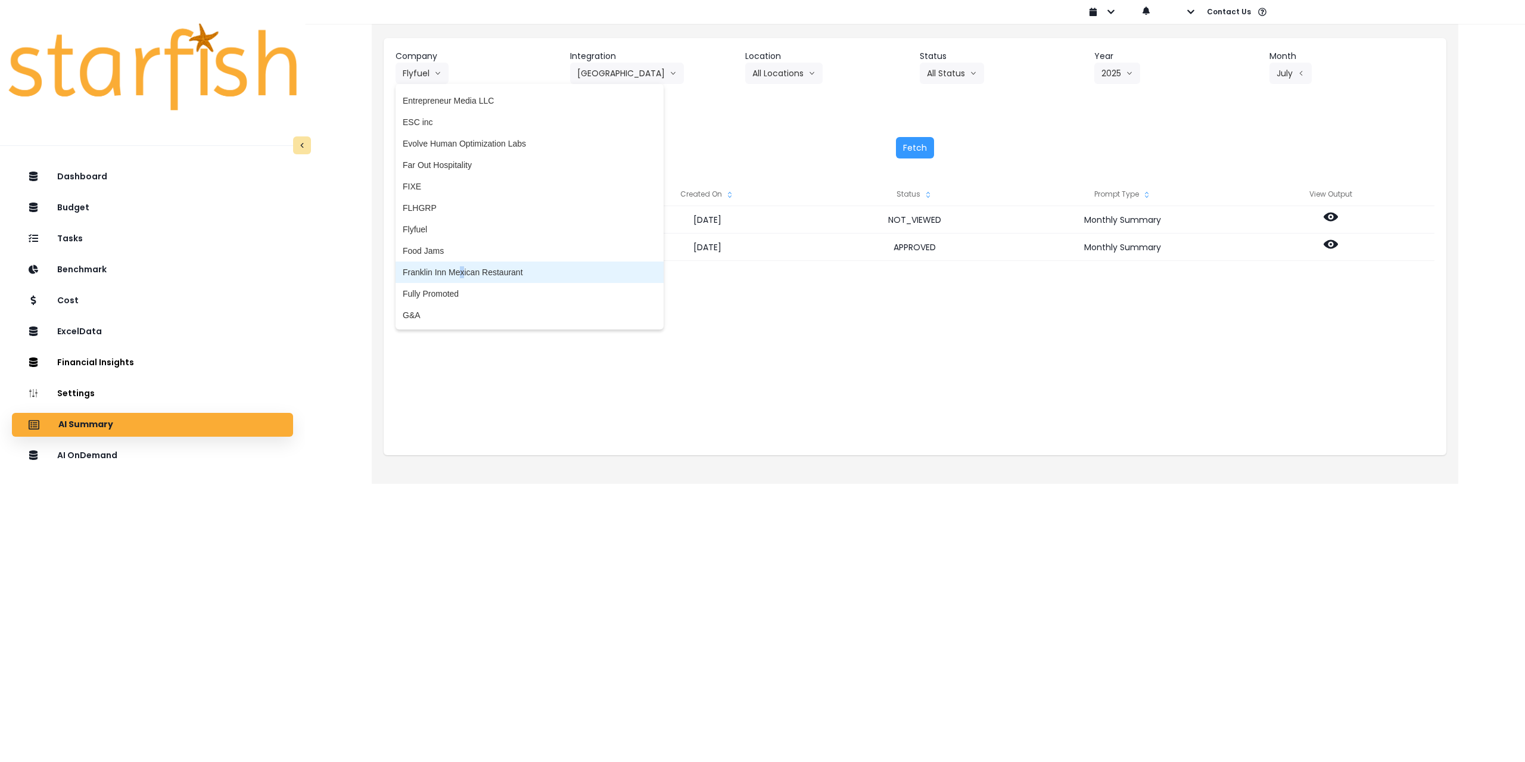
click at [462, 267] on span "Franklin Inn Mexican Restaurant" at bounding box center [530, 272] width 254 height 12
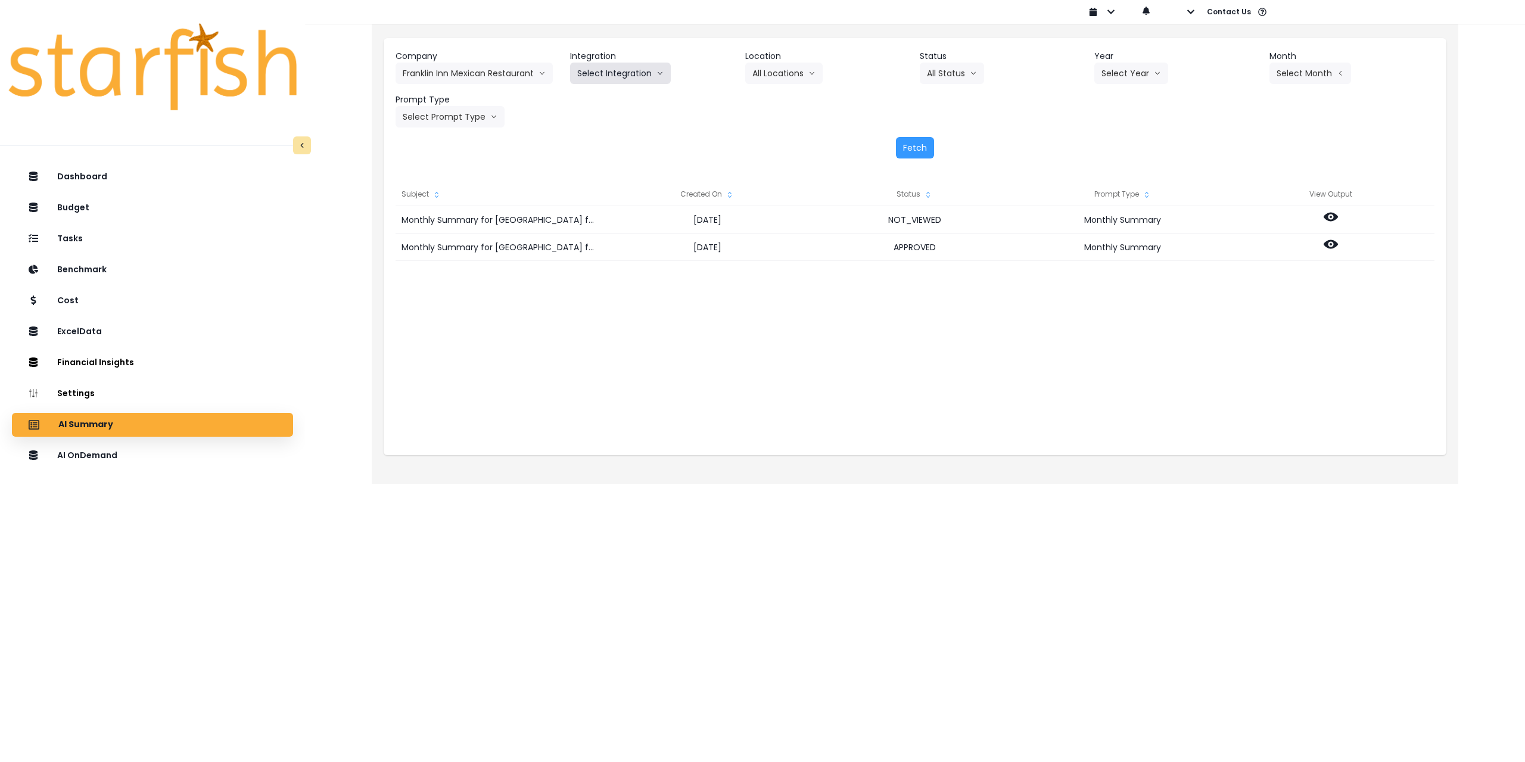
click at [602, 71] on button "Select Integration" at bounding box center [620, 73] width 101 height 21
click at [605, 99] on span "Quickbooks Online" at bounding box center [612, 98] width 70 height 12
click at [814, 63] on button "Select Location" at bounding box center [790, 73] width 91 height 21
drag, startPoint x: 788, startPoint y: 96, endPoint x: 864, endPoint y: 94, distance: 75.7
click at [788, 98] on span "All Locations" at bounding box center [775, 98] width 47 height 12
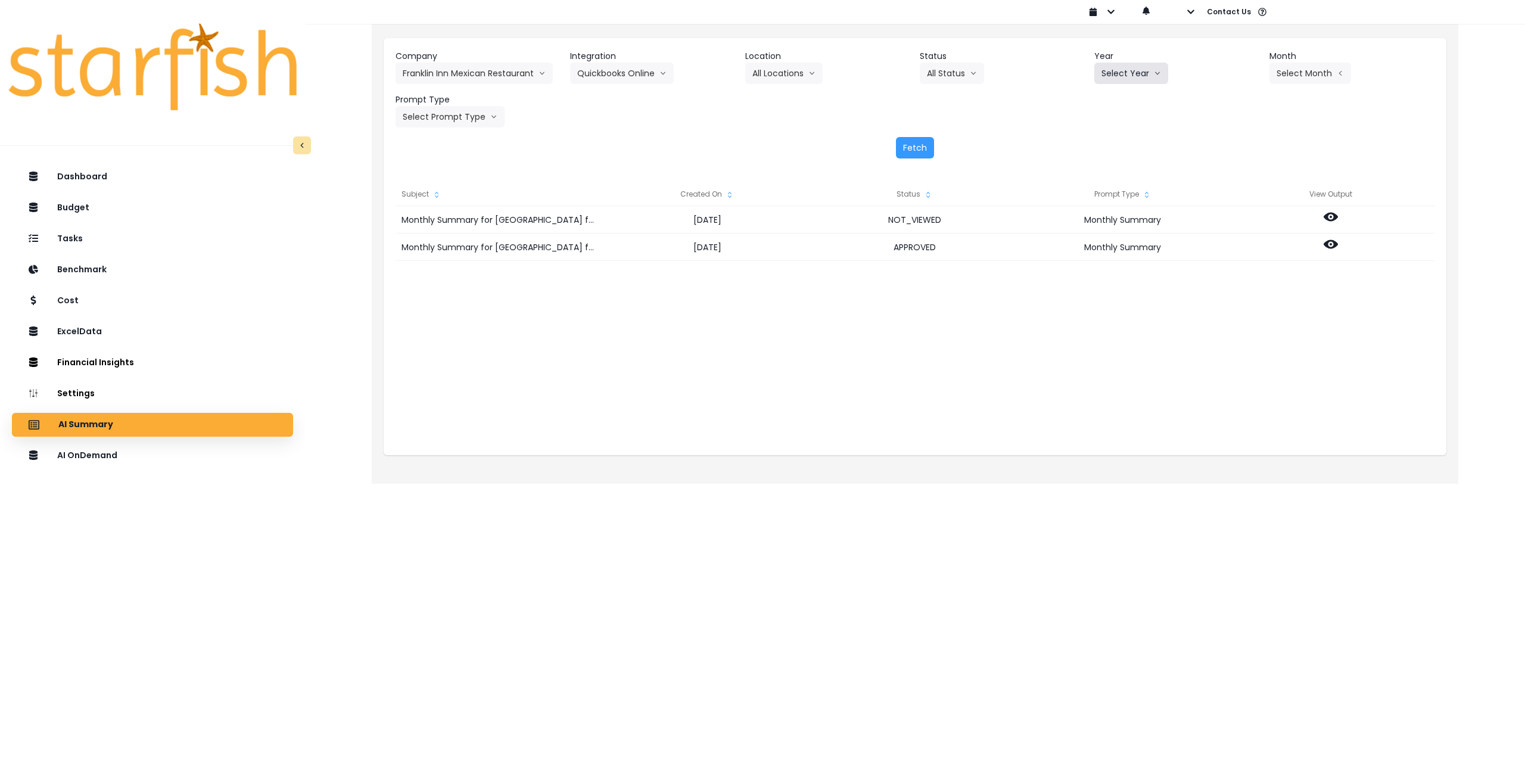
click at [1146, 76] on button "Select Year" at bounding box center [1131, 73] width 74 height 21
drag, startPoint x: 1112, startPoint y: 143, endPoint x: 1177, endPoint y: 135, distance: 65.5
click at [1113, 143] on span "2025" at bounding box center [1111, 141] width 18 height 12
click at [1305, 88] on div "Company Franklin Inn Mexican Restaurant 86 Costs Asti Bagel Cafe Balance Grille…" at bounding box center [915, 88] width 1039 height 77
click at [1307, 80] on button "Select Month" at bounding box center [1311, 73] width 82 height 21
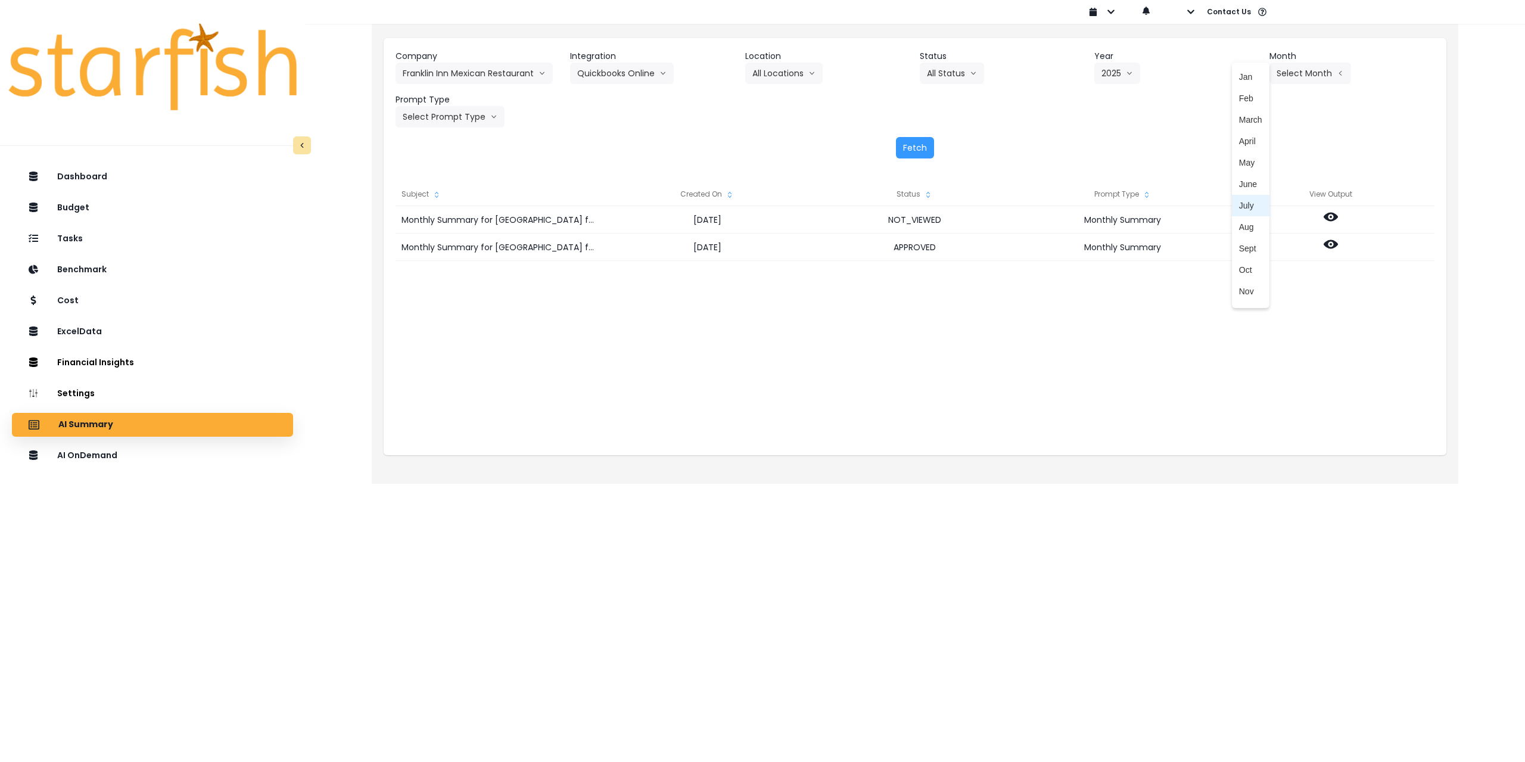
drag, startPoint x: 1237, startPoint y: 202, endPoint x: 1147, endPoint y: 206, distance: 90.0
click at [1239, 204] on span "July" at bounding box center [1250, 206] width 23 height 12
click at [447, 122] on button "Select Prompt Type" at bounding box center [450, 116] width 109 height 21
click at [433, 228] on span "Monthly Summary" at bounding box center [436, 228] width 67 height 12
click at [917, 145] on button "Fetch" at bounding box center [915, 147] width 38 height 21
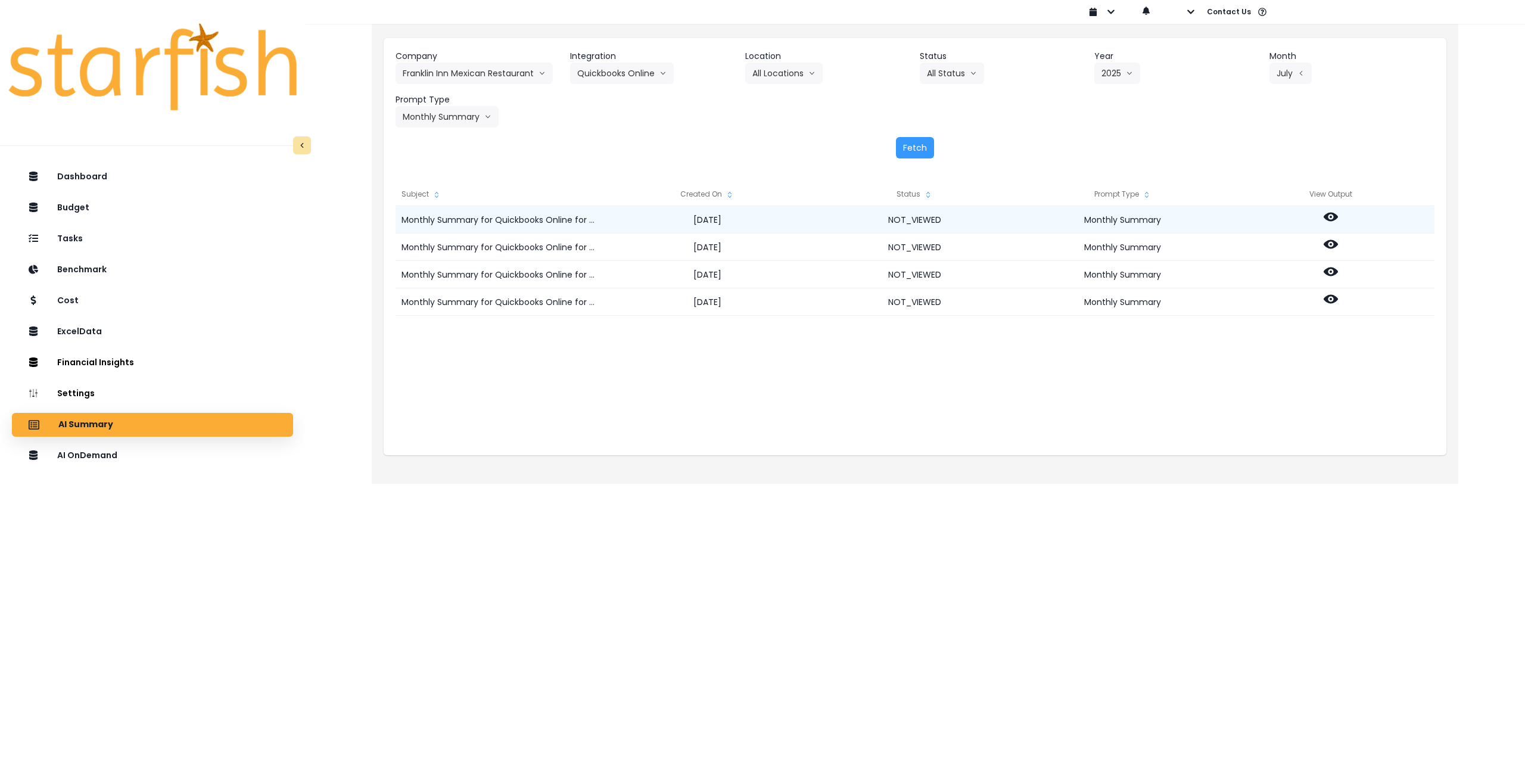
click at [1329, 222] on icon at bounding box center [1331, 217] width 14 height 14
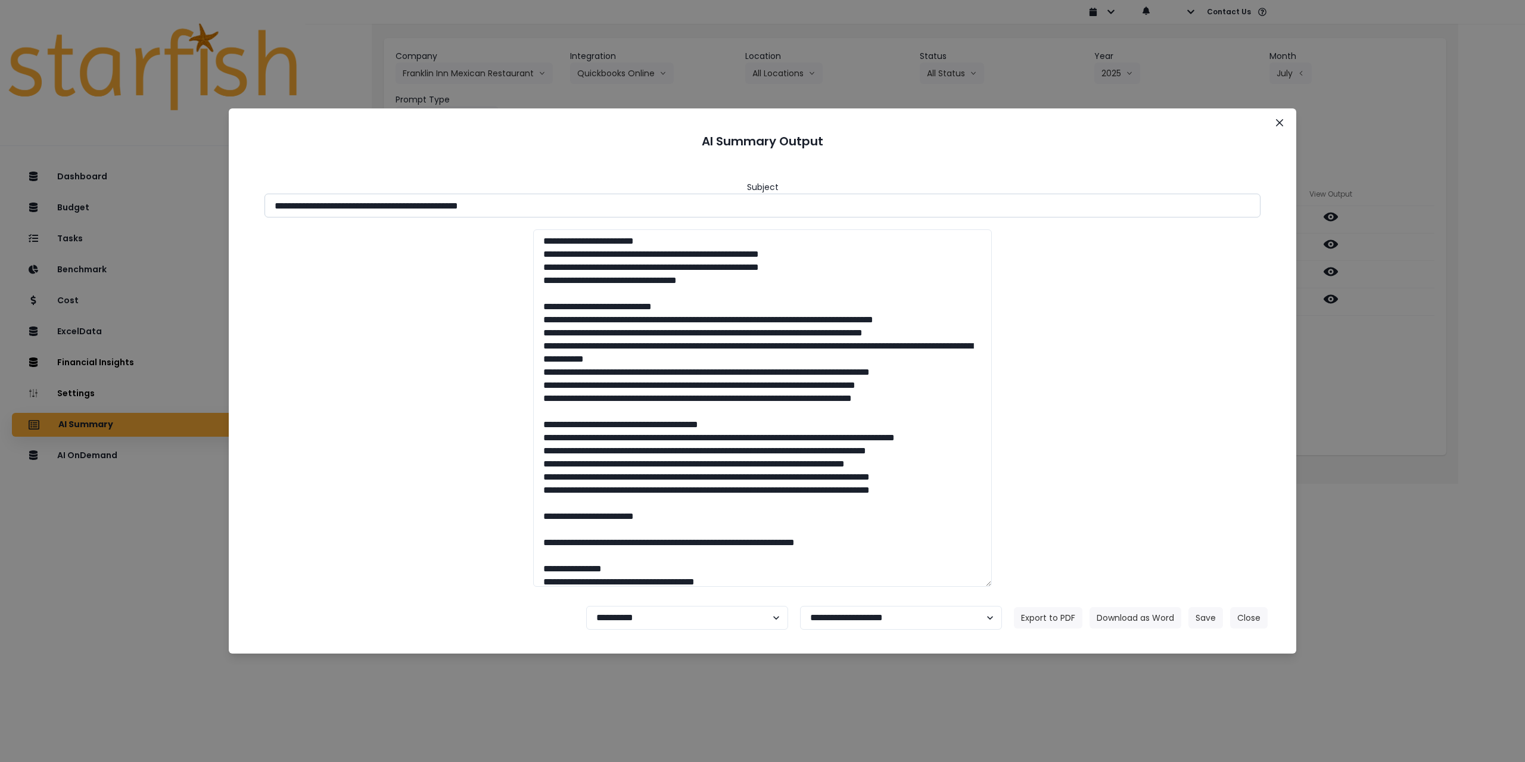
drag, startPoint x: 381, startPoint y: 206, endPoint x: 976, endPoint y: 183, distance: 595.6
click at [702, 210] on input "**********" at bounding box center [763, 206] width 996 height 24
click at [1277, 122] on icon "Close" at bounding box center [1279, 122] width 7 height 7
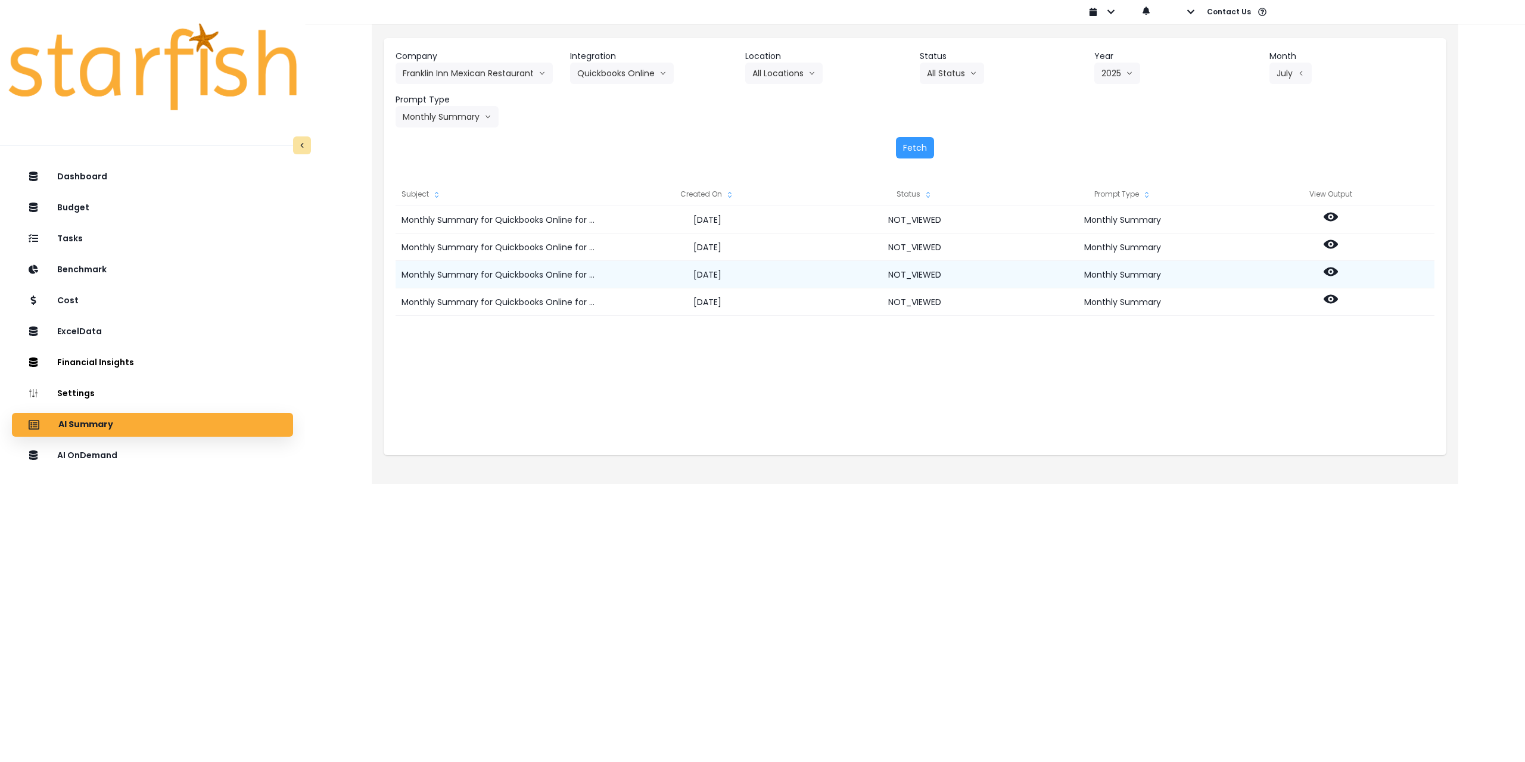
click at [1334, 272] on icon at bounding box center [1331, 271] width 14 height 9
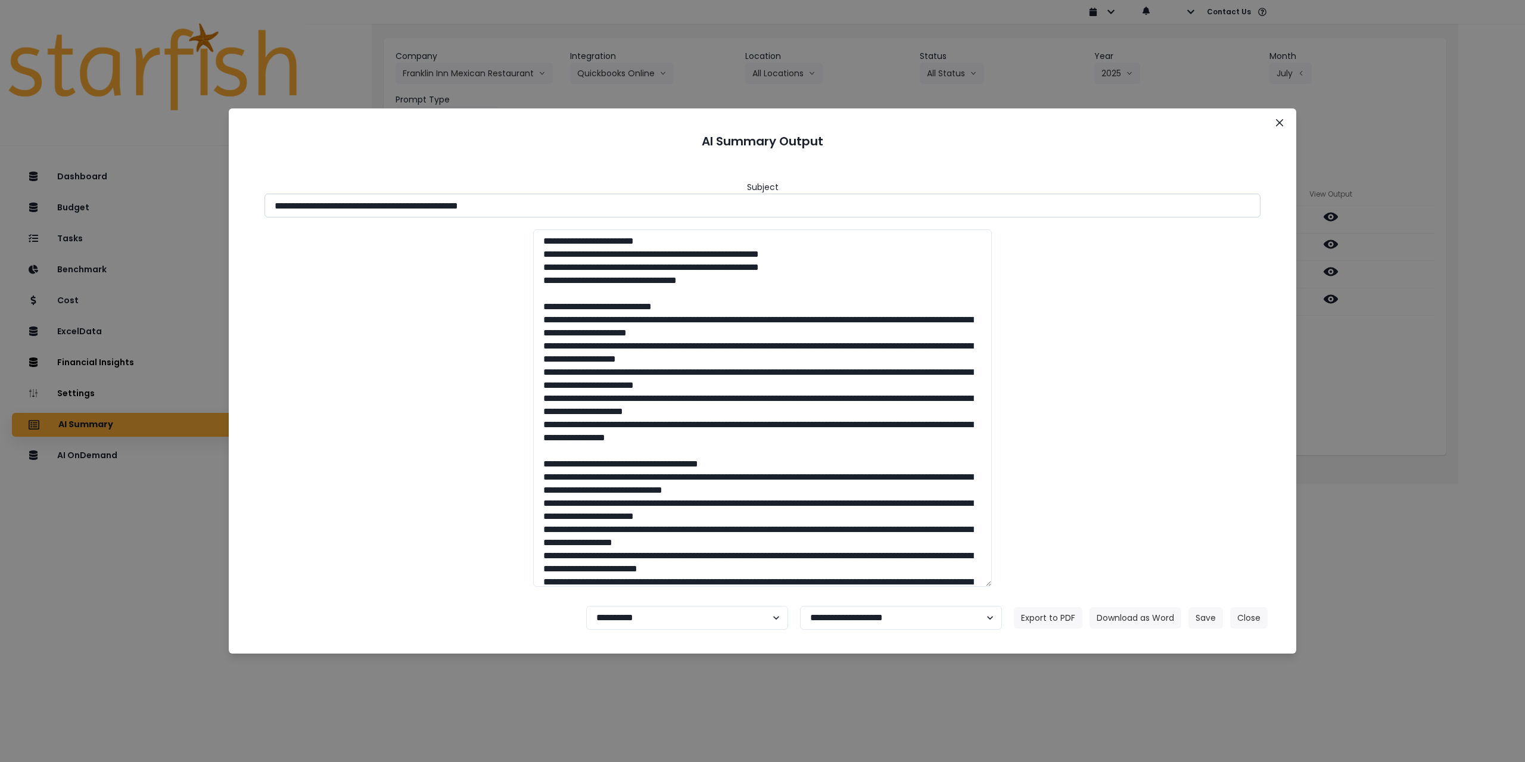
drag, startPoint x: 488, startPoint y: 209, endPoint x: 583, endPoint y: 211, distance: 94.8
click at [581, 210] on input "**********" at bounding box center [763, 206] width 996 height 24
click at [474, 209] on input "**********" at bounding box center [763, 206] width 996 height 24
drag, startPoint x: 487, startPoint y: 206, endPoint x: 682, endPoint y: 221, distance: 196.0
click at [661, 213] on input "**********" at bounding box center [763, 206] width 996 height 24
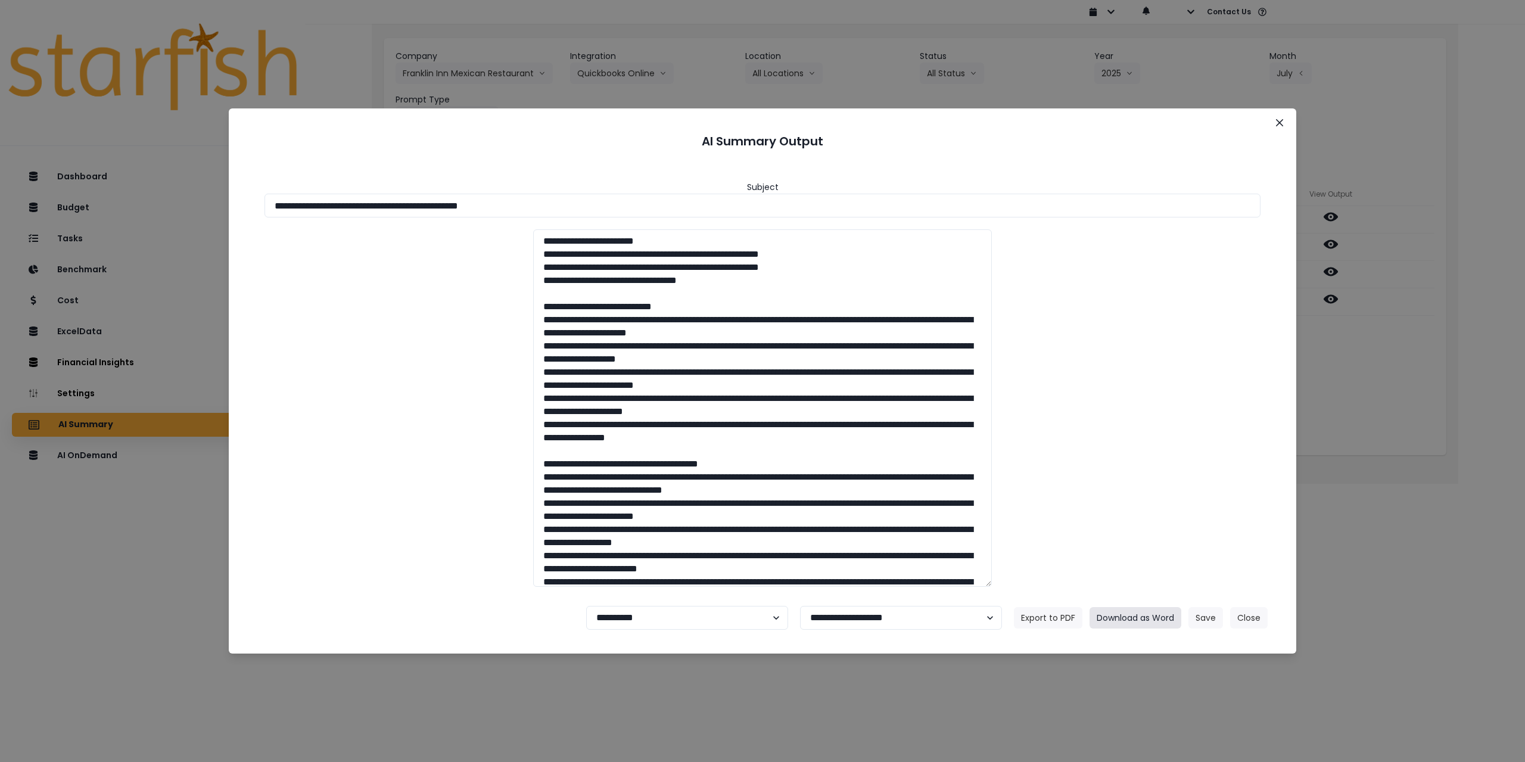
click at [1140, 620] on button "Download as Word" at bounding box center [1136, 617] width 92 height 21
click at [1387, 449] on div "**********" at bounding box center [762, 381] width 1525 height 762
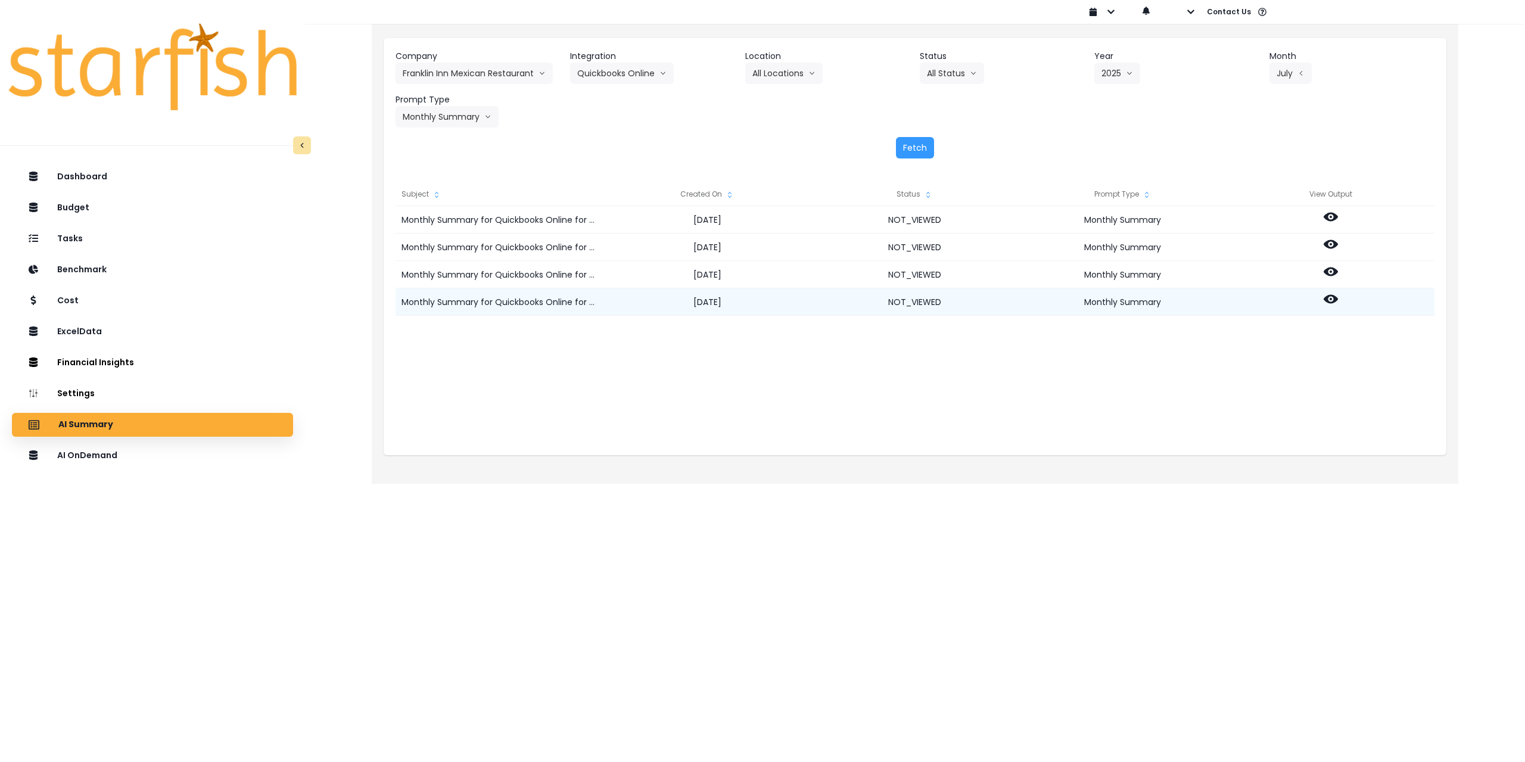
click at [1324, 306] on div at bounding box center [1331, 301] width 208 height 27
click at [1327, 299] on icon at bounding box center [1331, 299] width 14 height 9
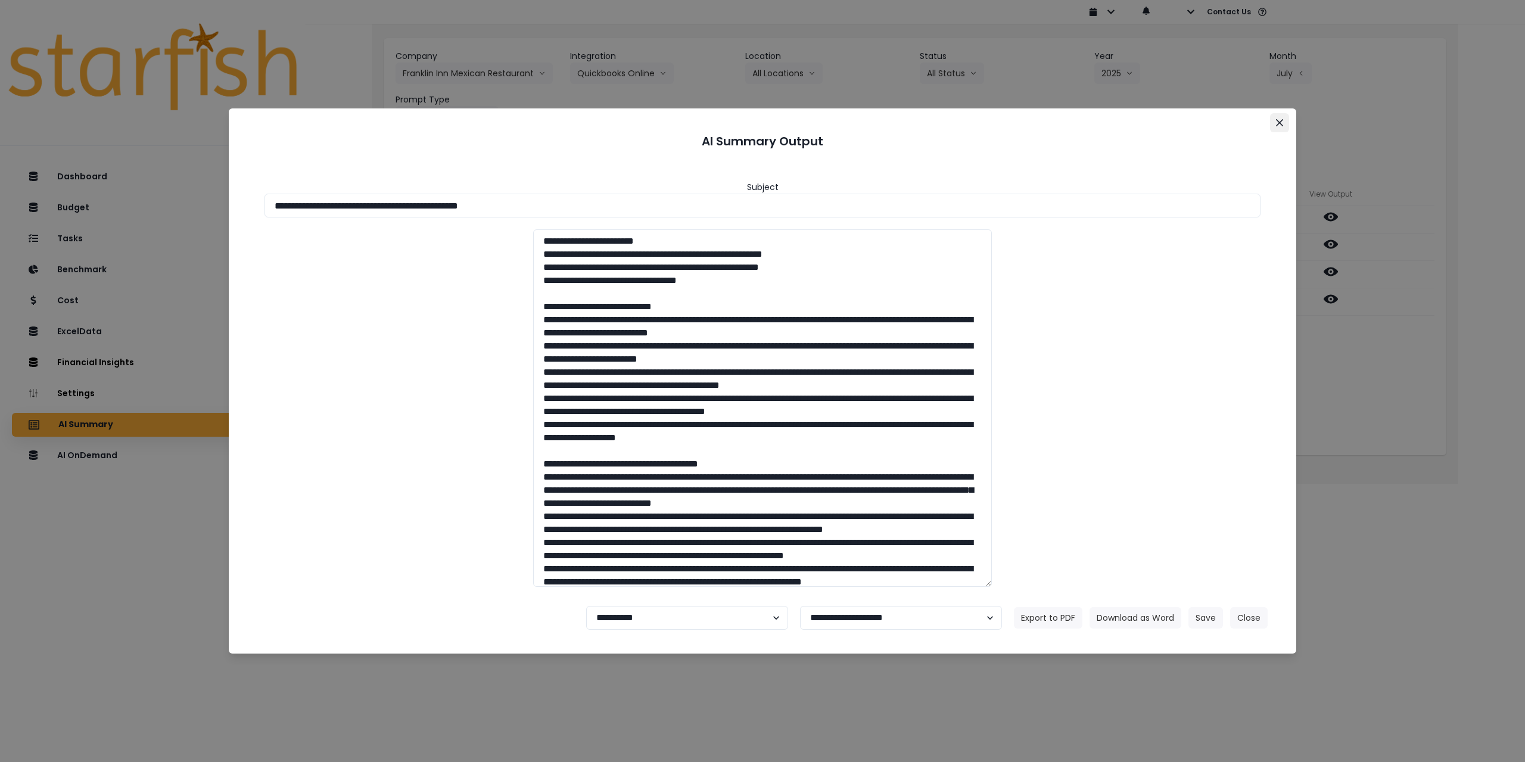
click at [1280, 125] on icon "Close" at bounding box center [1279, 122] width 7 height 7
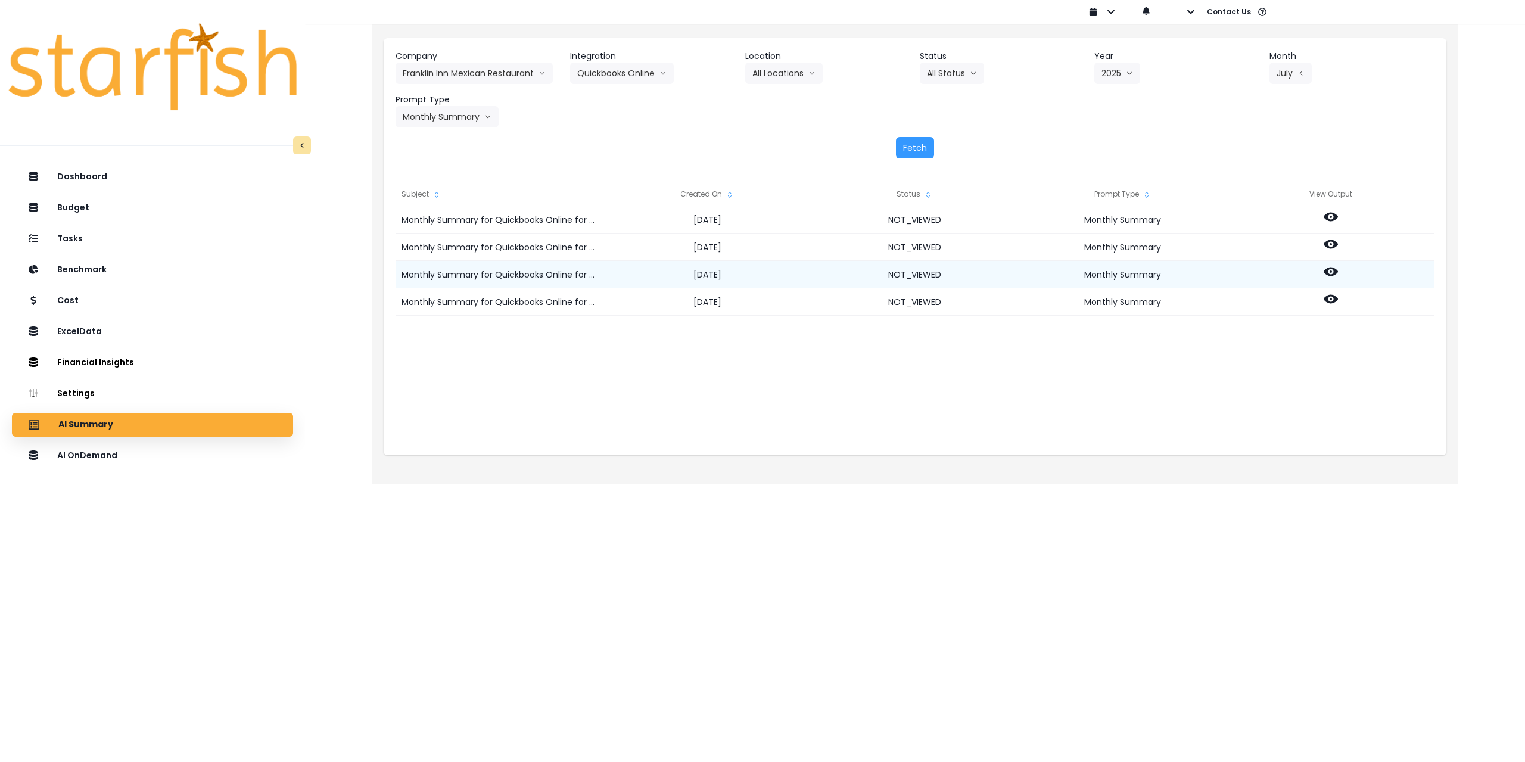
click at [1333, 271] on icon at bounding box center [1331, 272] width 14 height 14
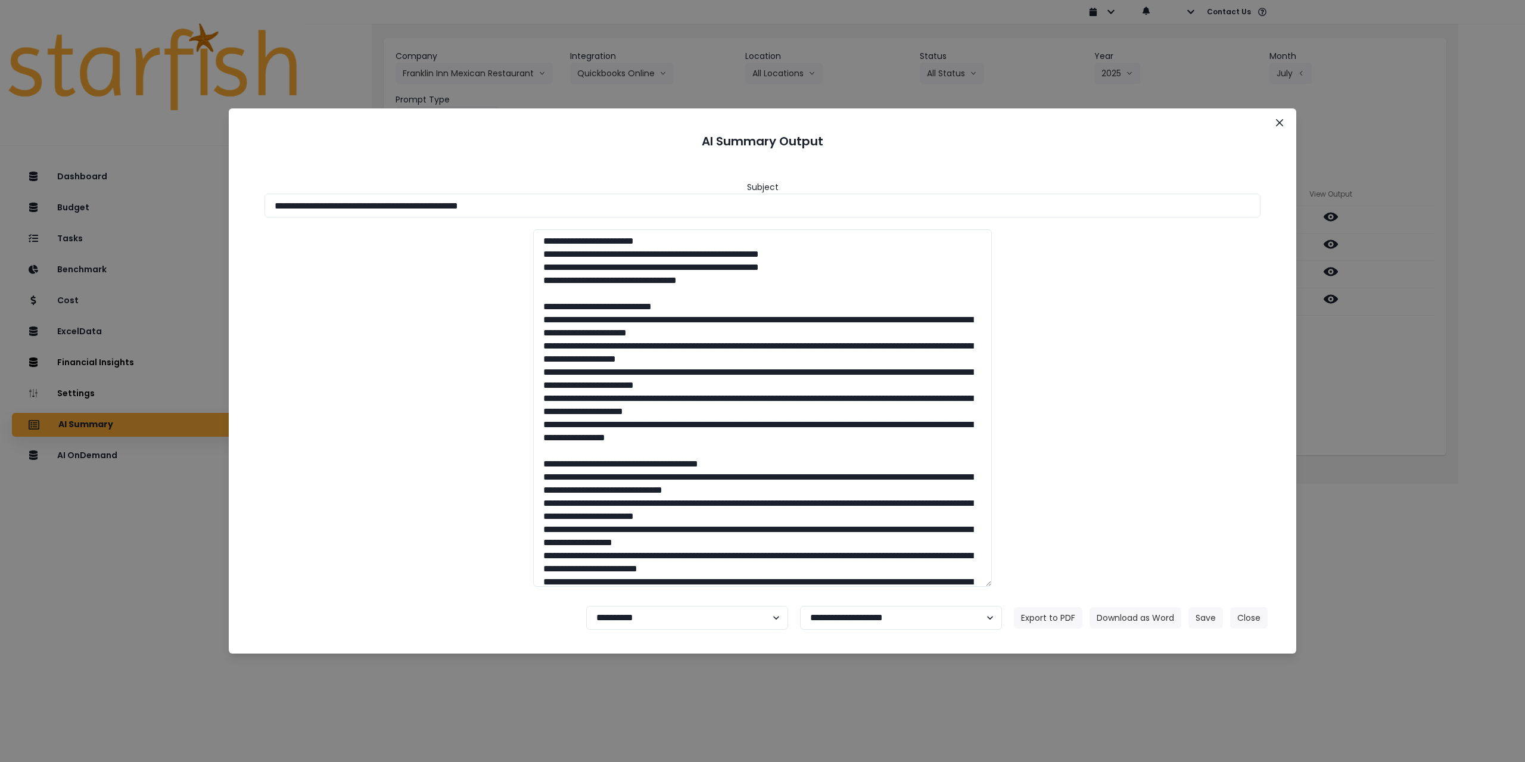
click at [1349, 351] on div "**********" at bounding box center [762, 381] width 1525 height 762
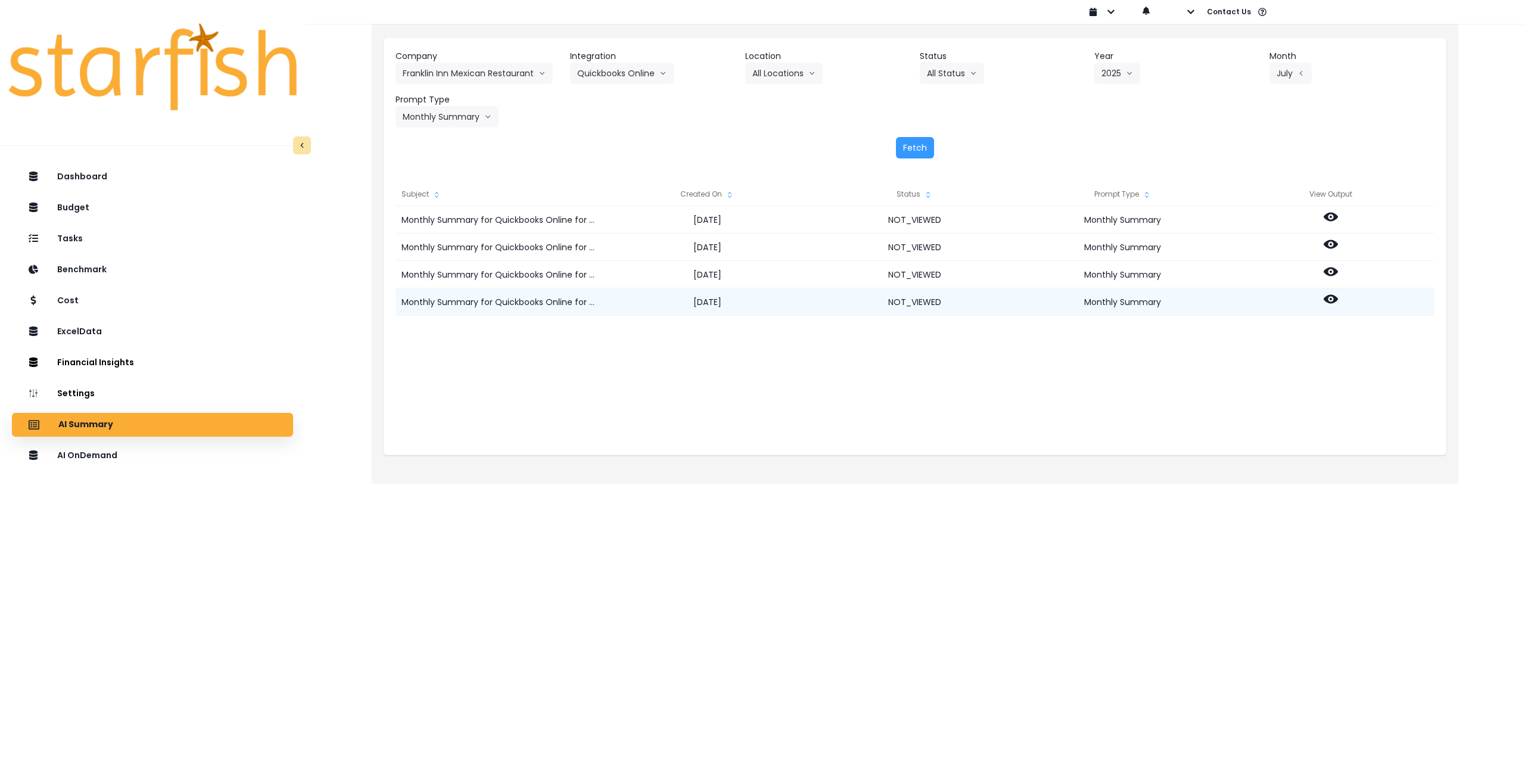
click at [1330, 302] on icon at bounding box center [1331, 299] width 14 height 9
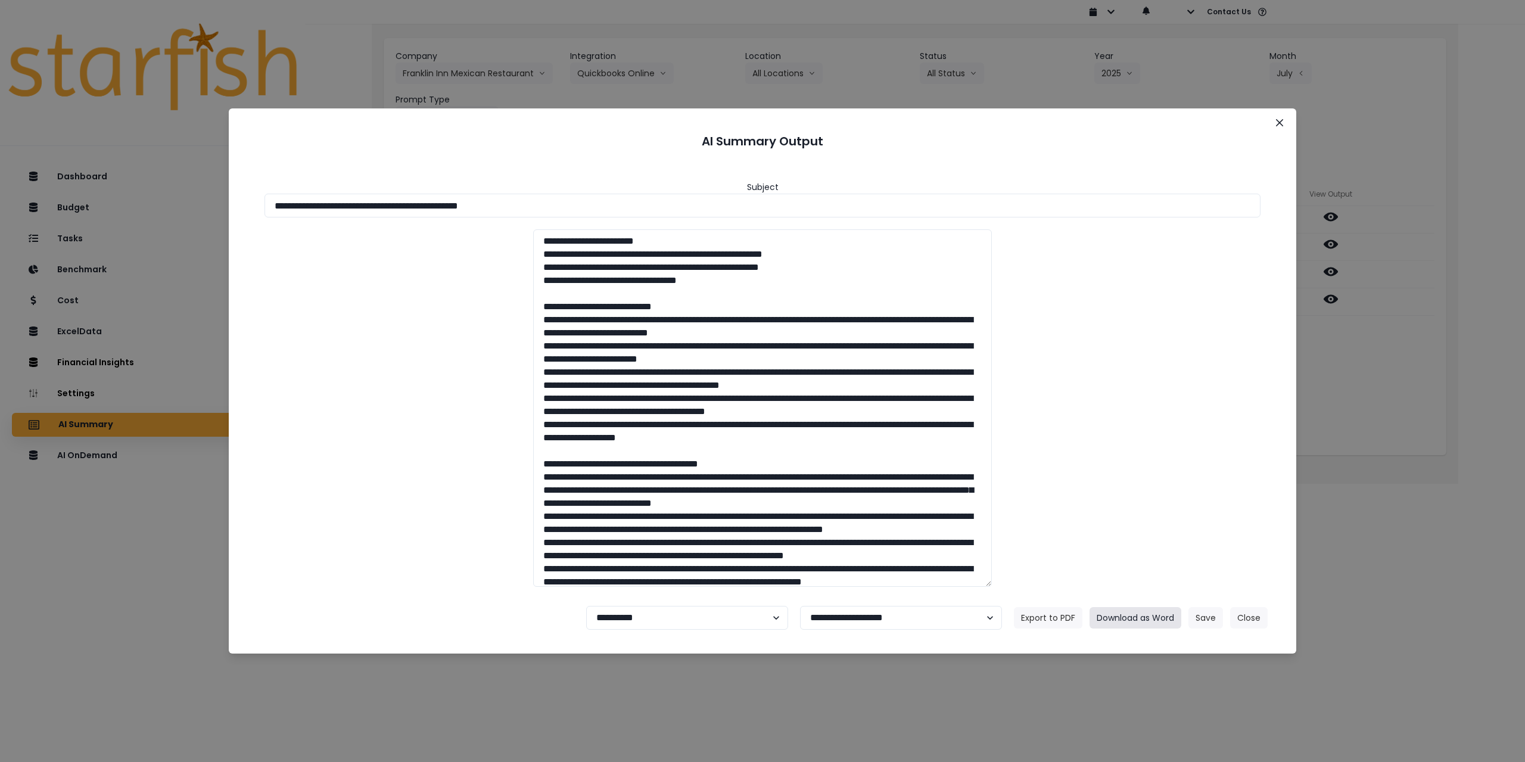
click at [1136, 623] on button "Download as Word" at bounding box center [1136, 617] width 92 height 21
click at [1274, 120] on button "Close" at bounding box center [1279, 122] width 19 height 19
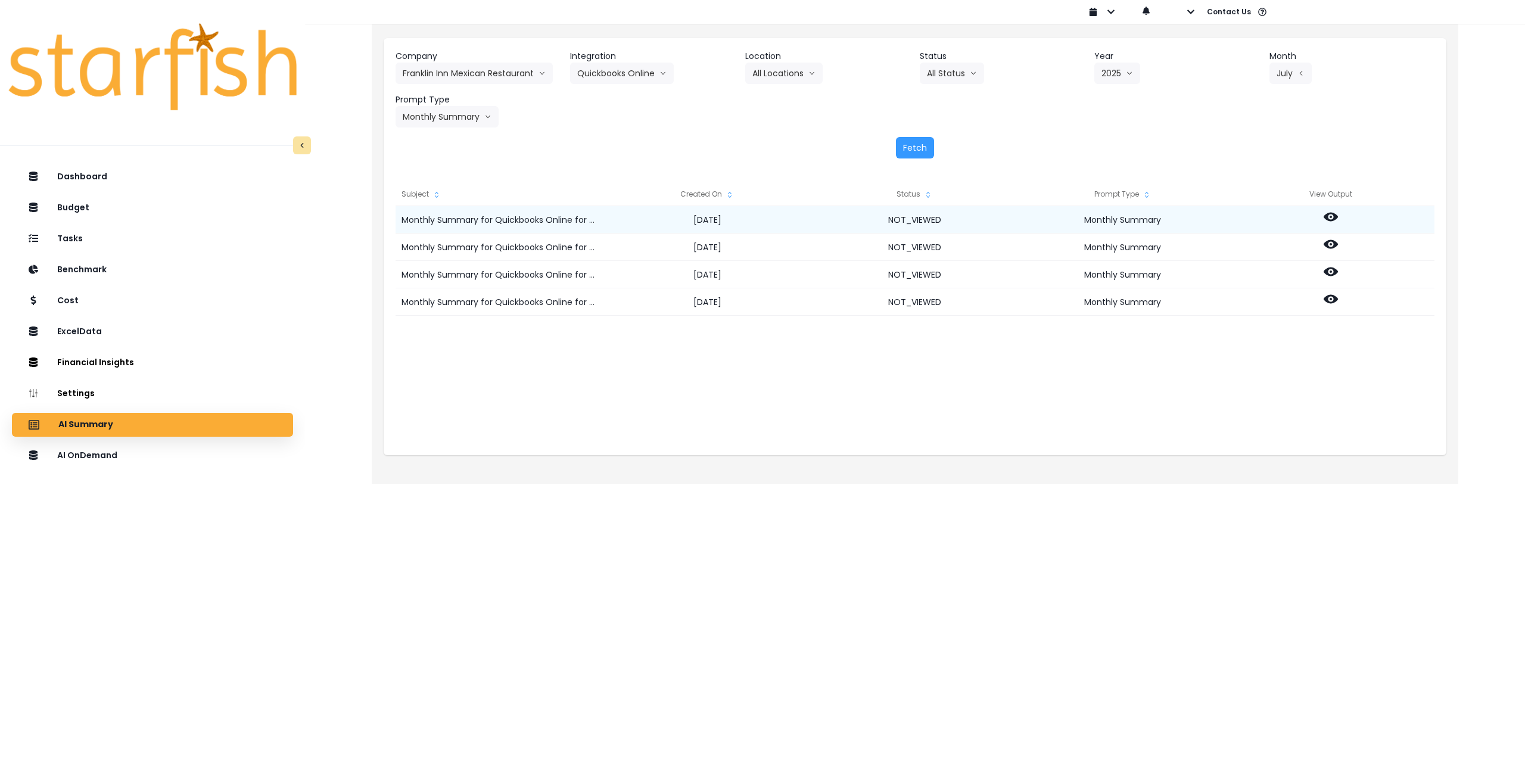
click at [1331, 222] on icon at bounding box center [1331, 217] width 14 height 14
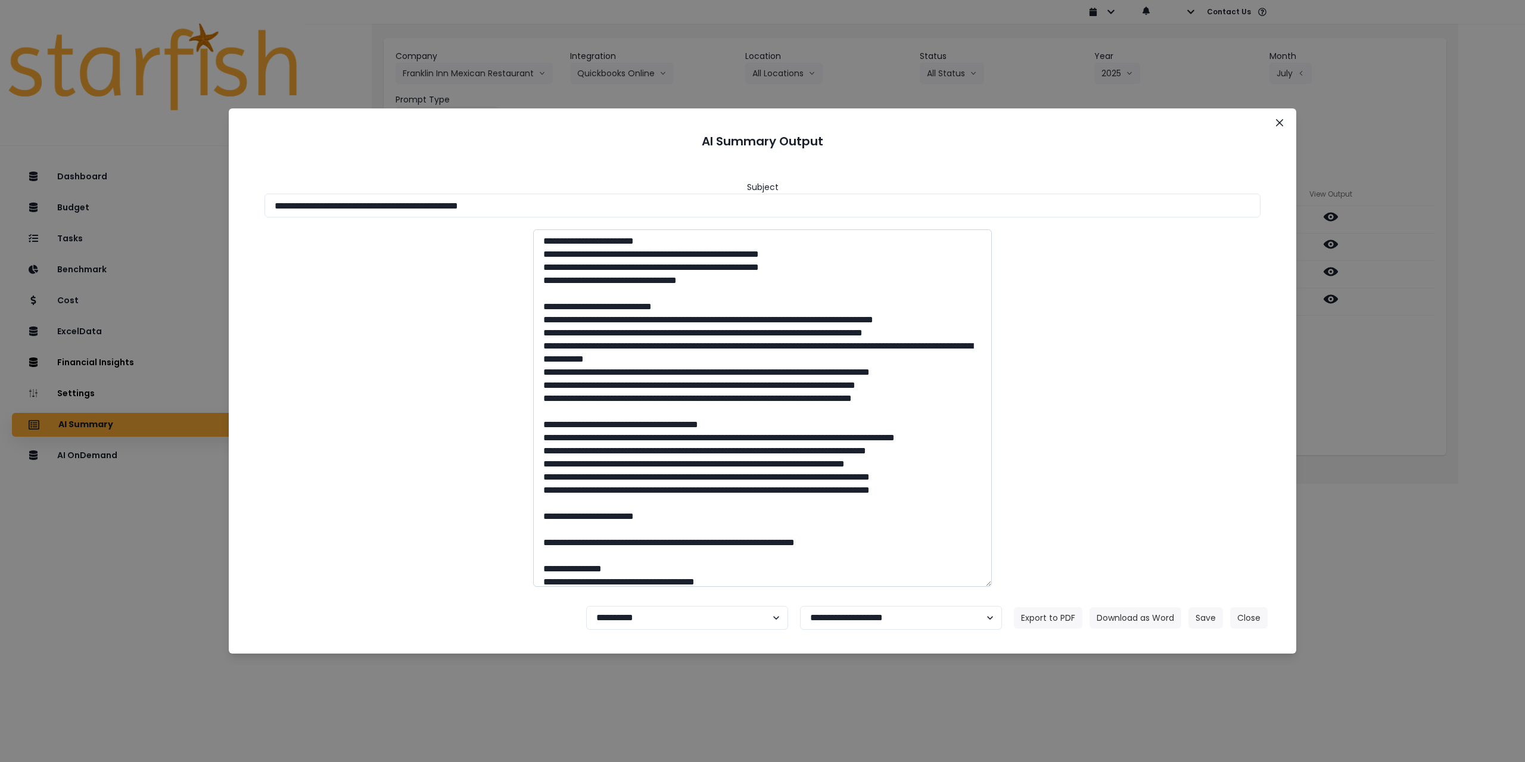
click at [572, 319] on textarea at bounding box center [762, 407] width 459 height 357
click at [576, 451] on textarea at bounding box center [762, 407] width 459 height 357
click at [571, 371] on textarea at bounding box center [762, 407] width 459 height 357
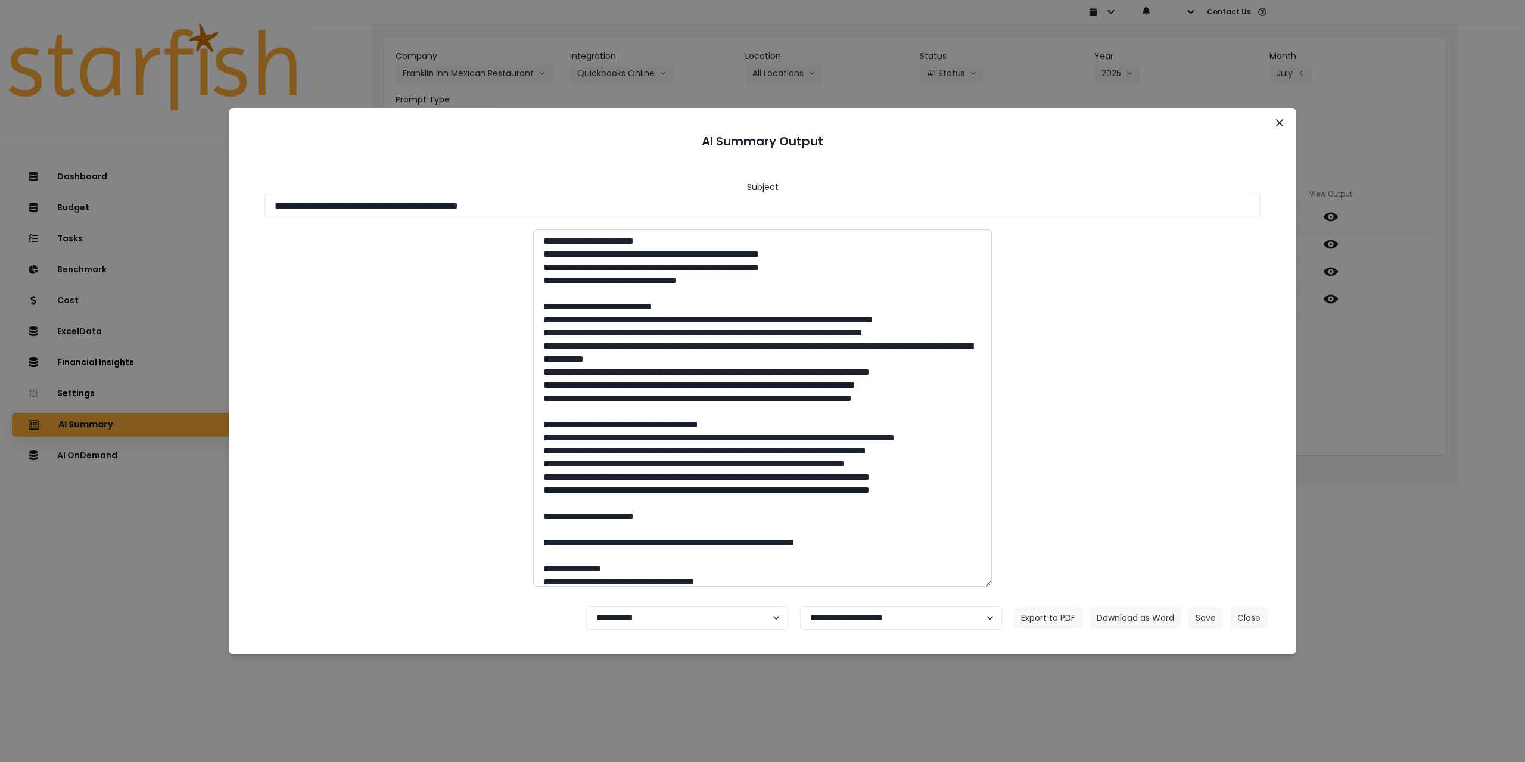
click at [571, 489] on textarea at bounding box center [762, 407] width 459 height 357
drag, startPoint x: 755, startPoint y: 386, endPoint x: 559, endPoint y: 374, distance: 196.4
click at [559, 374] on textarea at bounding box center [762, 407] width 459 height 357
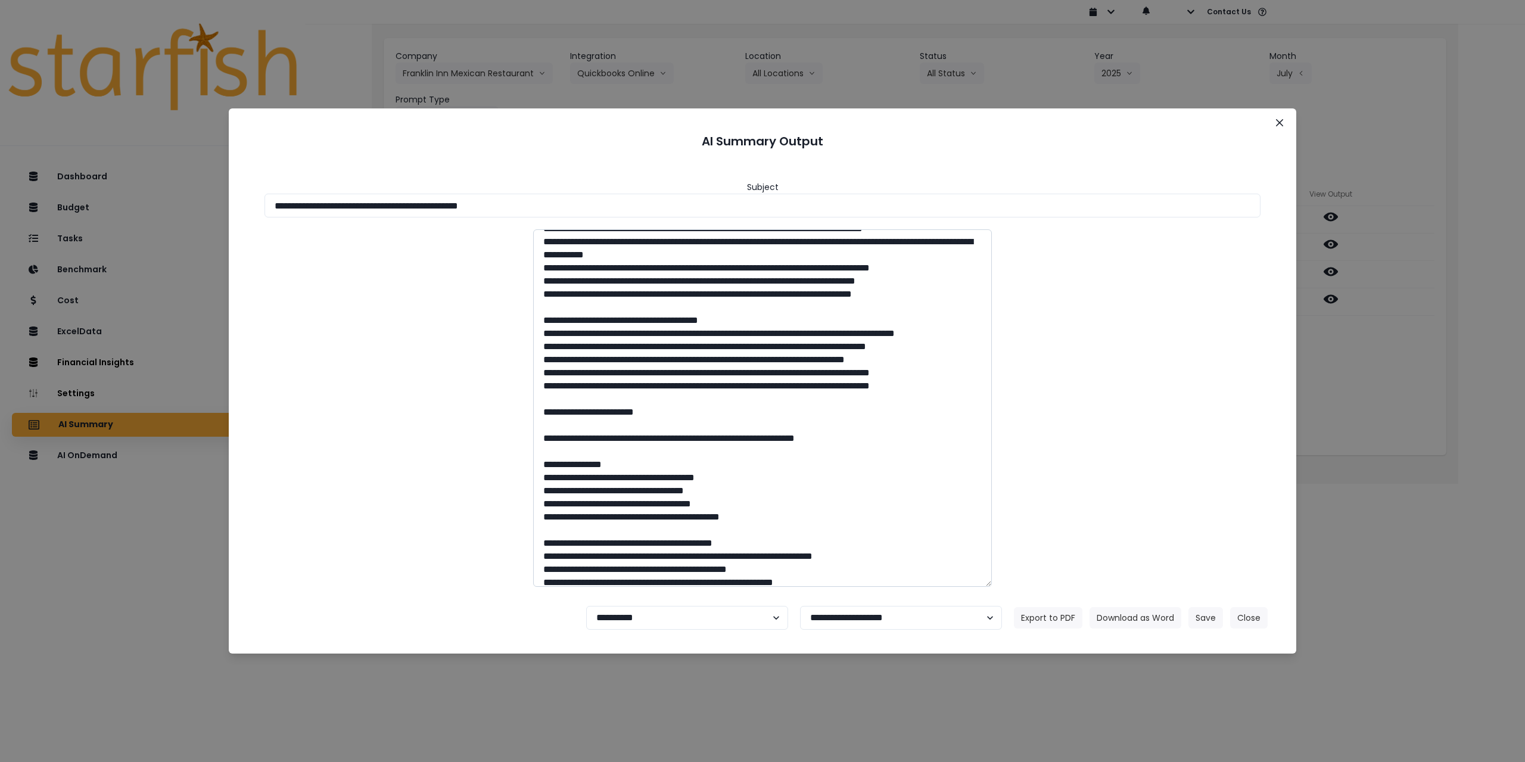
scroll to position [119, 0]
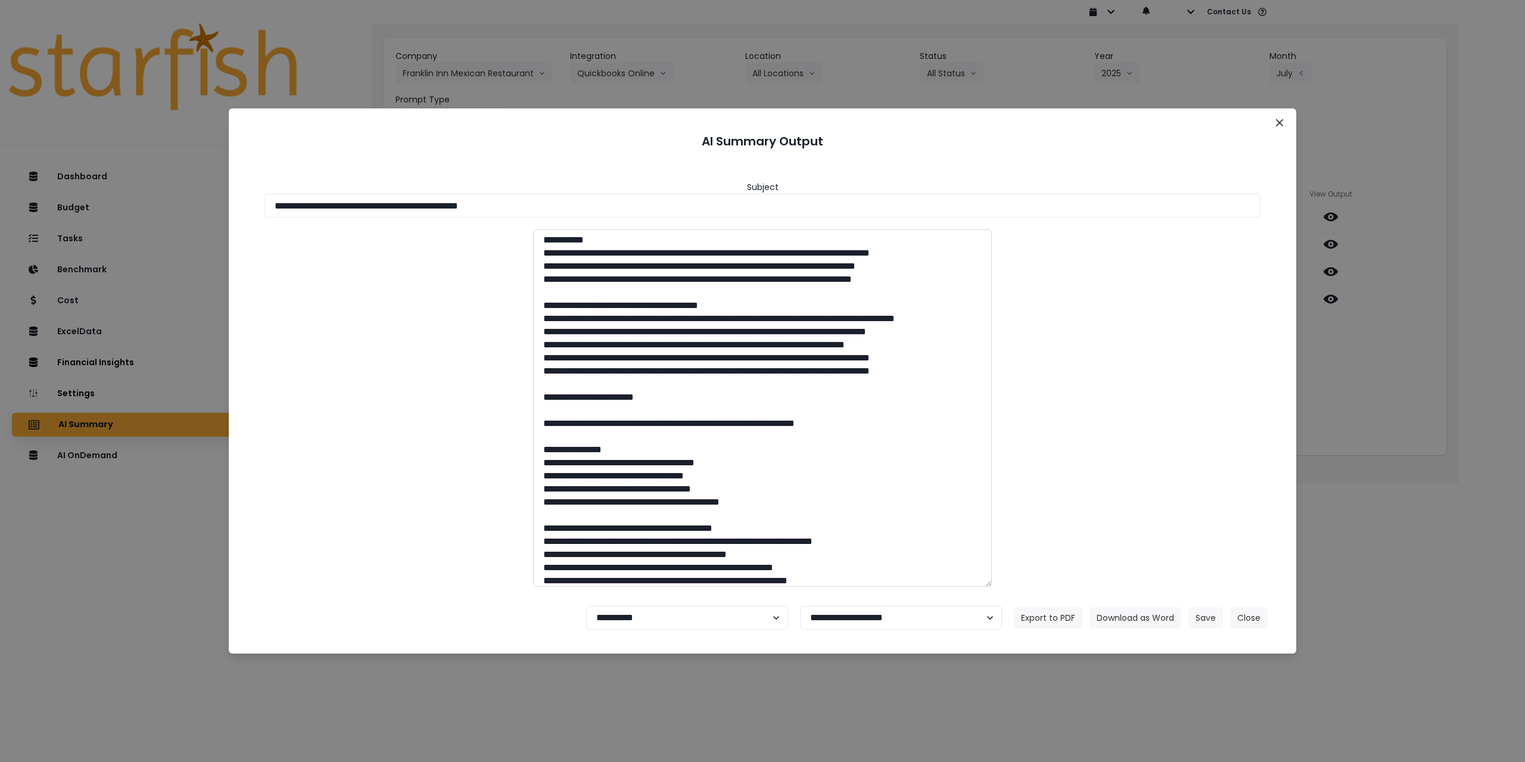
click at [570, 437] on textarea at bounding box center [762, 407] width 459 height 357
click at [572, 443] on textarea at bounding box center [762, 407] width 459 height 357
drag, startPoint x: 560, startPoint y: 434, endPoint x: 595, endPoint y: 448, distance: 37.2
click at [595, 448] on textarea at bounding box center [762, 407] width 459 height 357
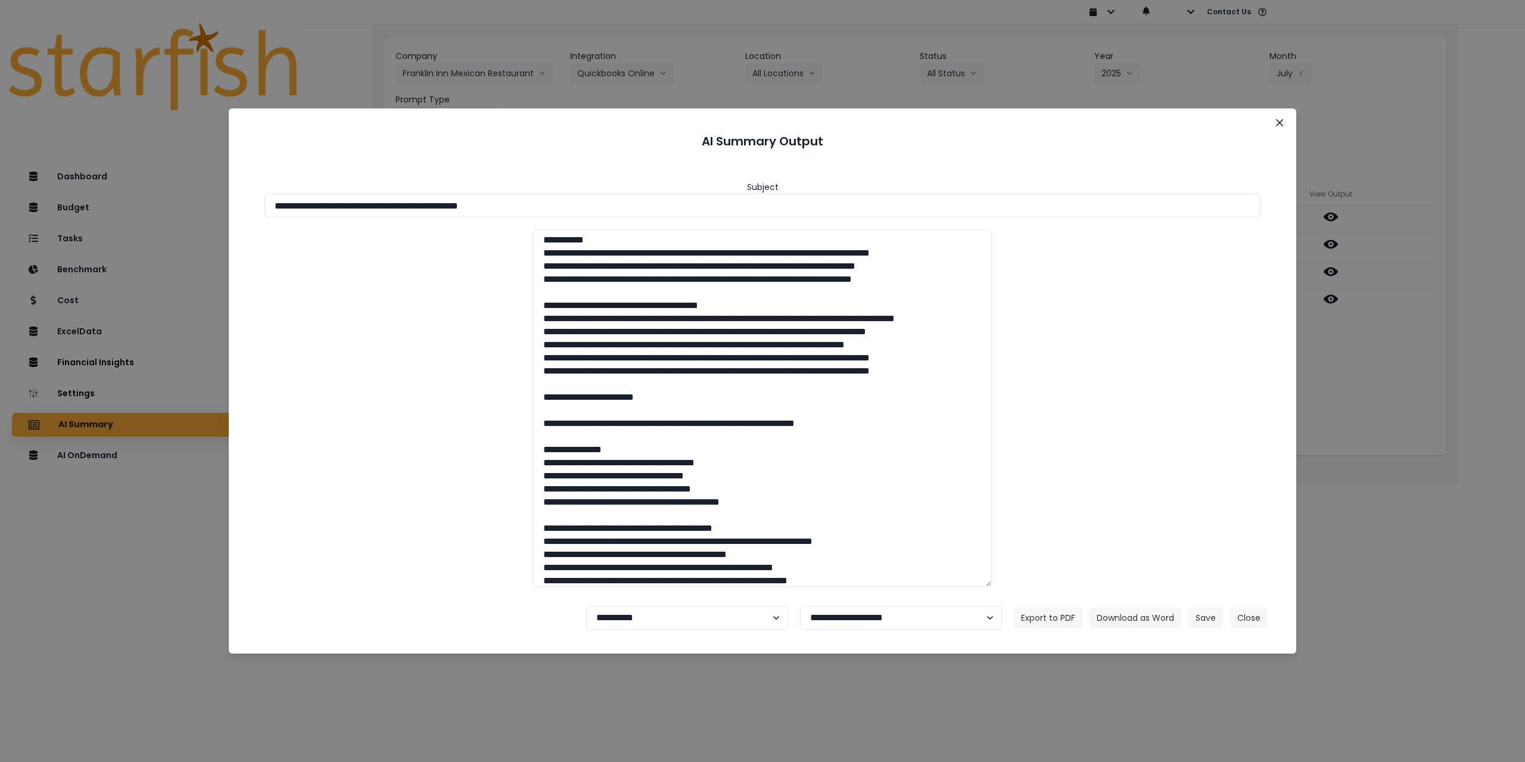
click at [1078, 153] on header "AI Summary Output" at bounding box center [762, 141] width 1039 height 37
click at [1274, 125] on button "Close" at bounding box center [1279, 122] width 19 height 19
